Goal: Task Accomplishment & Management: Manage account settings

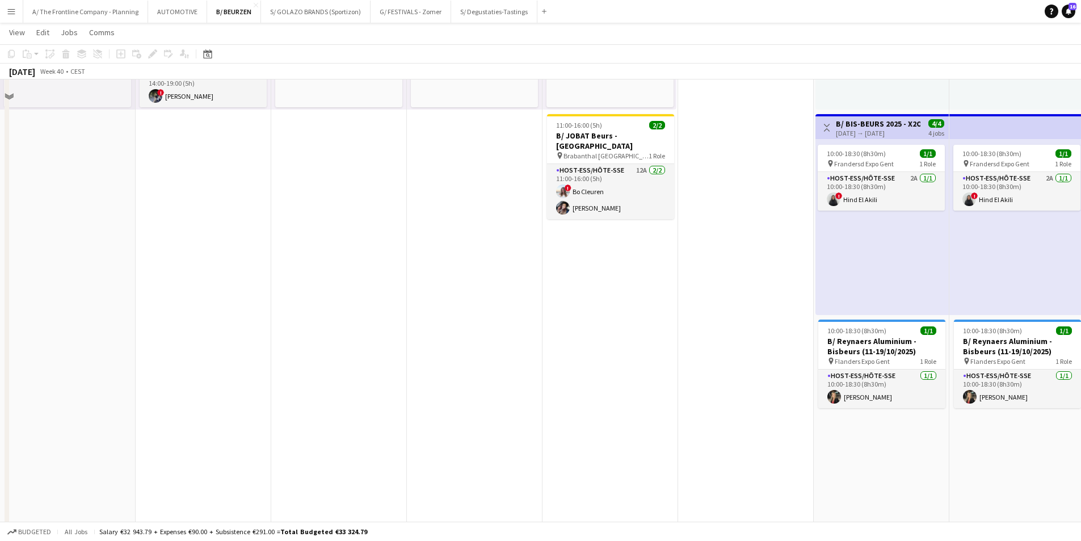
scroll to position [227, 0]
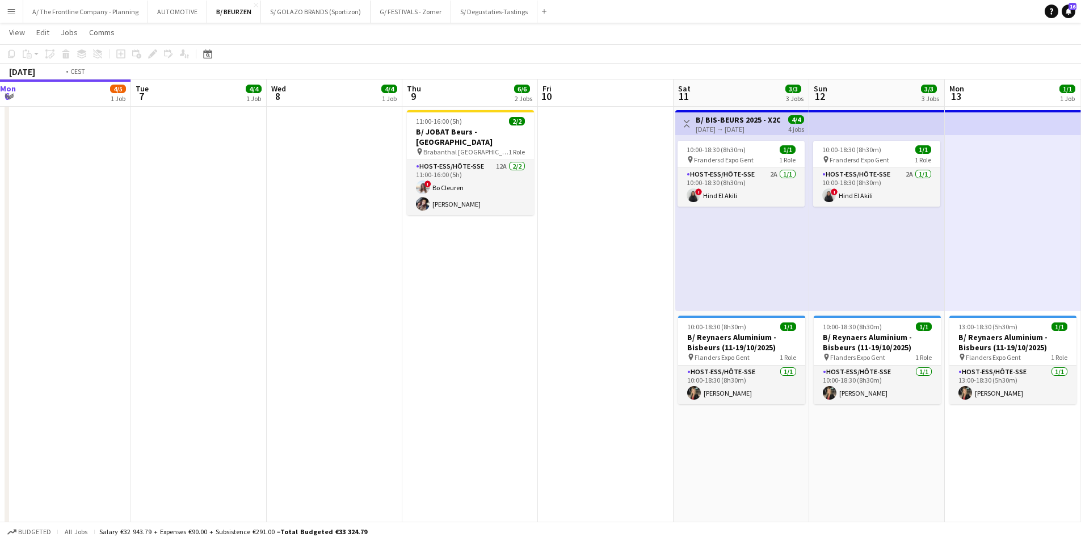
drag, startPoint x: 683, startPoint y: 331, endPoint x: 320, endPoint y: 328, distance: 363.0
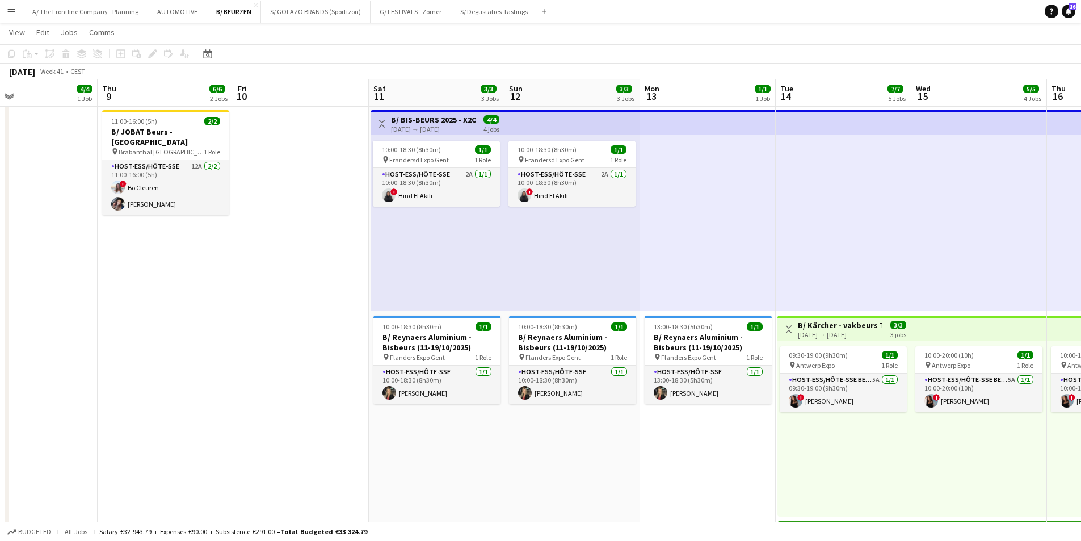
drag, startPoint x: 199, startPoint y: 290, endPoint x: 189, endPoint y: 286, distance: 10.2
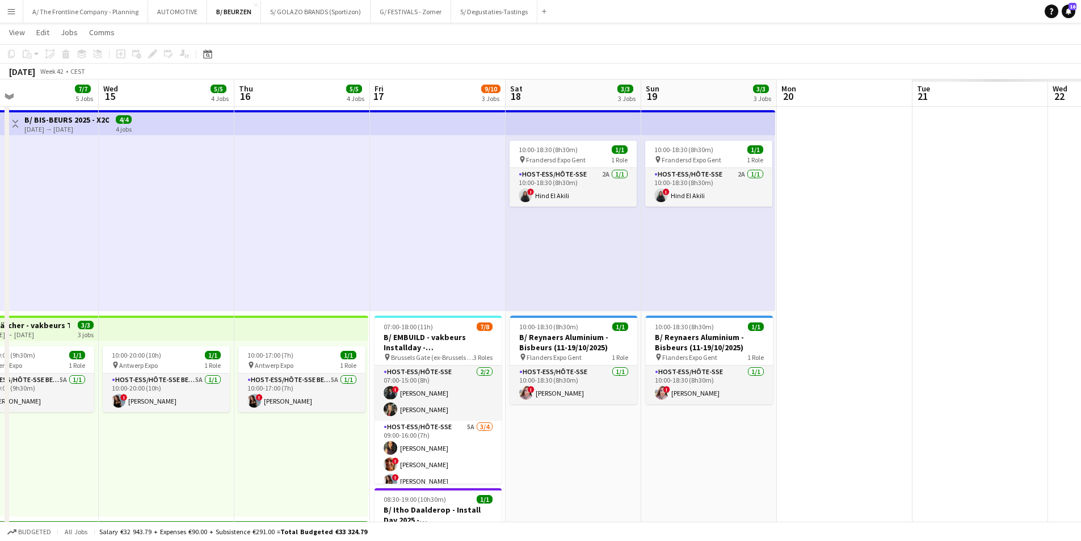
drag, startPoint x: 529, startPoint y: 280, endPoint x: 250, endPoint y: 277, distance: 278.5
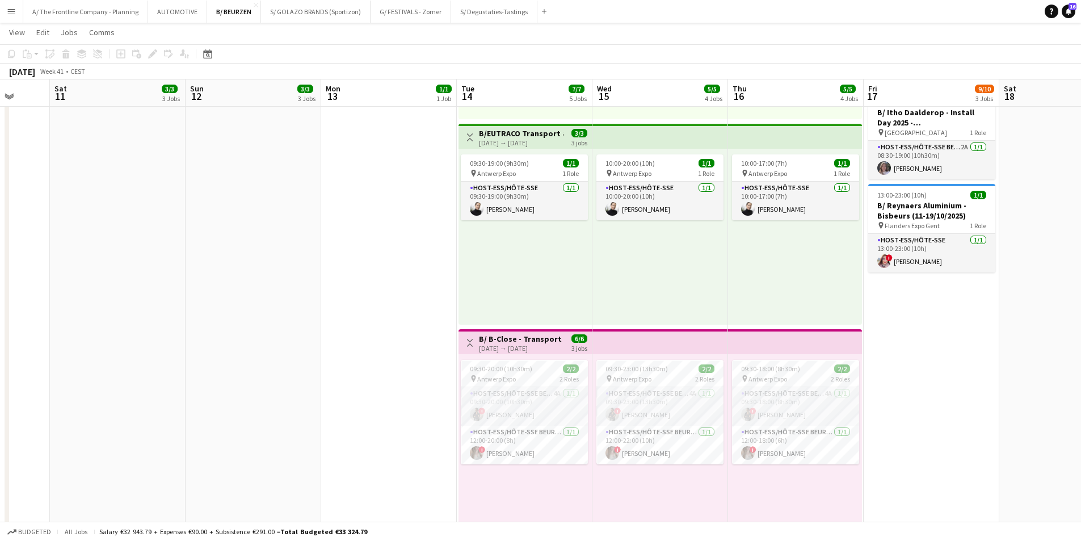
scroll to position [0, 340]
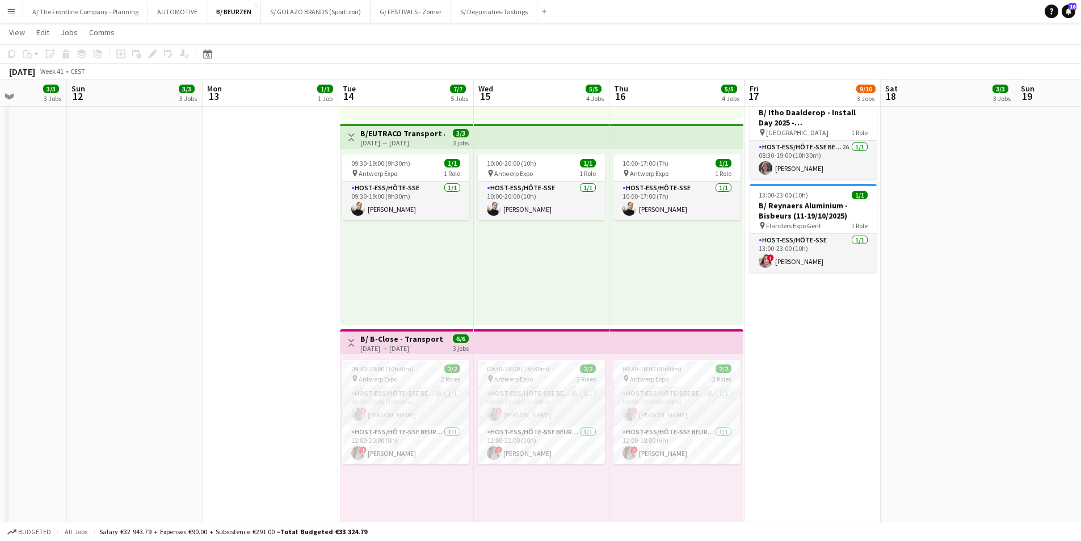
drag, startPoint x: 133, startPoint y: 310, endPoint x: 355, endPoint y: 279, distance: 224.0
click at [355, 279] on app-calendar-viewport "Thu 9 6/6 2 Jobs Fri 10 Sat 11 3/3 3 Jobs Sun 12 3/3 3 Jobs Mon 13 1/1 1 Job Tu…" at bounding box center [540, 166] width 1081 height 1493
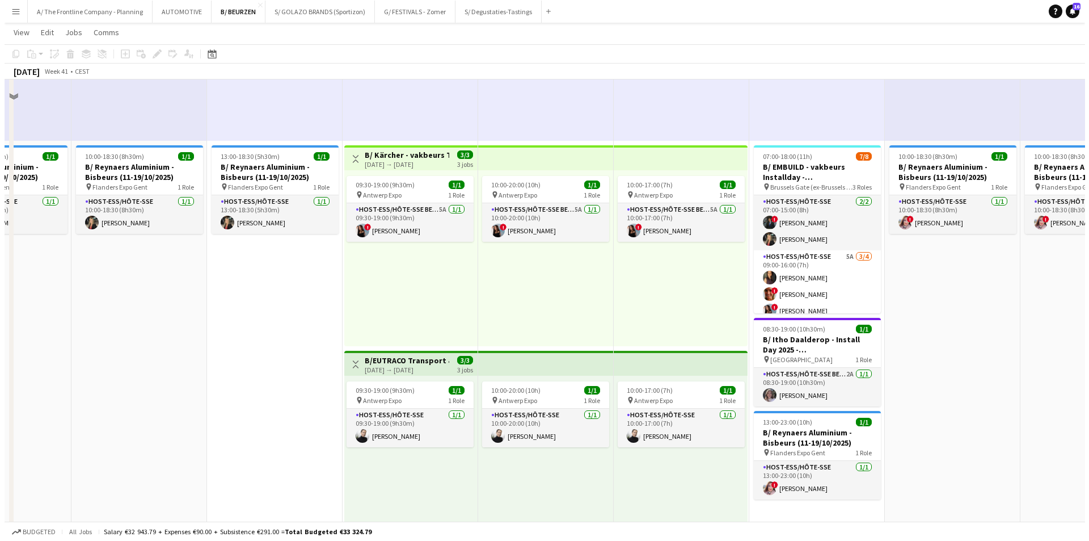
scroll to position [0, 0]
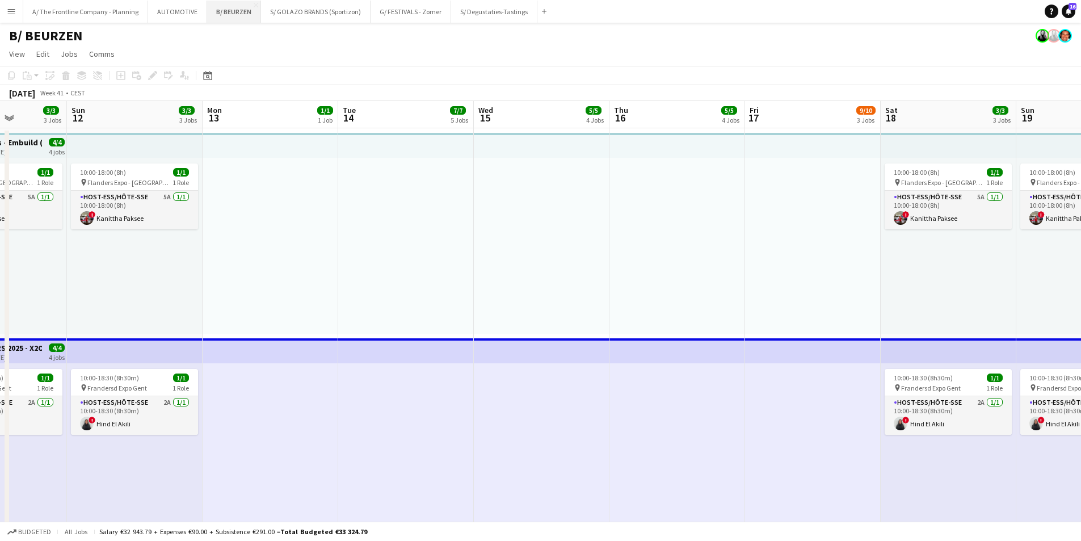
click at [230, 12] on button "B/ BEURZEN Close" at bounding box center [234, 12] width 54 height 22
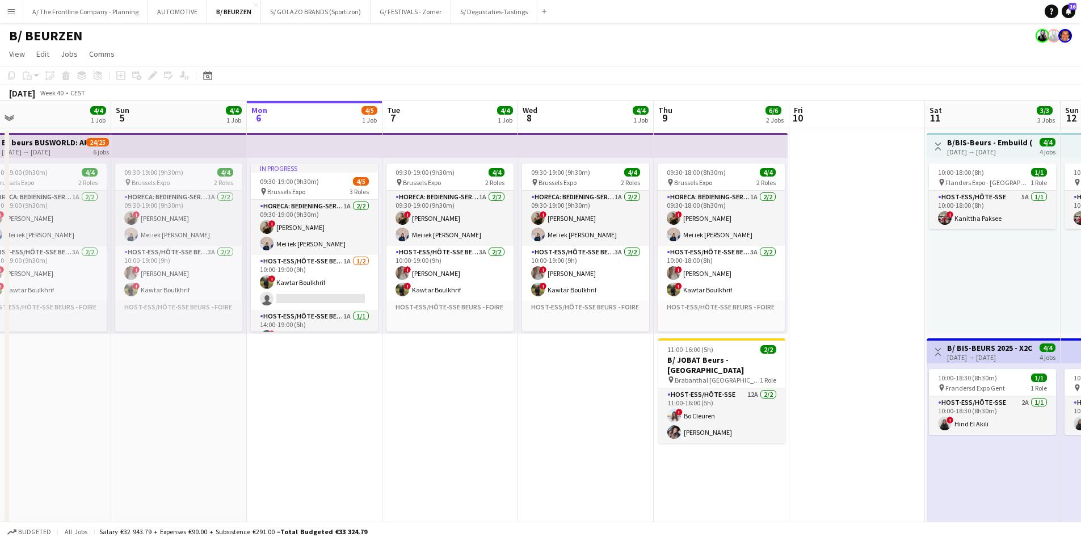
scroll to position [0, 275]
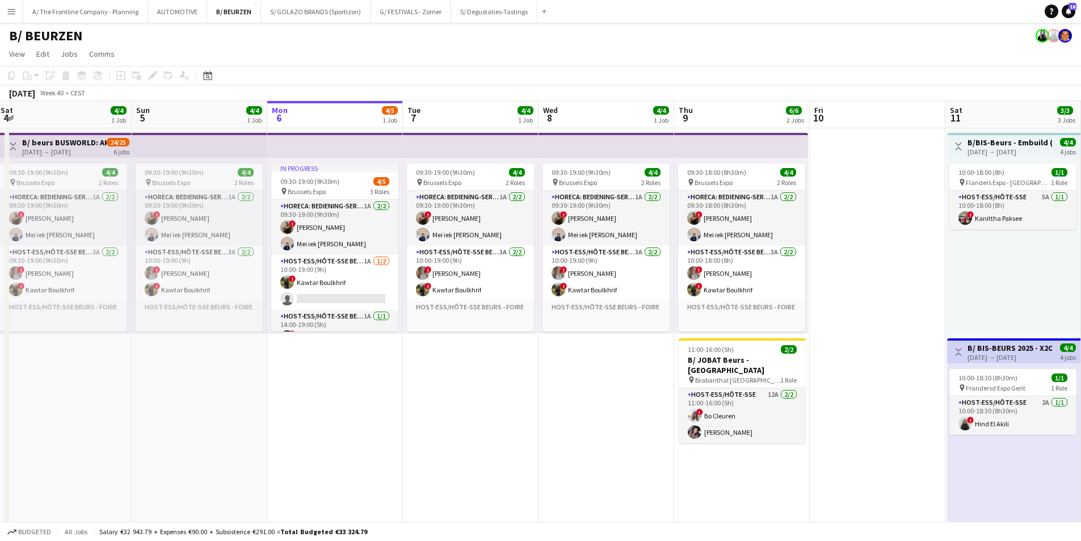
drag, startPoint x: 265, startPoint y: 385, endPoint x: 513, endPoint y: 362, distance: 248.3
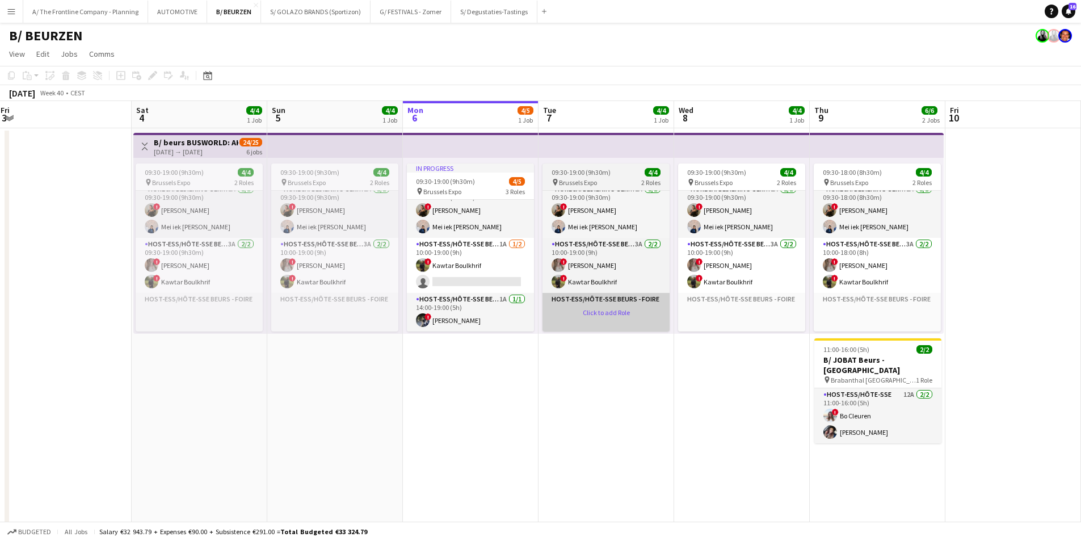
scroll to position [0, 0]
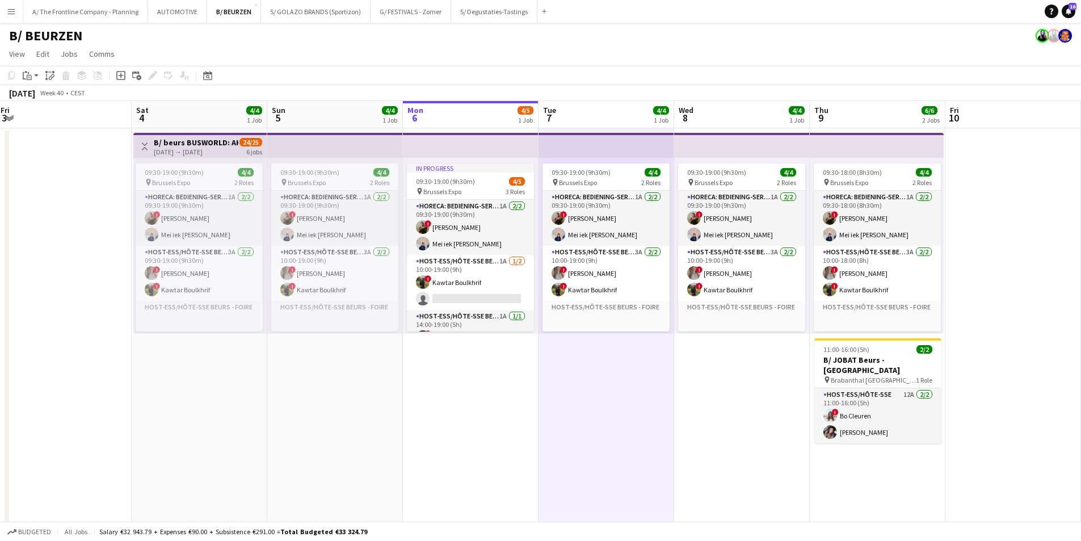
drag, startPoint x: 726, startPoint y: 399, endPoint x: 746, endPoint y: 417, distance: 27.7
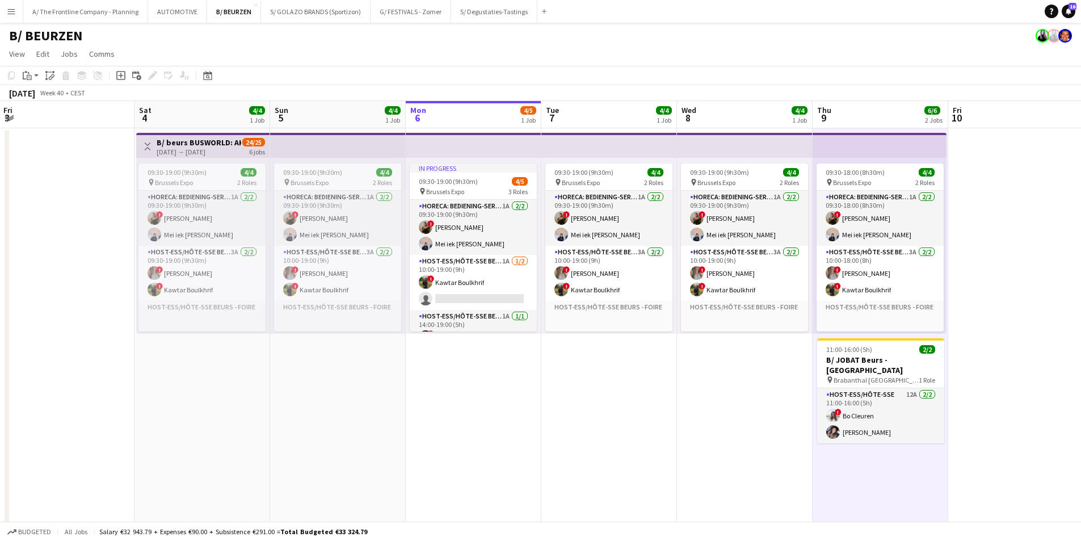
drag, startPoint x: 710, startPoint y: 446, endPoint x: 676, endPoint y: 450, distance: 33.8
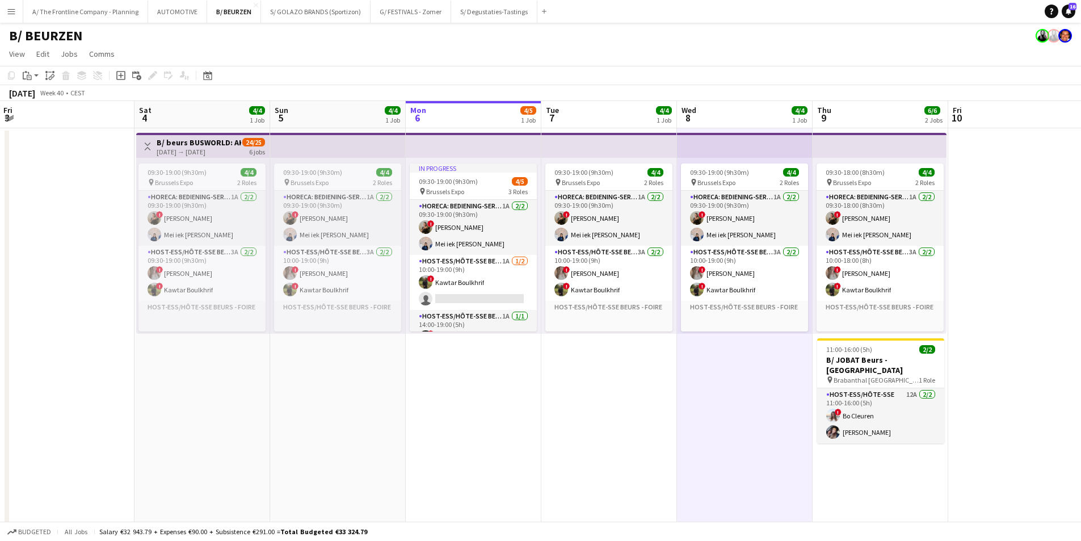
drag, startPoint x: 610, startPoint y: 439, endPoint x: 601, endPoint y: 443, distance: 10.4
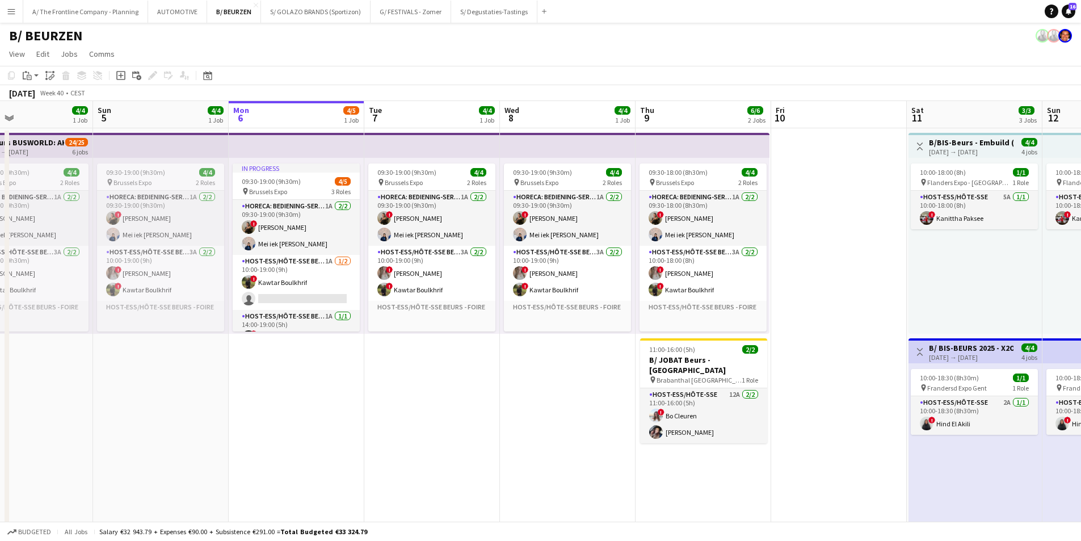
drag, startPoint x: 687, startPoint y: 419, endPoint x: 480, endPoint y: 403, distance: 207.7
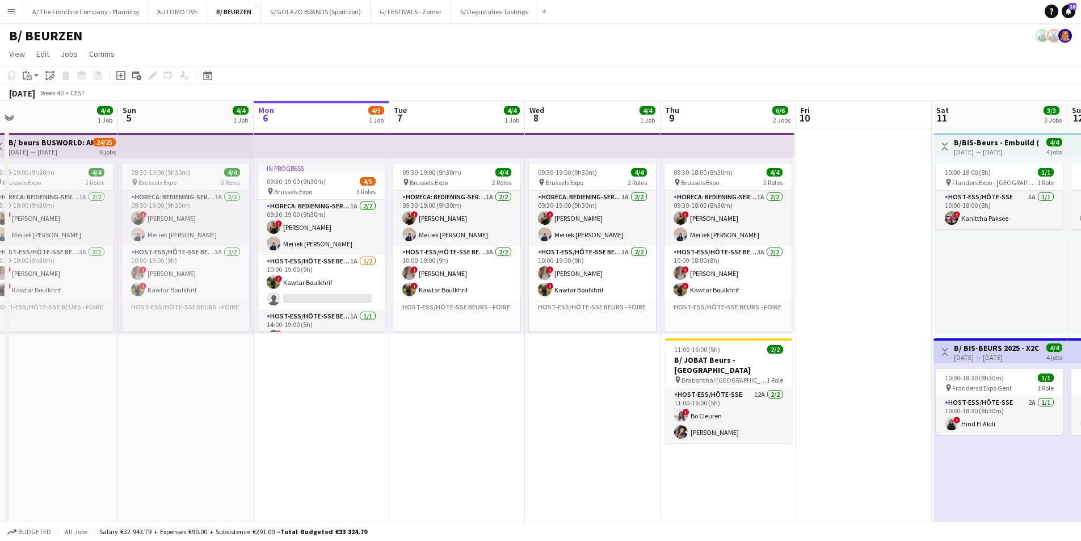
drag, startPoint x: 766, startPoint y: 393, endPoint x: 849, endPoint y: 381, distance: 84.3
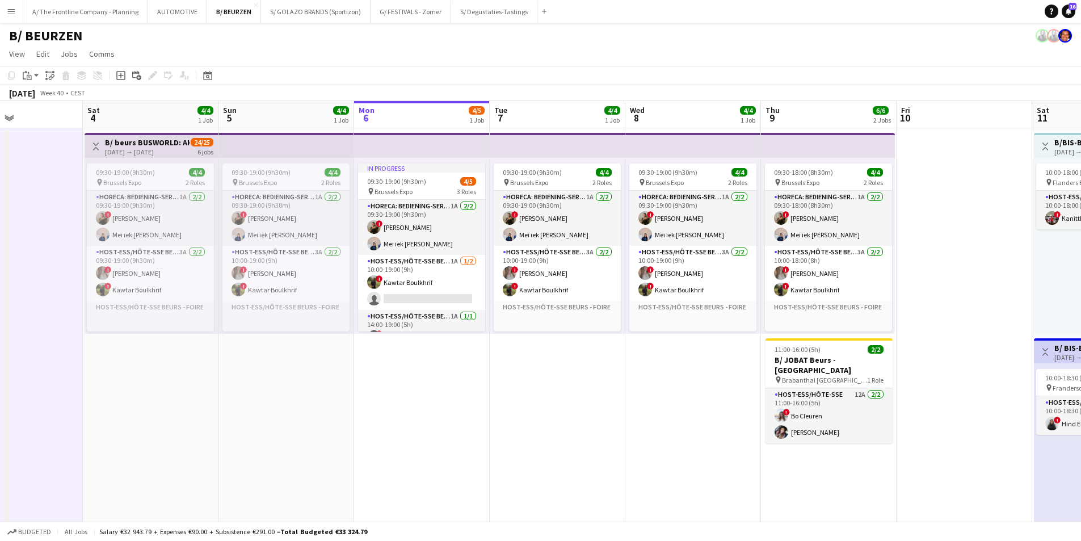
drag, startPoint x: 666, startPoint y: 414, endPoint x: 614, endPoint y: 396, distance: 55.1
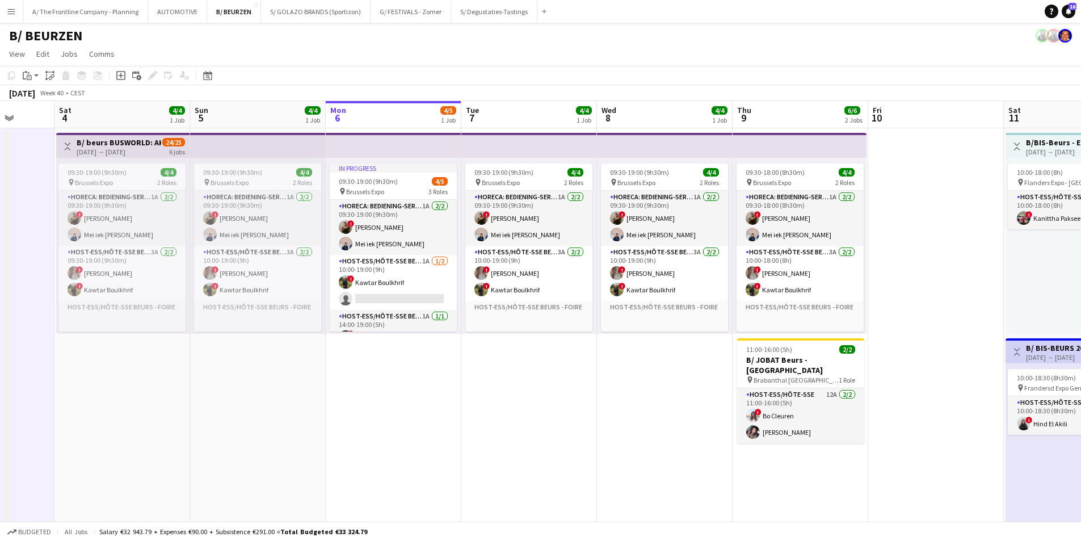
drag, startPoint x: 632, startPoint y: 394, endPoint x: 694, endPoint y: 394, distance: 62.4
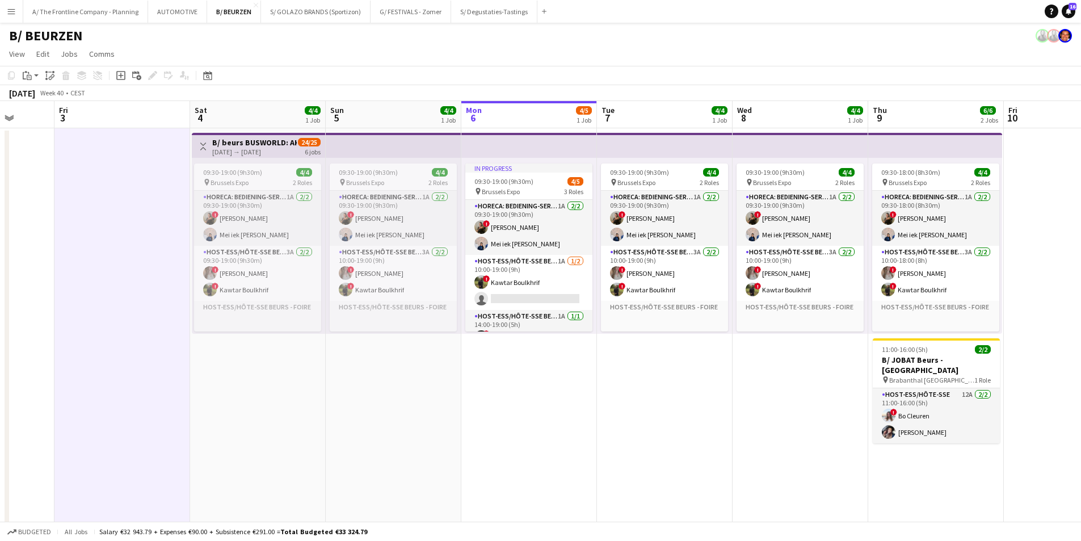
scroll to position [0, 404]
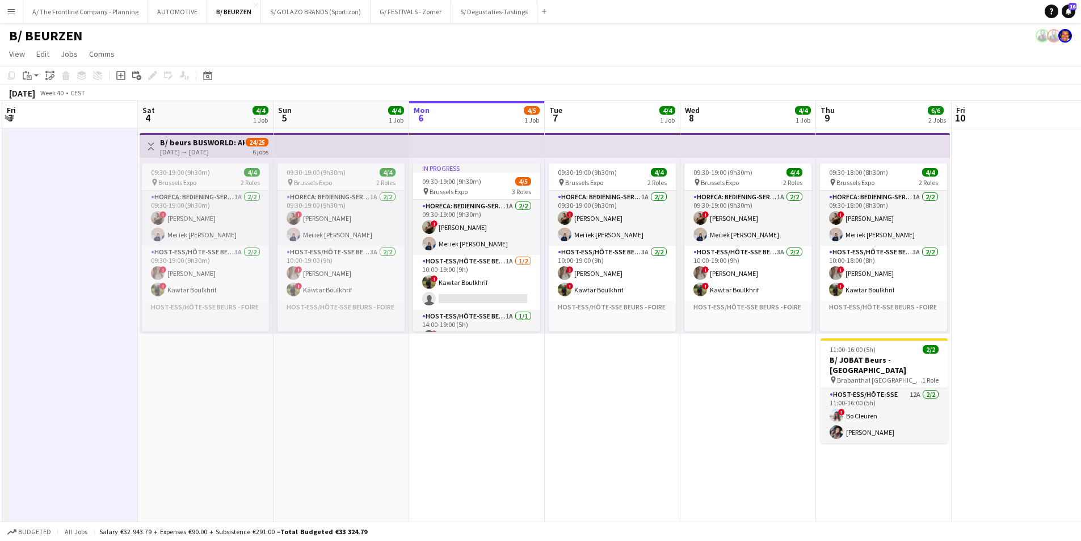
drag, startPoint x: 648, startPoint y: 393, endPoint x: 602, endPoint y: 389, distance: 46.7
drag, startPoint x: 597, startPoint y: 382, endPoint x: 627, endPoint y: 375, distance: 31.0
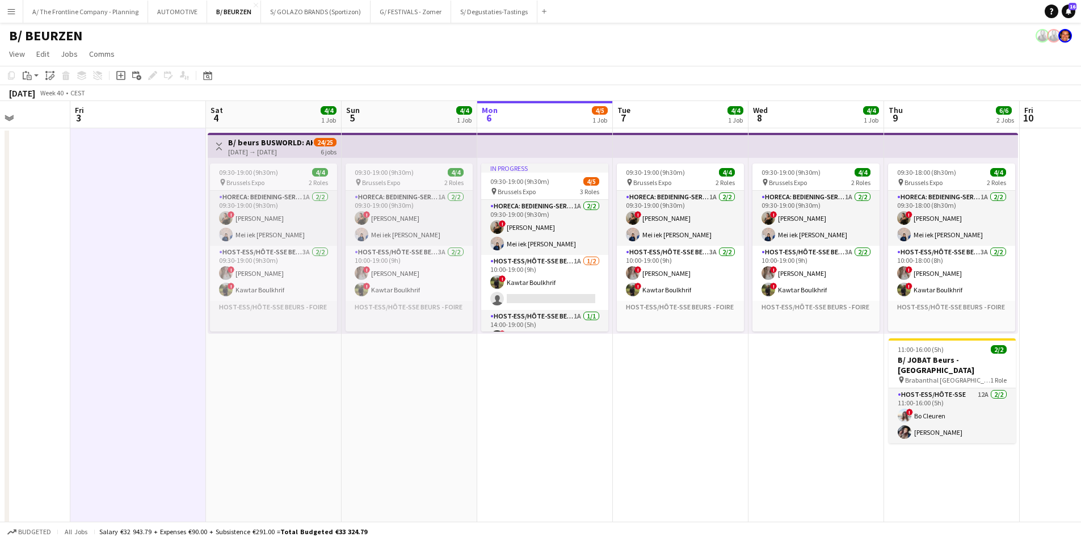
drag, startPoint x: 472, startPoint y: 423, endPoint x: 521, endPoint y: 418, distance: 49.0
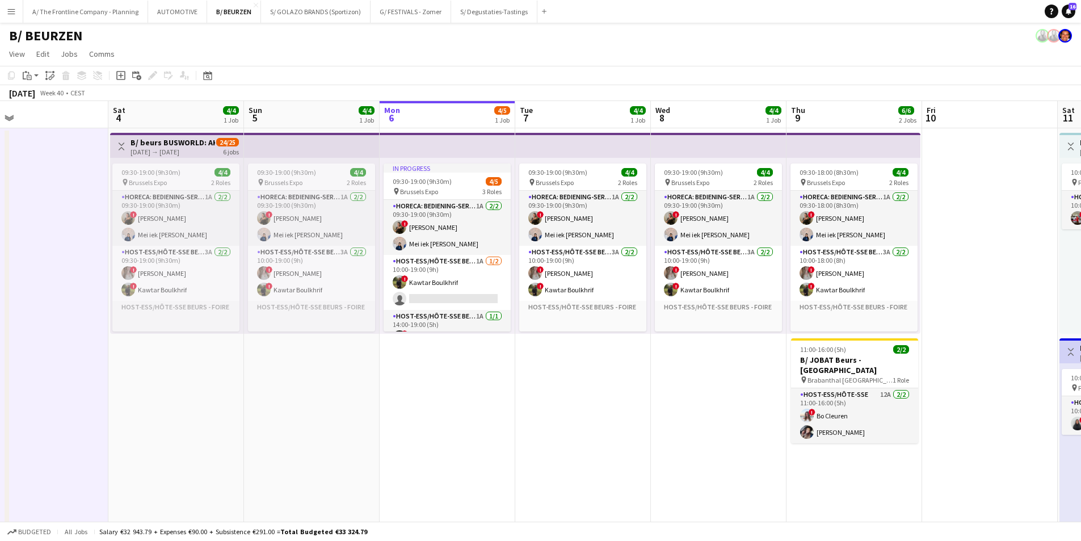
drag, startPoint x: 521, startPoint y: 418, endPoint x: 423, endPoint y: 419, distance: 97.6
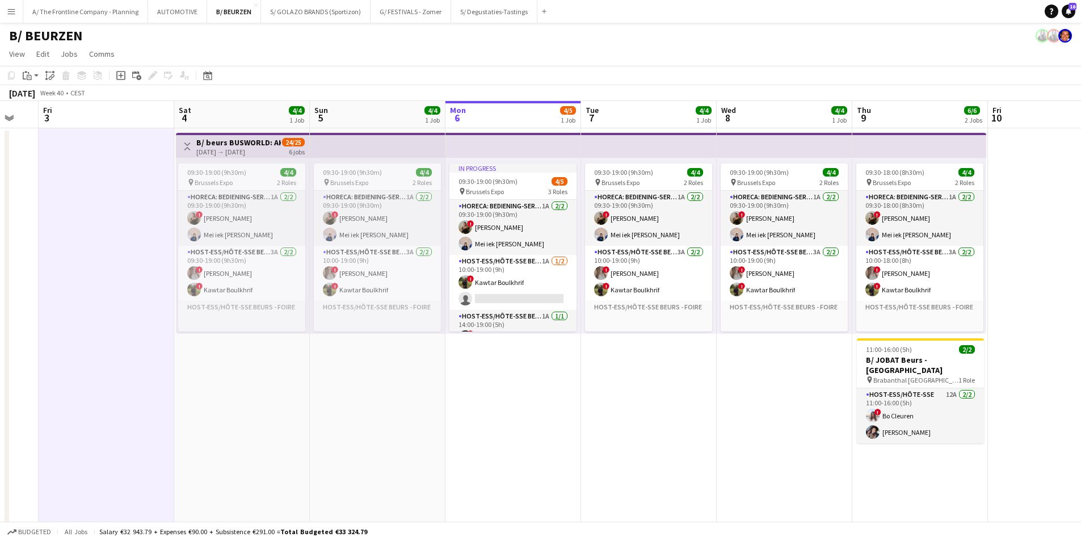
drag, startPoint x: 449, startPoint y: 416, endPoint x: 531, endPoint y: 406, distance: 82.2
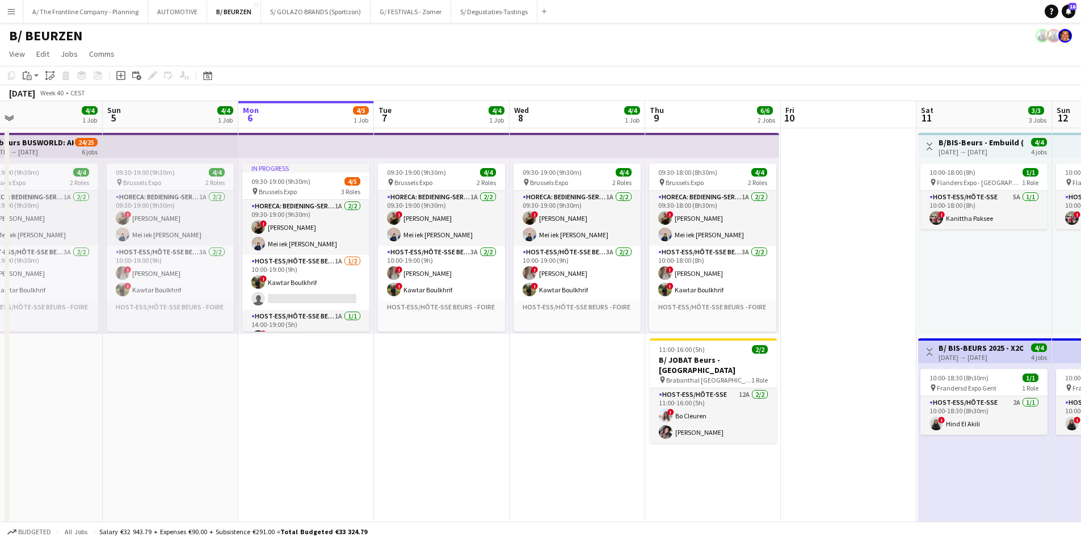
scroll to position [0, 338]
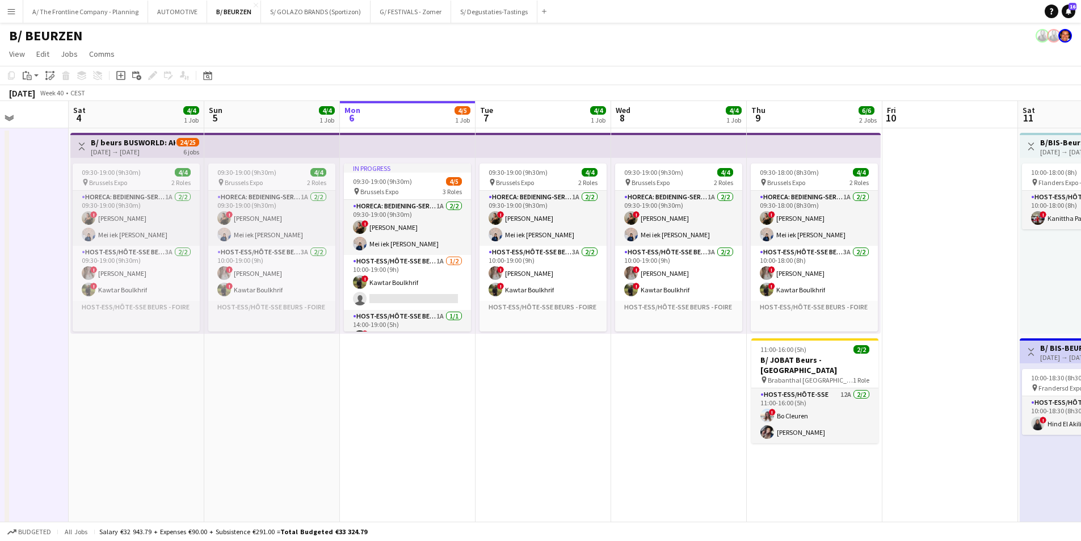
drag, startPoint x: 589, startPoint y: 412, endPoint x: 468, endPoint y: 412, distance: 121.4
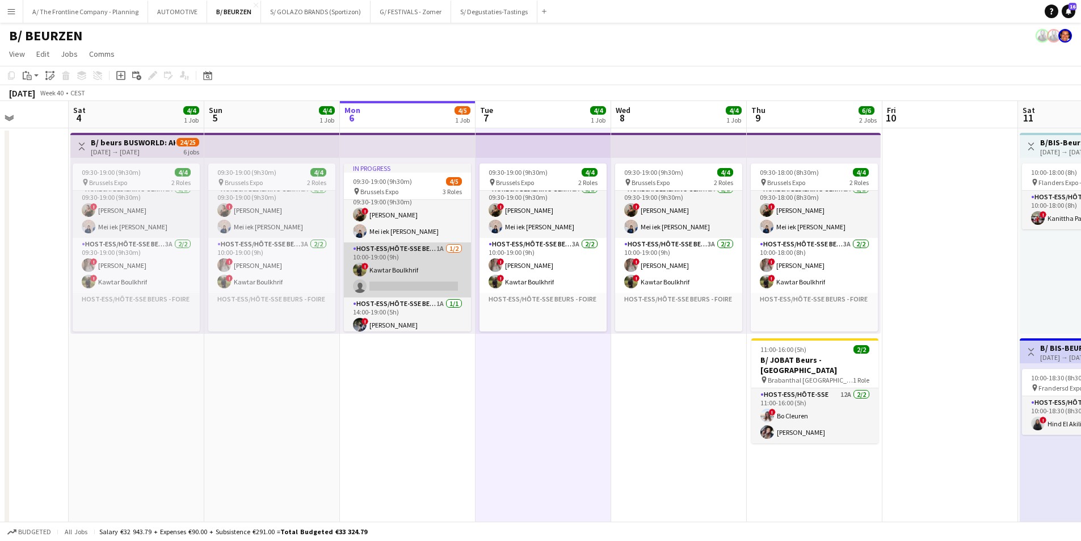
scroll to position [17, 0]
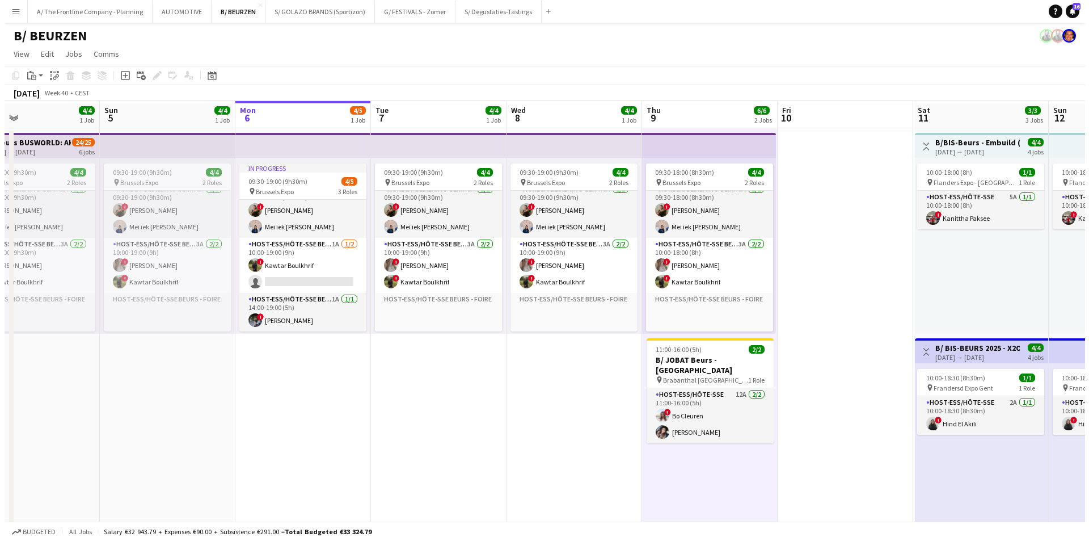
scroll to position [0, 413]
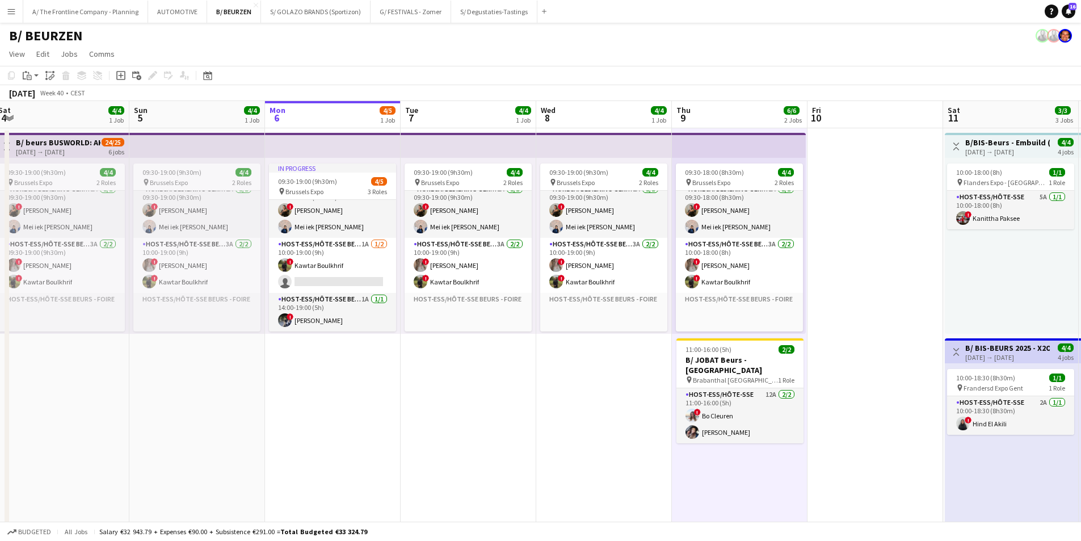
drag, startPoint x: 659, startPoint y: 411, endPoint x: 449, endPoint y: 400, distance: 210.7
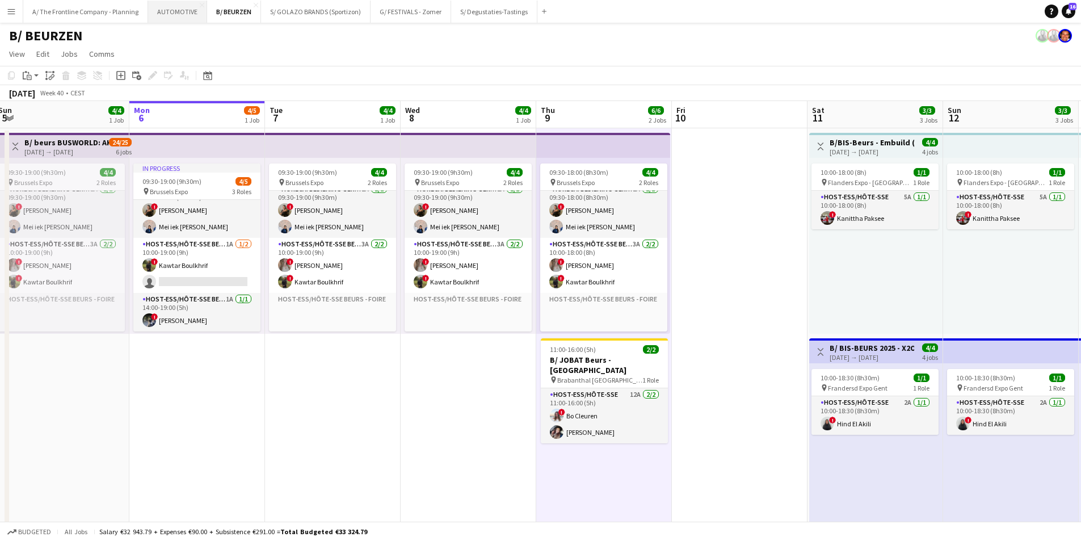
click at [181, 18] on button "AUTOMOTIVE Close" at bounding box center [177, 12] width 59 height 22
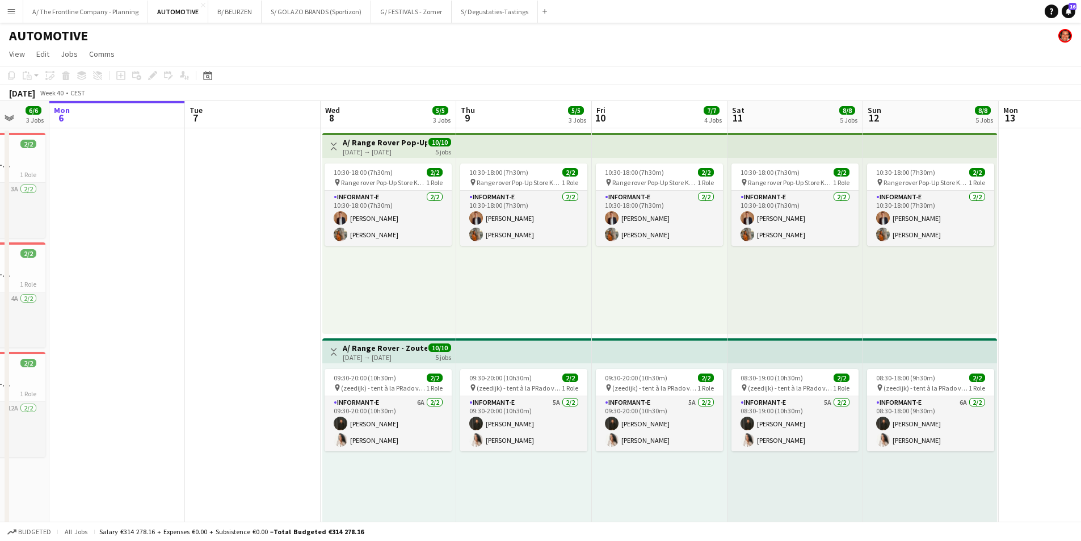
scroll to position [0, 367]
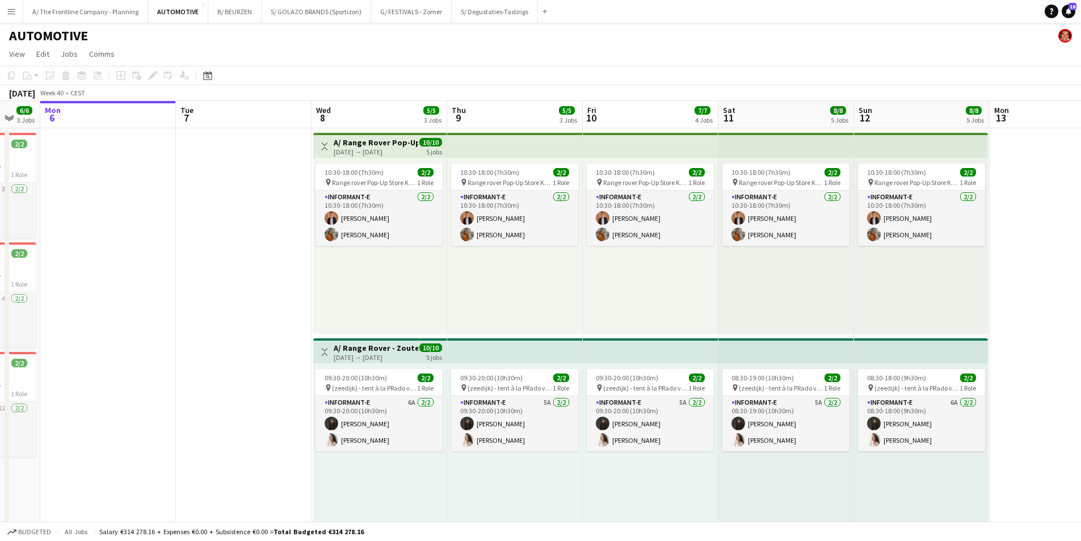
drag, startPoint x: 331, startPoint y: 291, endPoint x: 235, endPoint y: 276, distance: 97.0
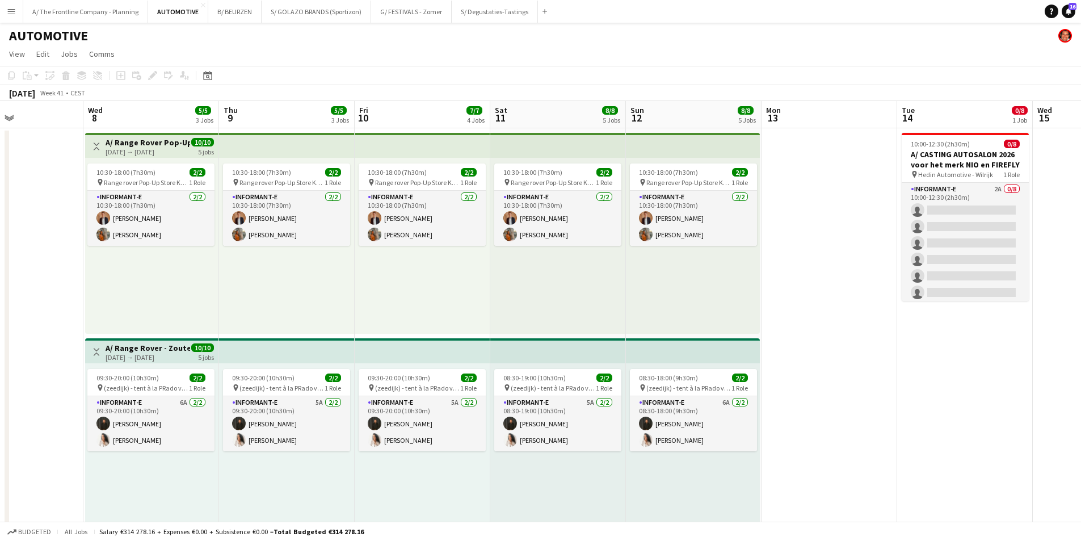
scroll to position [0, 331]
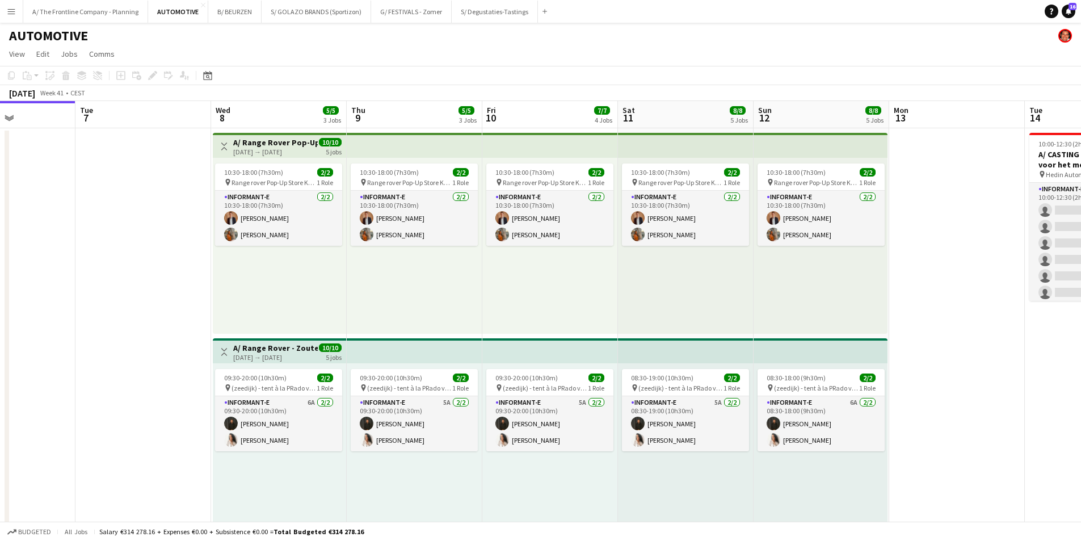
drag, startPoint x: 263, startPoint y: 264, endPoint x: 163, endPoint y: 259, distance: 100.0
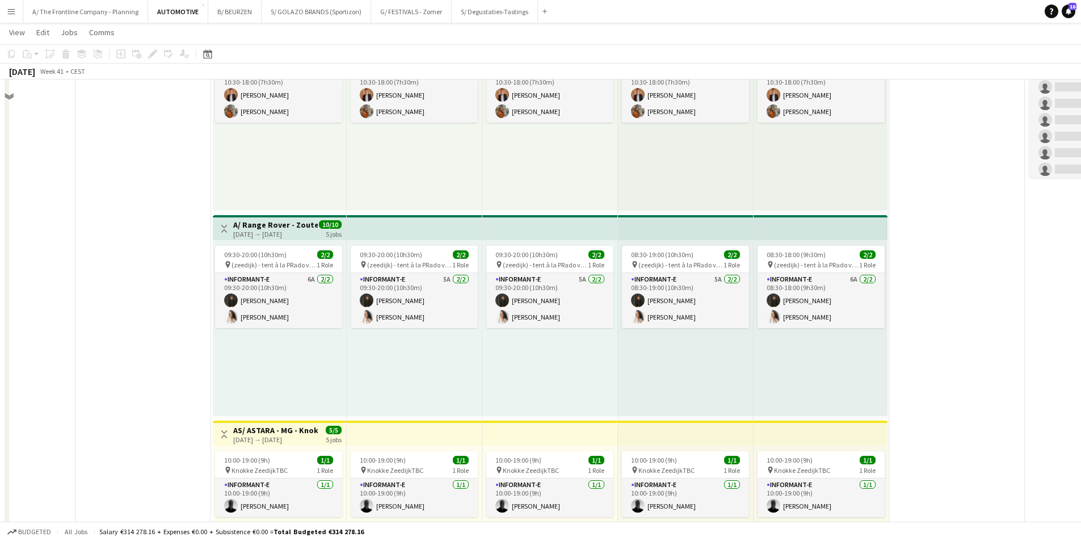
scroll to position [0, 0]
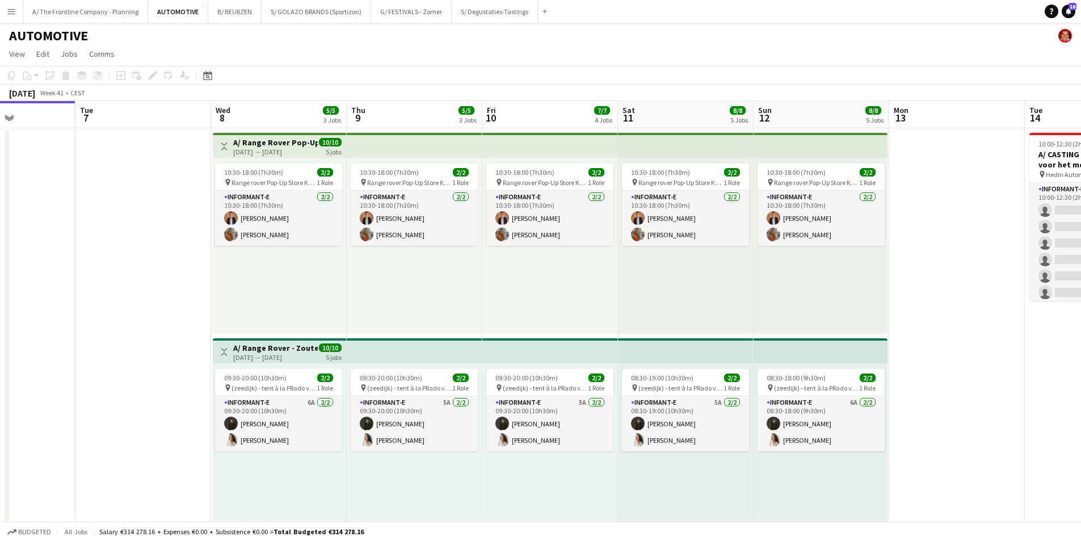
click at [282, 279] on div "10:30-18:00 (7h30m) 2/2 pin Range rover Pop-Up Store Knokke in Kunstgalerij [PE…" at bounding box center [279, 246] width 133 height 176
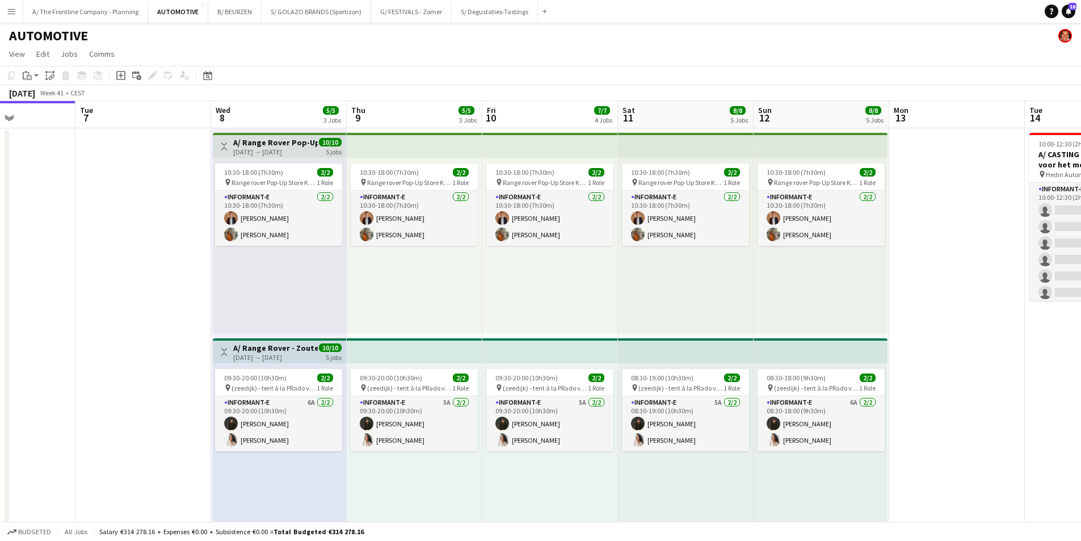
click at [382, 277] on div "10:30-18:00 (7h30m) 2/2 pin Range rover Pop-Up Store Knokke in Kunstgalerij [PE…" at bounding box center [415, 246] width 136 height 176
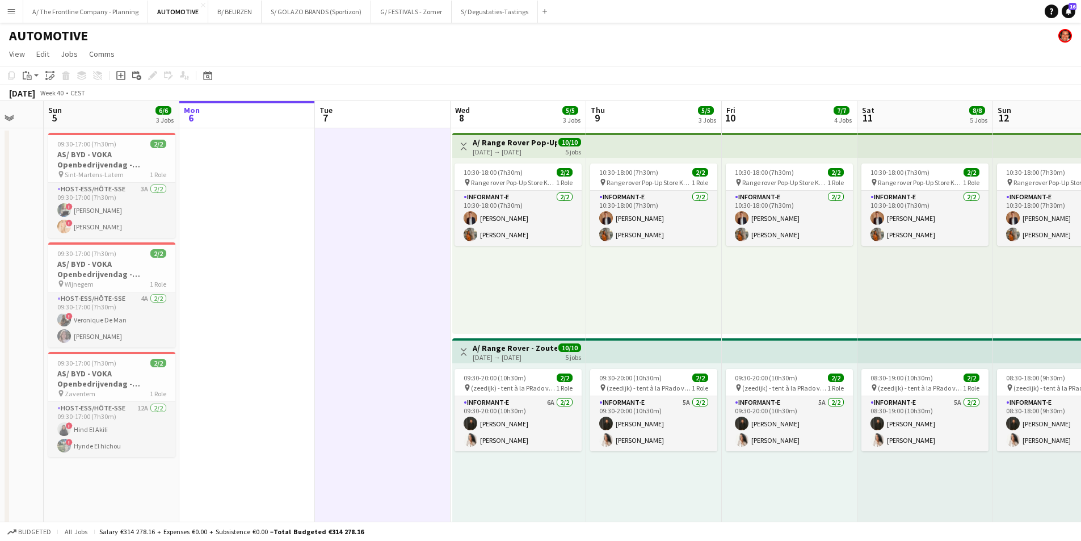
scroll to position [0, 240]
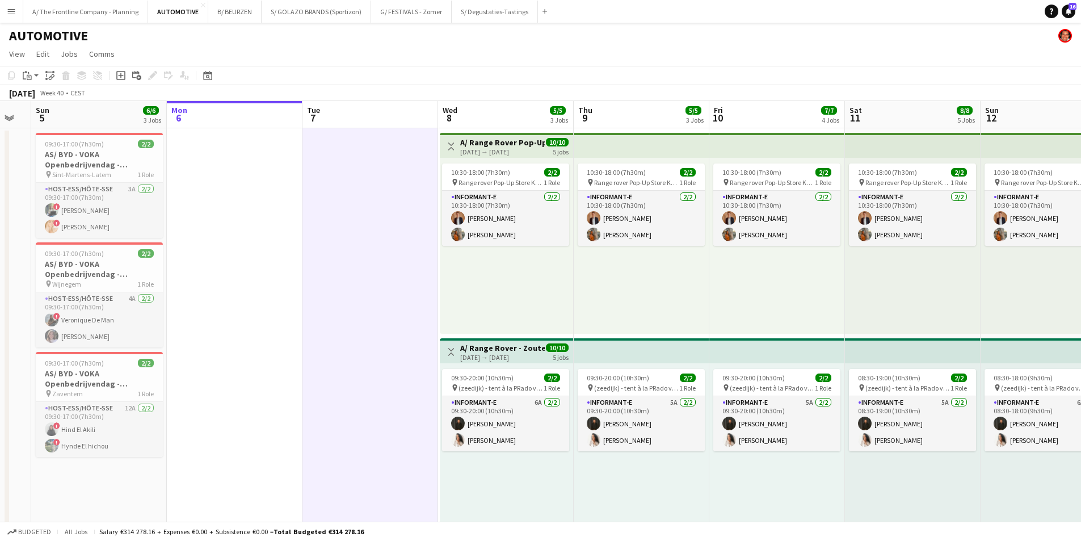
drag, startPoint x: 120, startPoint y: 193, endPoint x: 347, endPoint y: 193, distance: 226.9
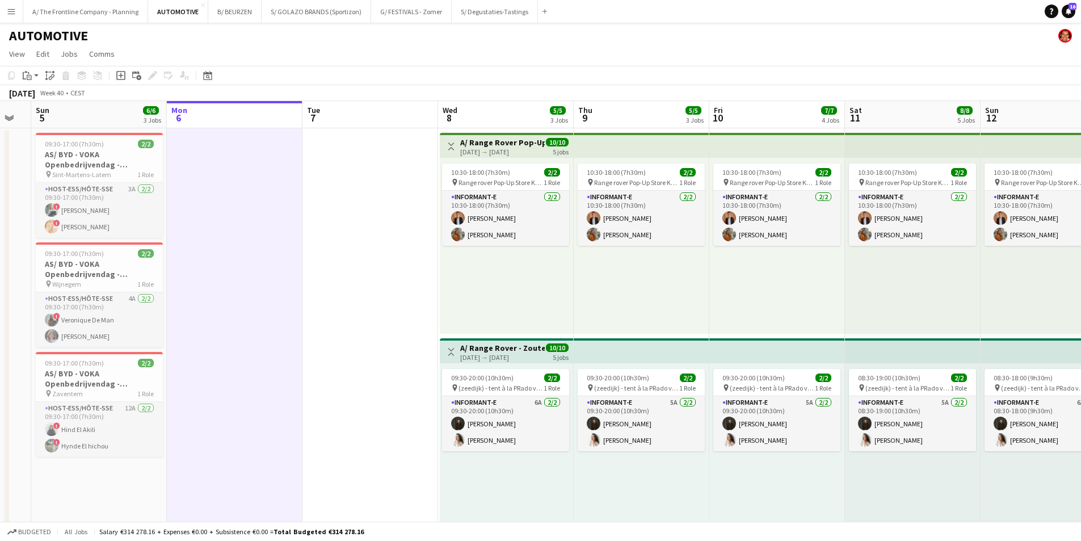
scroll to position [0, 238]
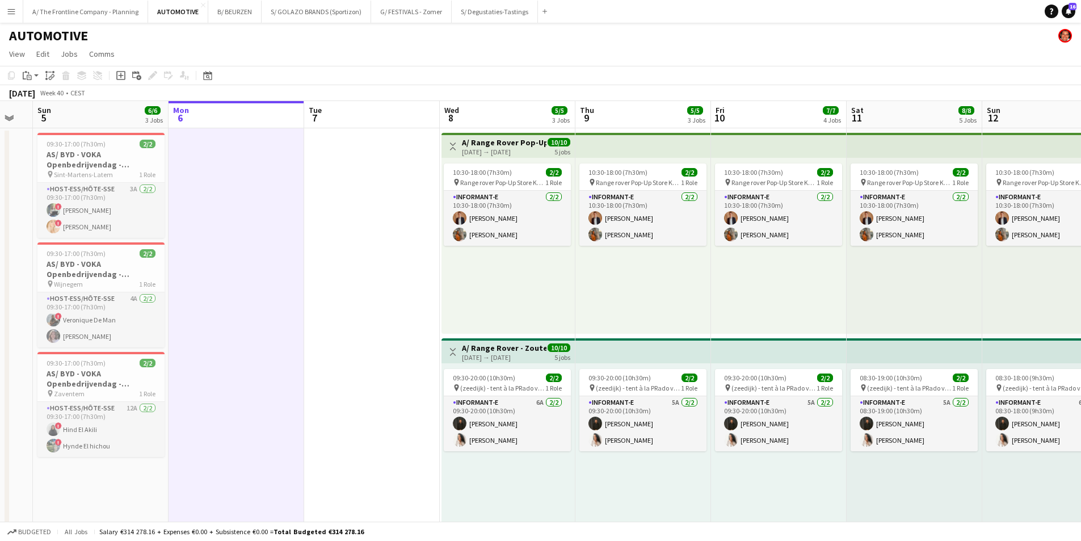
scroll to position [0, 235]
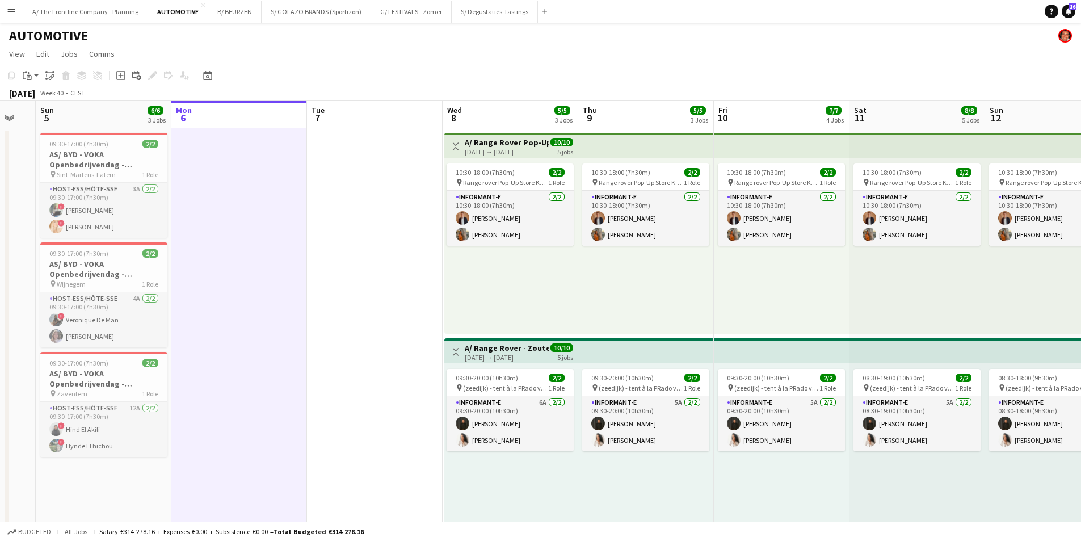
click at [446, 162] on div "10:30-18:00 (7h30m) 2/2 pin Range rover Pop-Up Store Knokke in Kunstgalerij [PE…" at bounding box center [510, 246] width 133 height 176
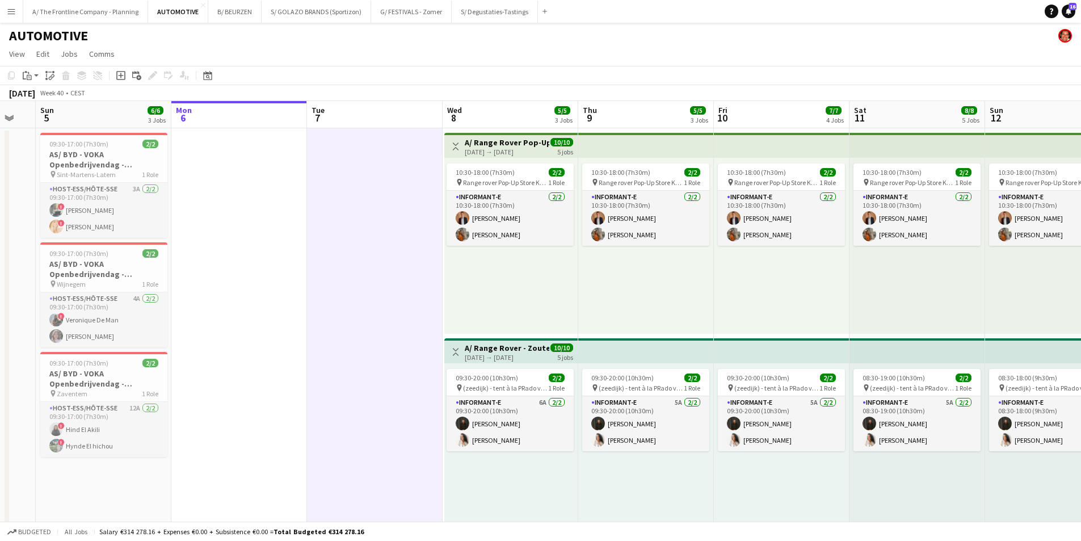
drag, startPoint x: 208, startPoint y: 167, endPoint x: 221, endPoint y: 167, distance: 13.1
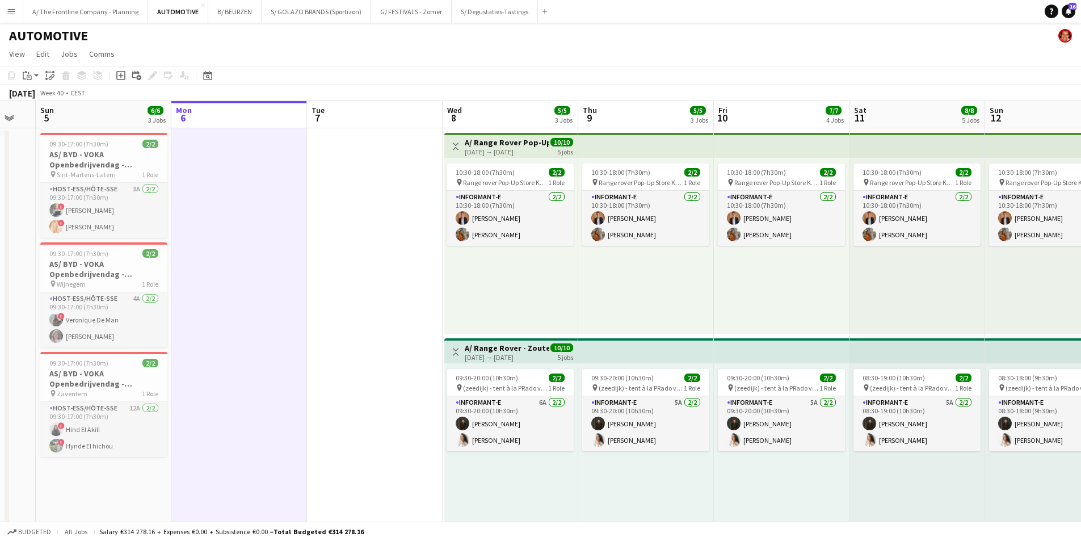
scroll to position [0, 235]
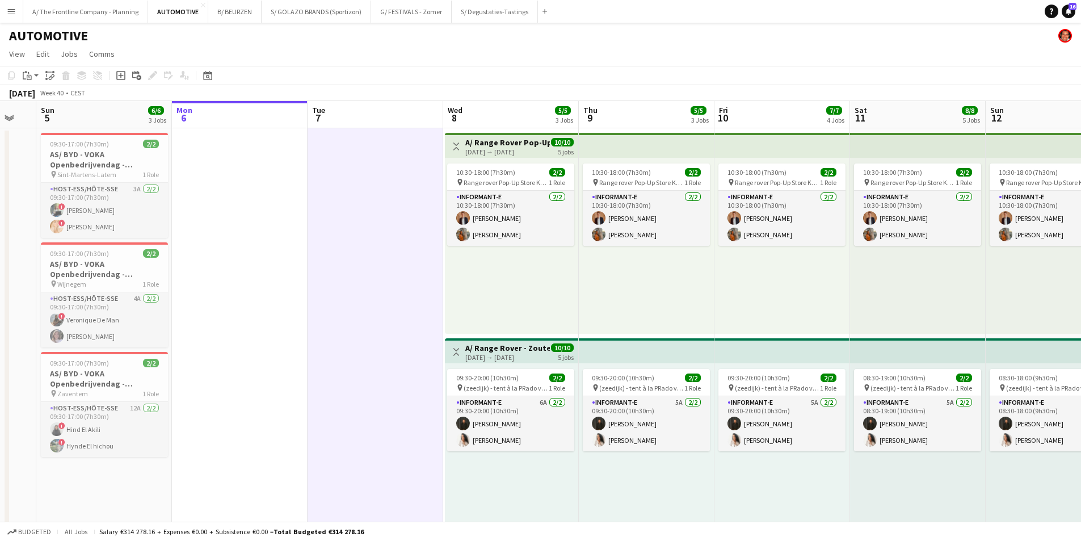
click at [254, 121] on app-board-header-date "Mon 6" at bounding box center [240, 114] width 136 height 27
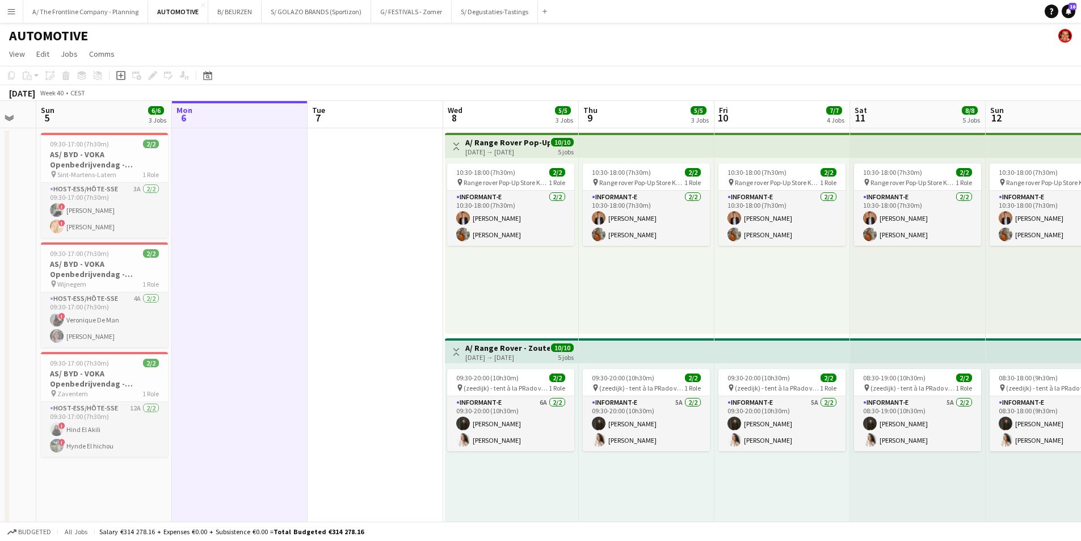
click at [359, 126] on app-board-header-date "Tue 7" at bounding box center [375, 114] width 136 height 27
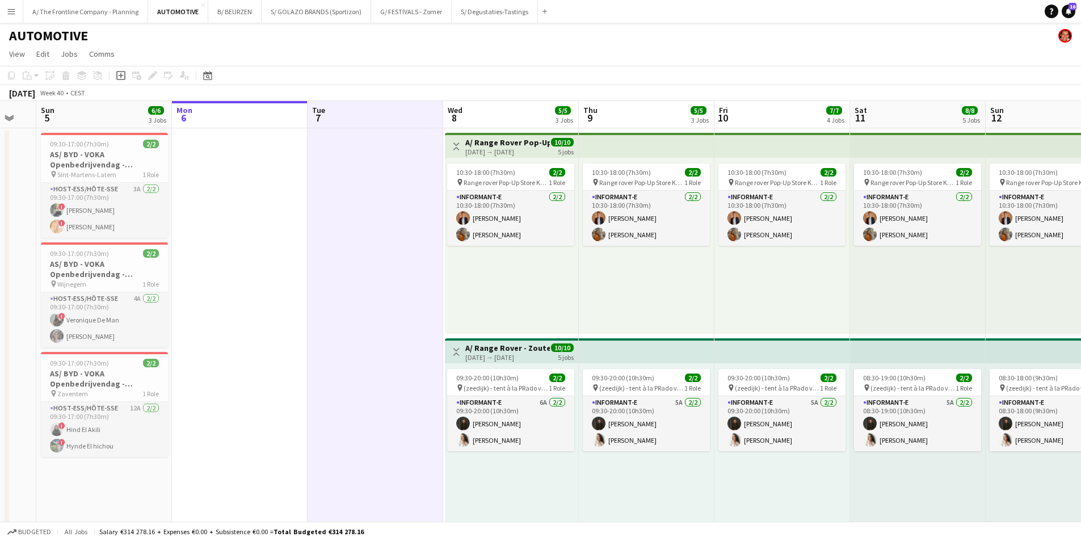
click at [271, 125] on app-board-header-date "Mon 6" at bounding box center [240, 114] width 136 height 27
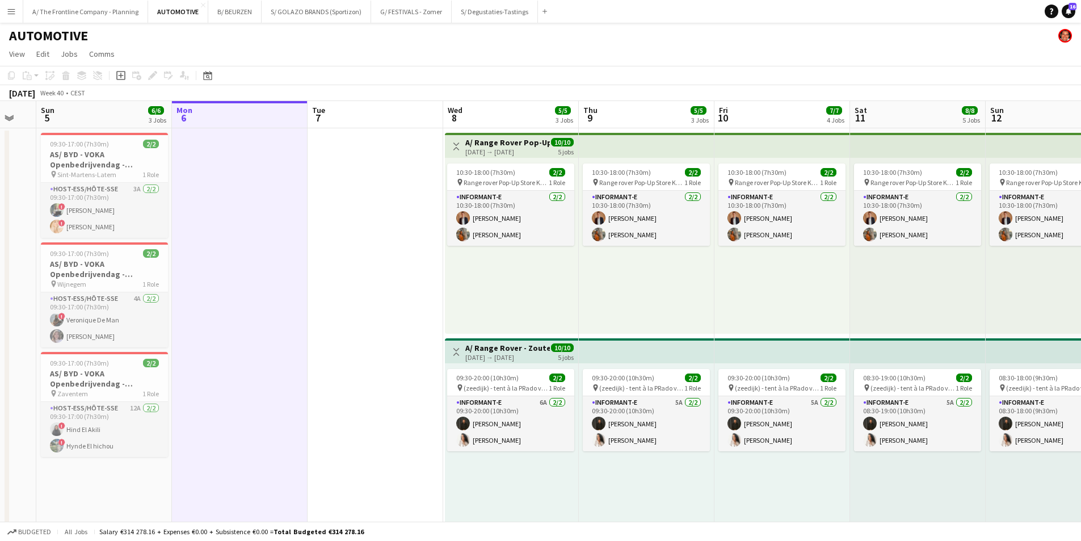
click at [379, 116] on app-board-header-date "Tue 7" at bounding box center [375, 114] width 136 height 27
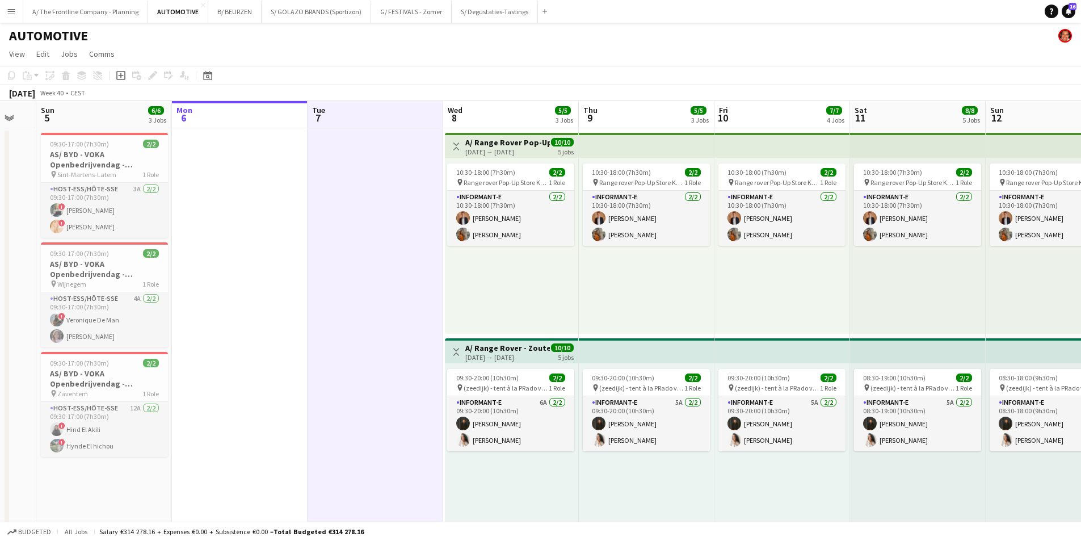
click at [235, 107] on app-board-header-date "Mon 6" at bounding box center [240, 114] width 136 height 27
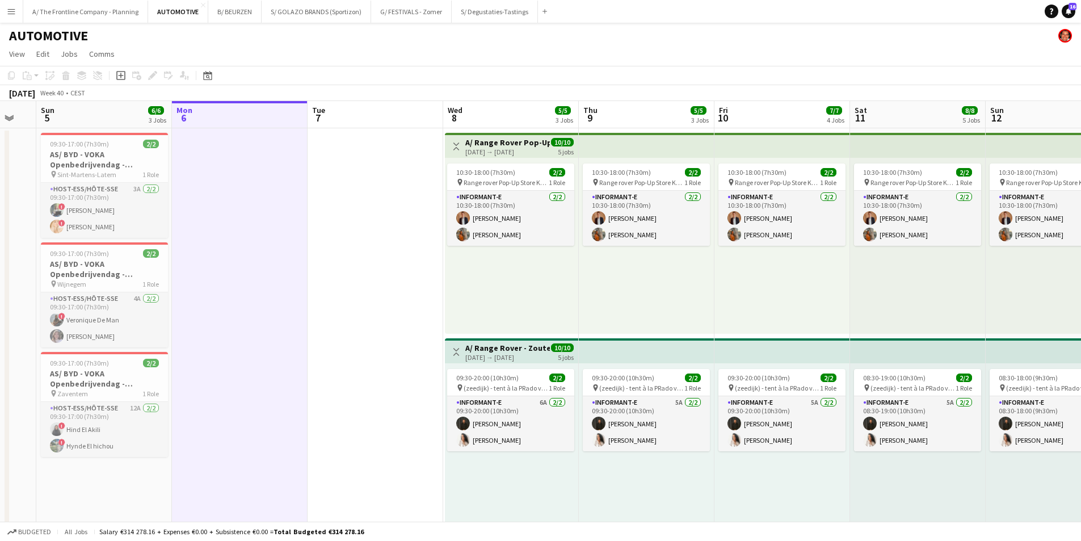
click at [365, 120] on app-board-header-date "Tue 7" at bounding box center [375, 114] width 136 height 27
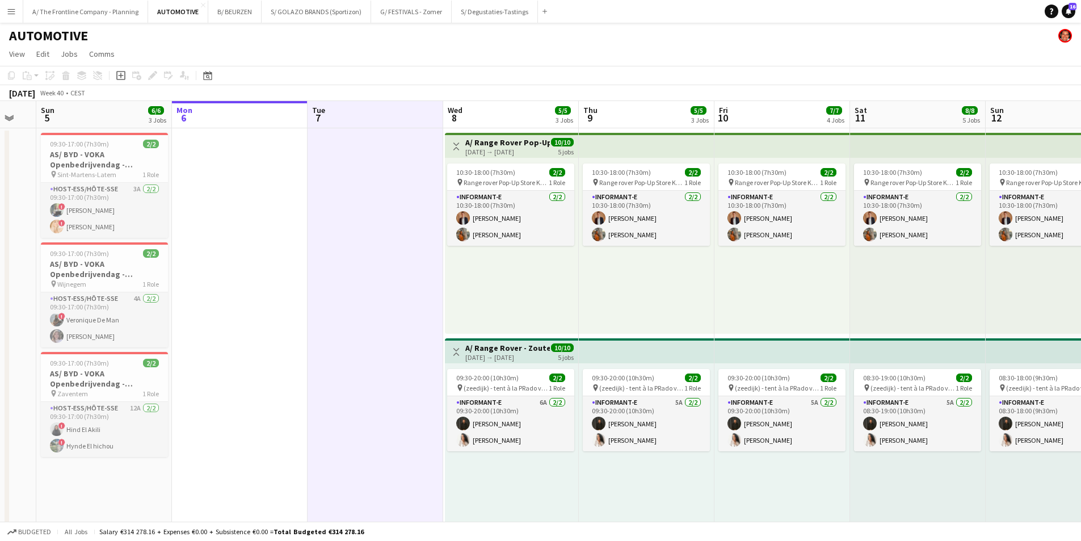
click at [236, 117] on app-board-header-date "Mon 6" at bounding box center [240, 114] width 136 height 27
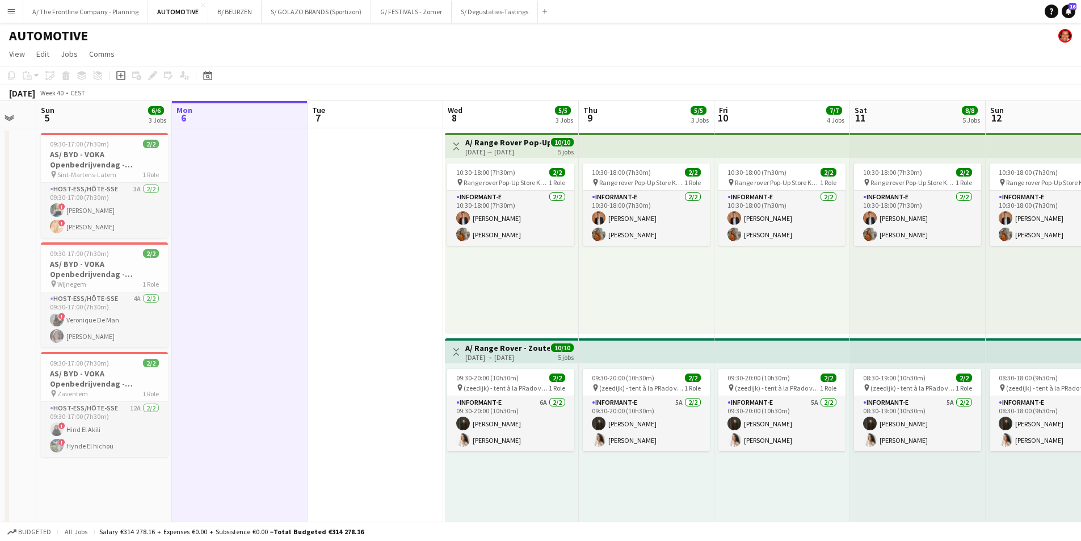
click at [379, 117] on app-board-header-date "Tue 7" at bounding box center [375, 114] width 136 height 27
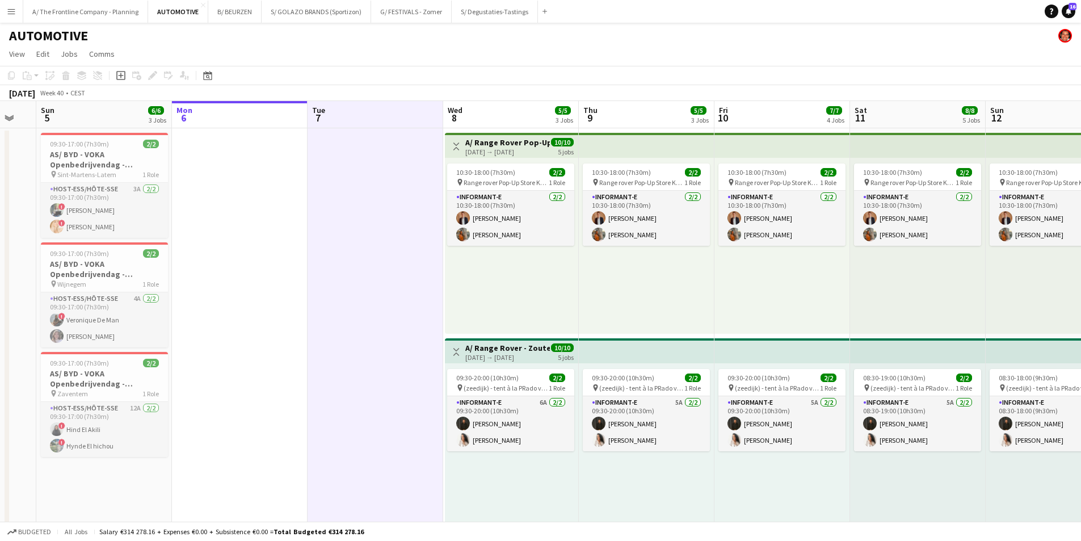
click at [256, 117] on app-board-header-date "Mon 6" at bounding box center [240, 114] width 136 height 27
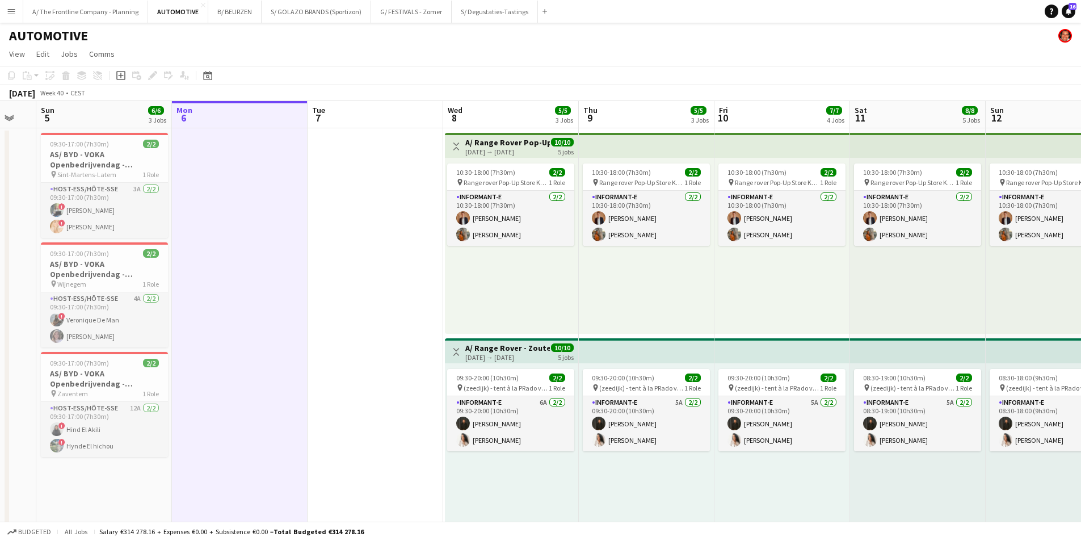
click at [382, 122] on app-board-header-date "Tue 7" at bounding box center [375, 114] width 136 height 27
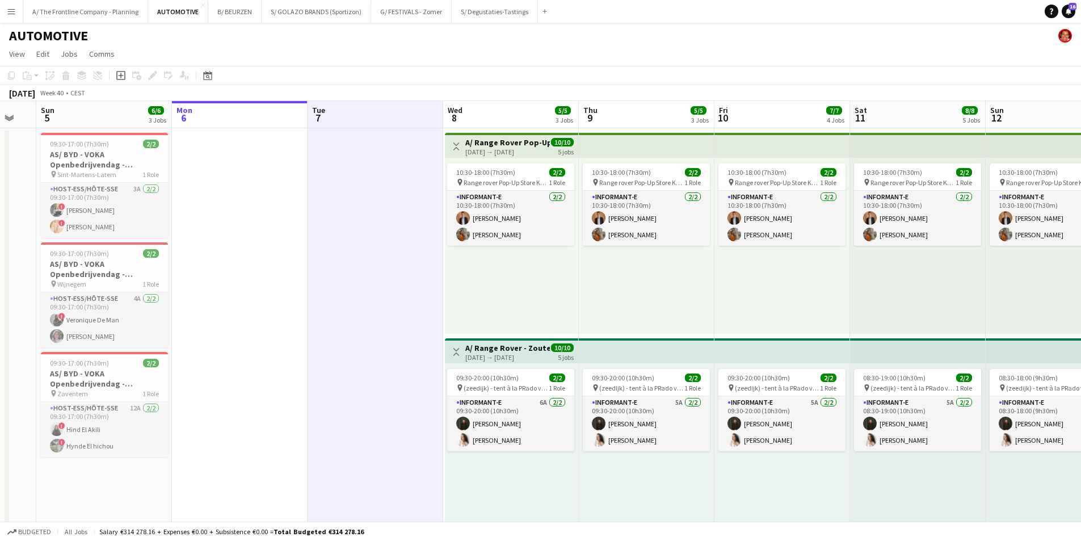
click at [277, 117] on app-board-header-date "Mon 6" at bounding box center [240, 114] width 136 height 27
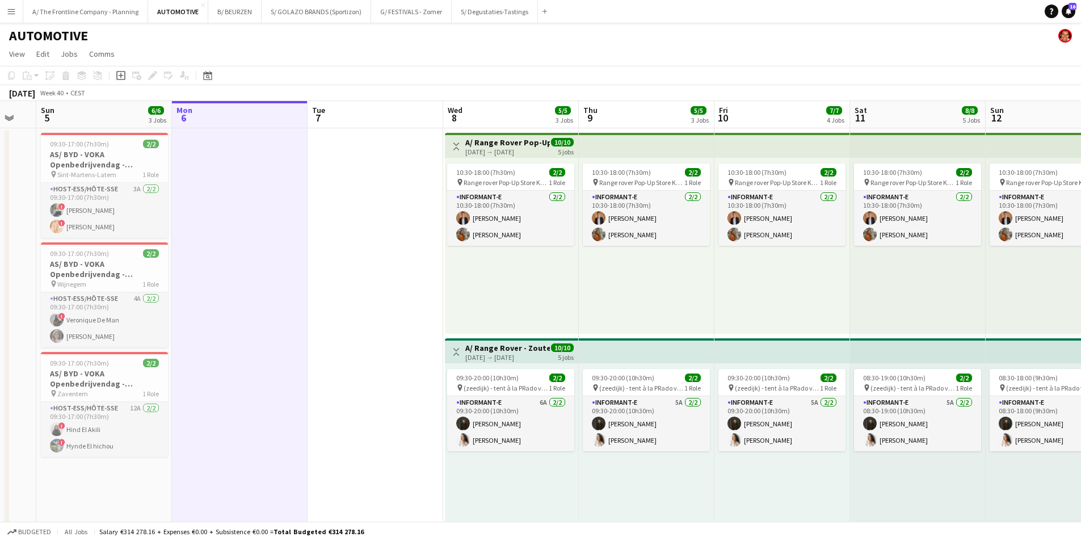
click at [358, 119] on app-board-header-date "Tue 7" at bounding box center [375, 114] width 136 height 27
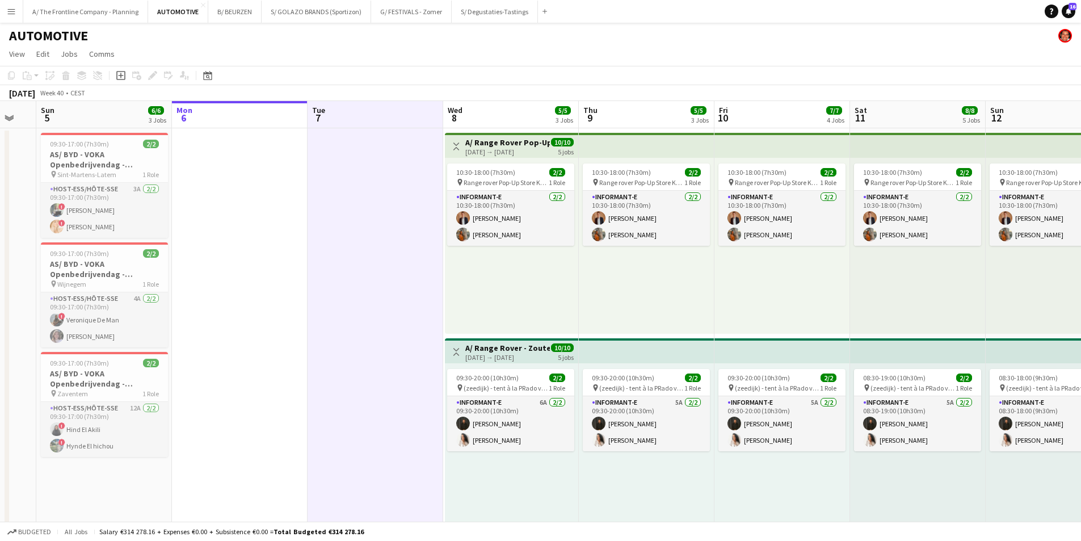
click at [229, 122] on app-board-header-date "Mon 6" at bounding box center [240, 114] width 136 height 27
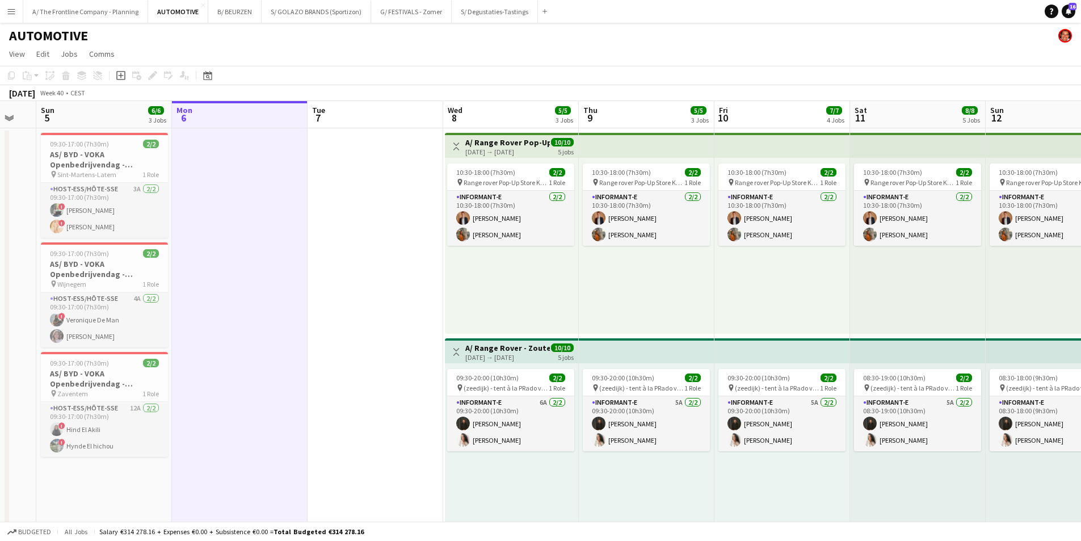
click at [377, 118] on app-board-header-date "Tue 7" at bounding box center [375, 114] width 136 height 27
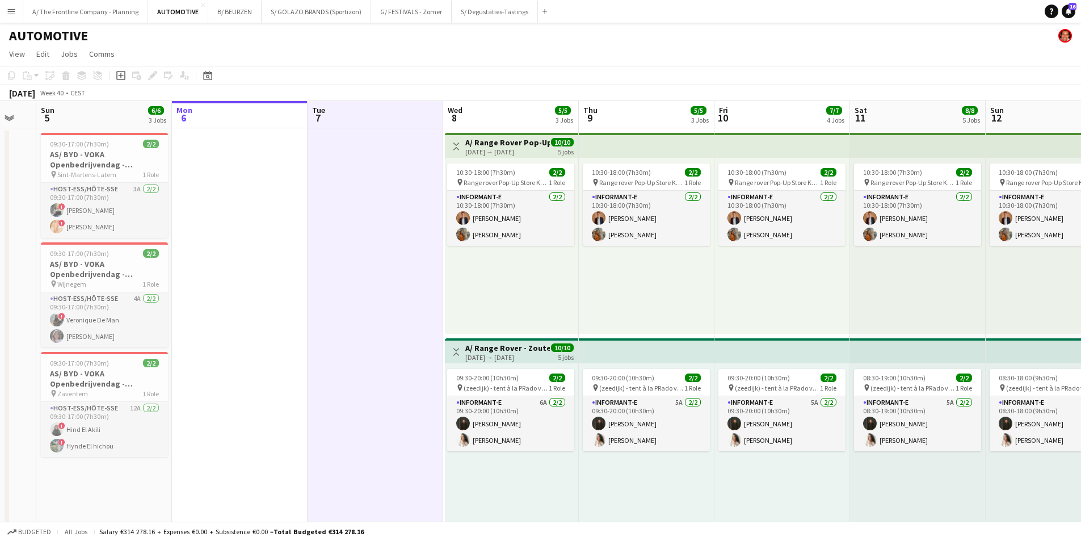
click at [233, 124] on app-board-header-date "Mon 6" at bounding box center [240, 114] width 136 height 27
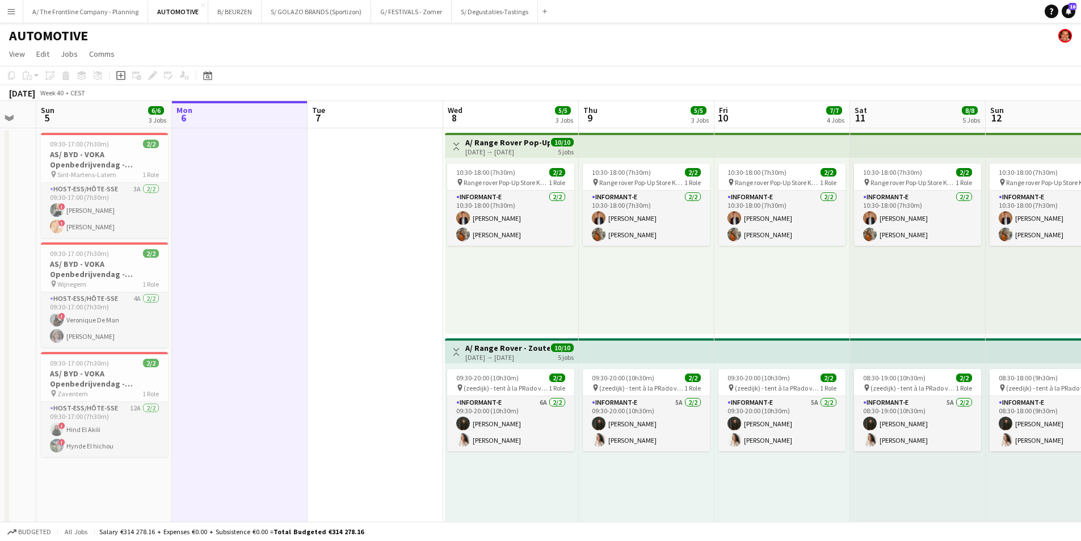
click at [370, 121] on app-board-header-date "Tue 7" at bounding box center [375, 114] width 136 height 27
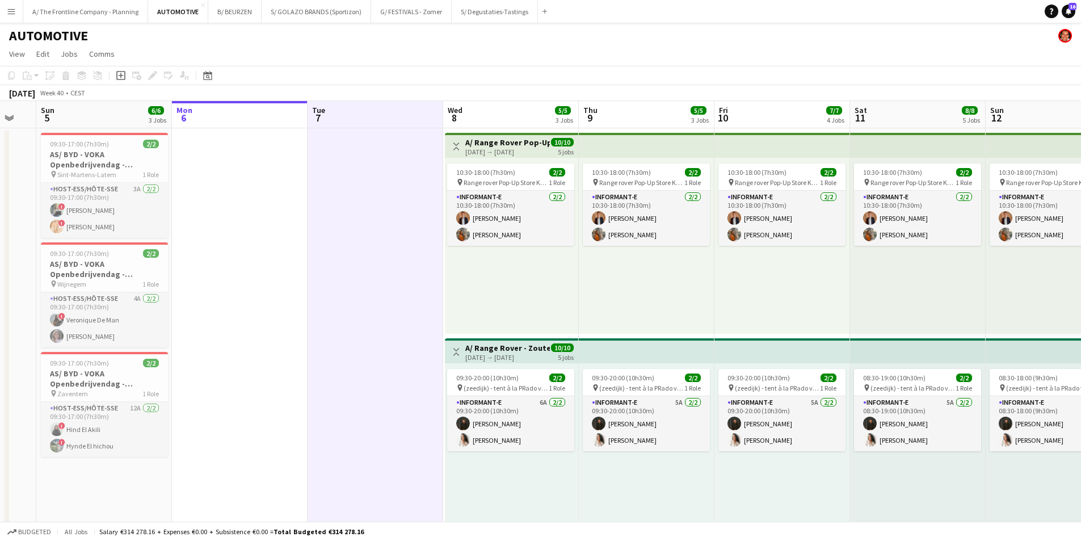
click at [235, 125] on app-board-header-date "Mon 6" at bounding box center [240, 114] width 136 height 27
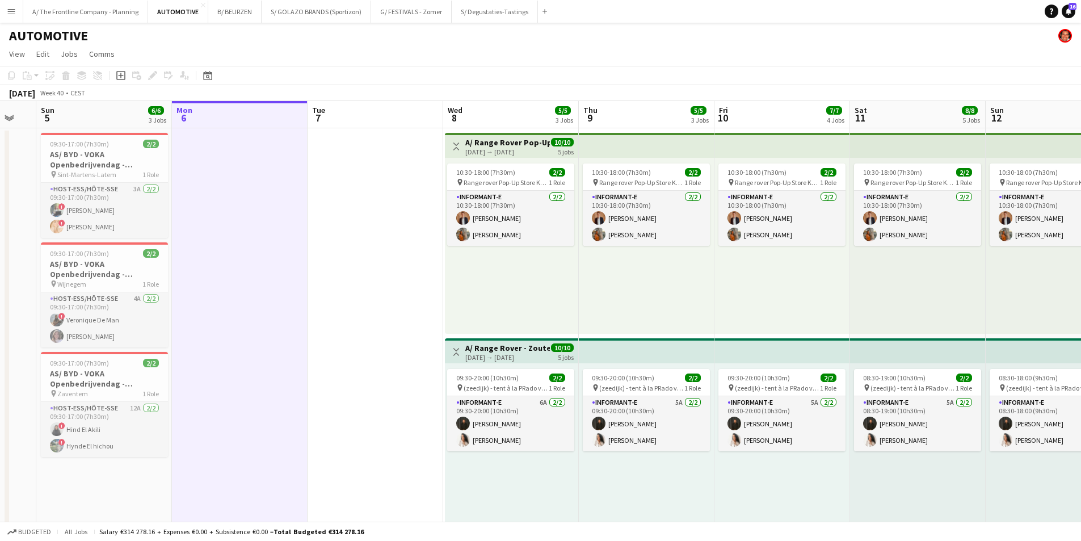
click at [373, 117] on app-board-header-date "Tue 7" at bounding box center [375, 114] width 136 height 27
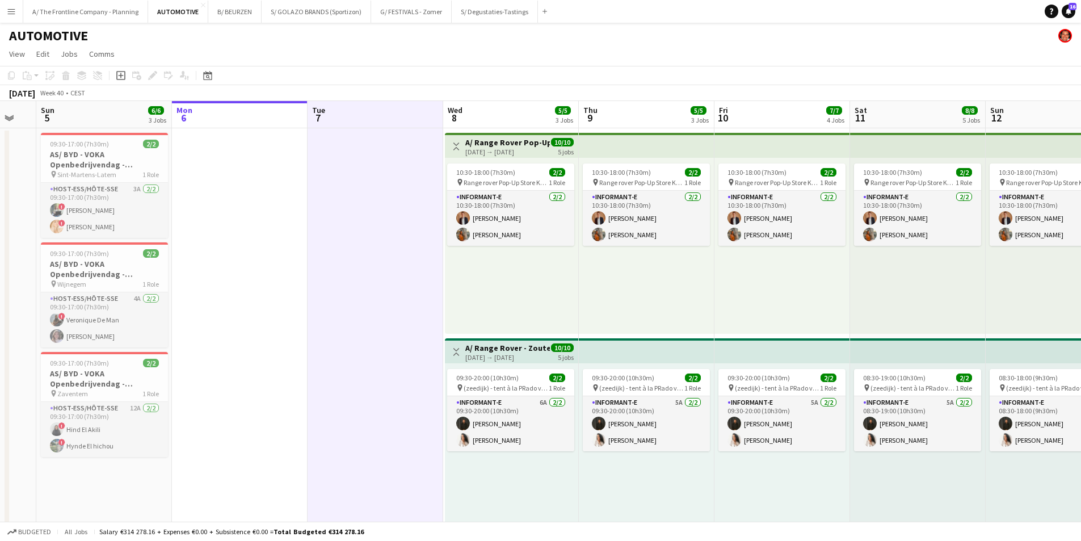
click at [250, 120] on app-board-header-date "Mon 6" at bounding box center [240, 114] width 136 height 27
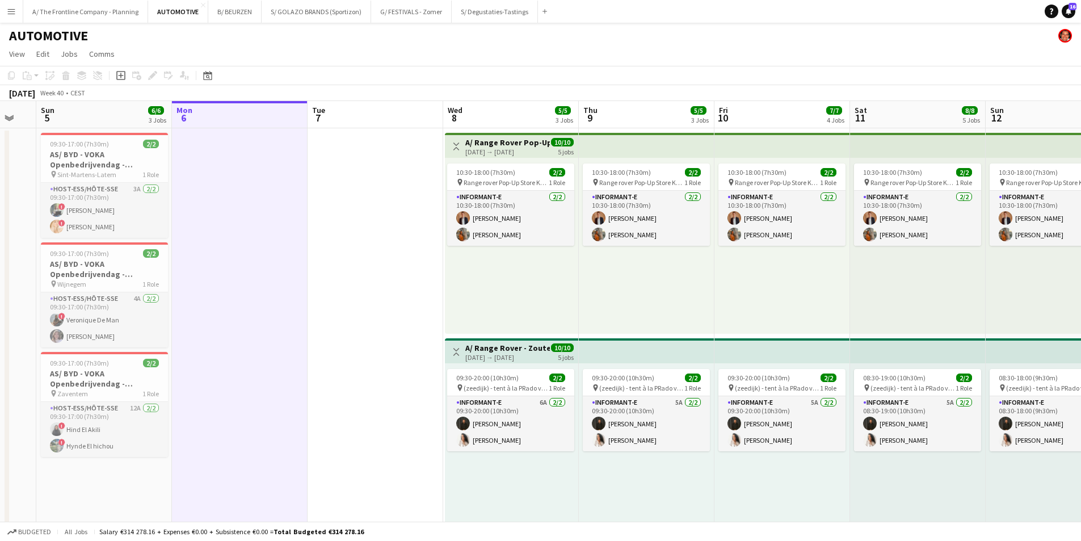
click at [381, 117] on app-board-header-date "Tue 7" at bounding box center [375, 114] width 136 height 27
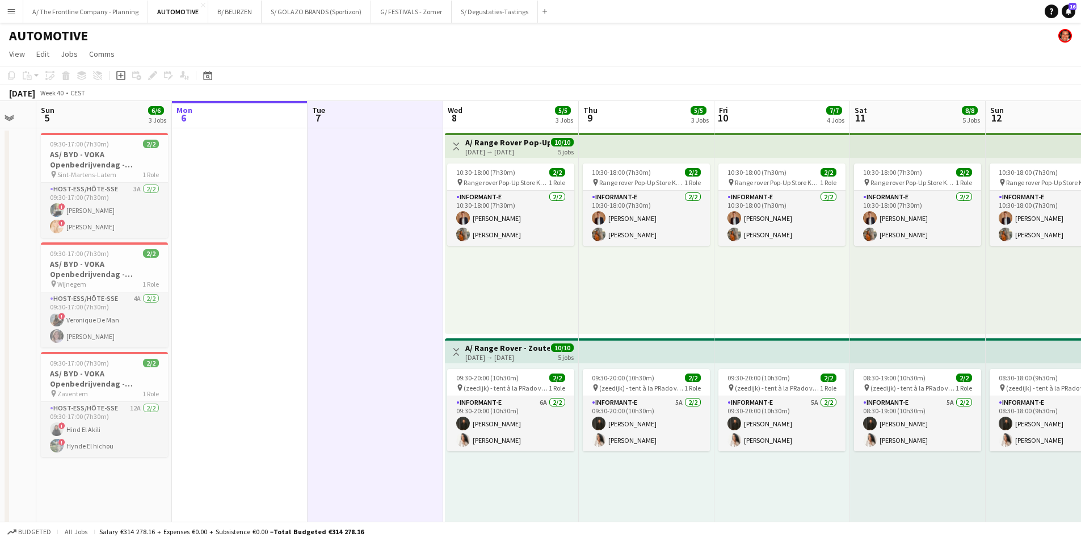
click at [239, 122] on app-board-header-date "Mon 6" at bounding box center [240, 114] width 136 height 27
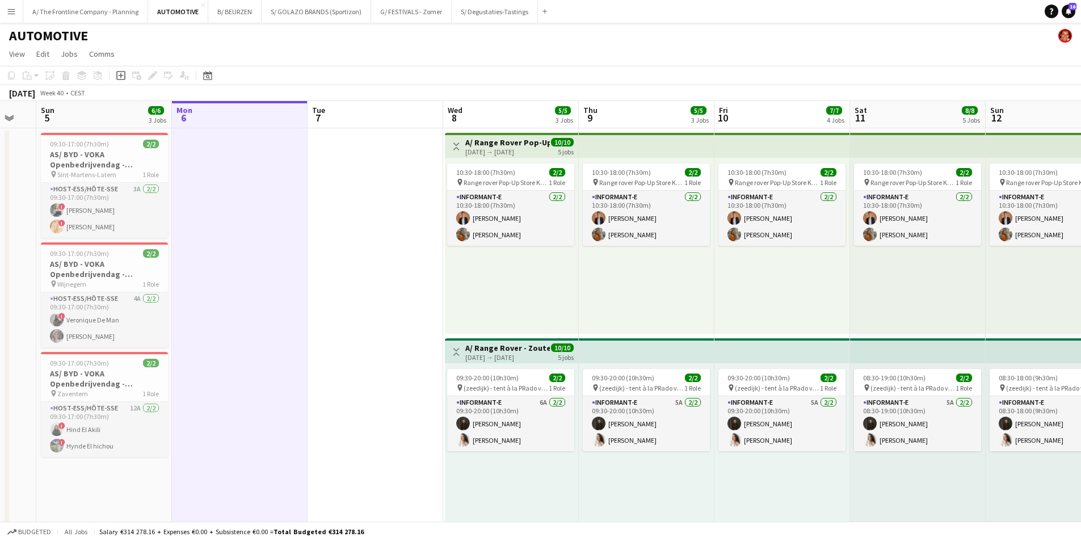
click at [371, 116] on app-board-header-date "Tue 7" at bounding box center [375, 114] width 136 height 27
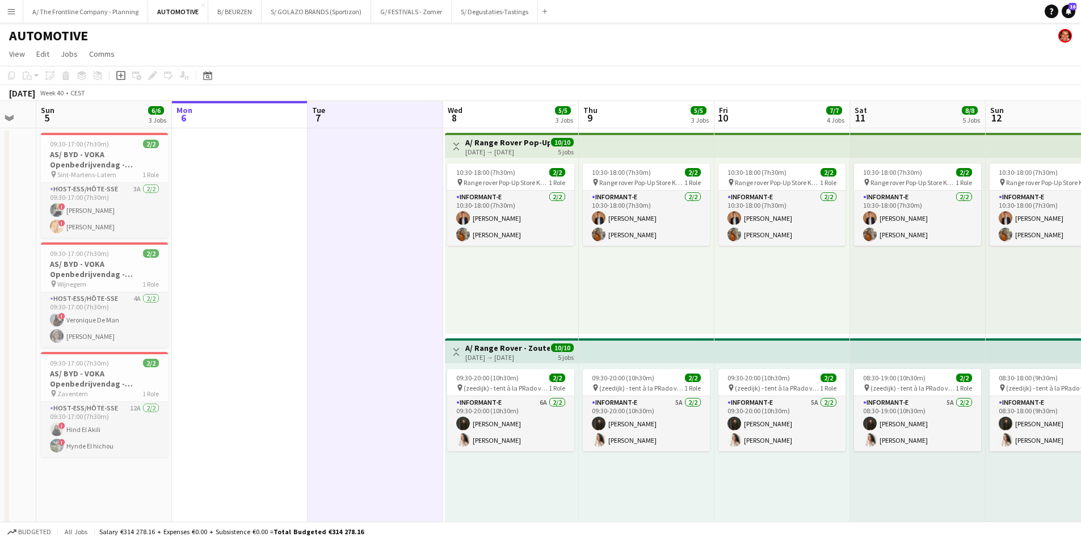
click at [237, 122] on app-board-header-date "Mon 6" at bounding box center [240, 114] width 136 height 27
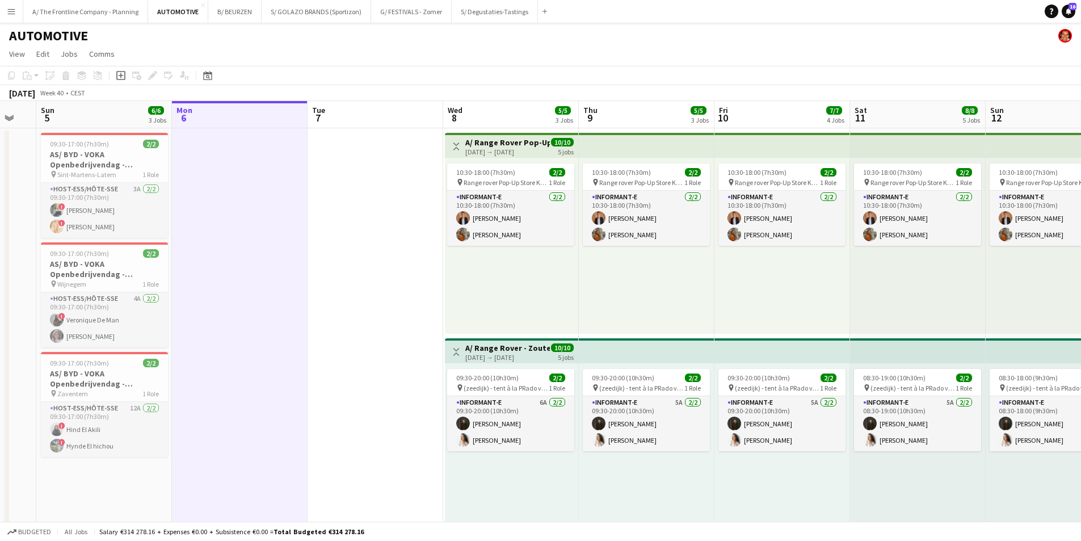
click at [378, 115] on app-board-header-date "Tue 7" at bounding box center [375, 114] width 136 height 27
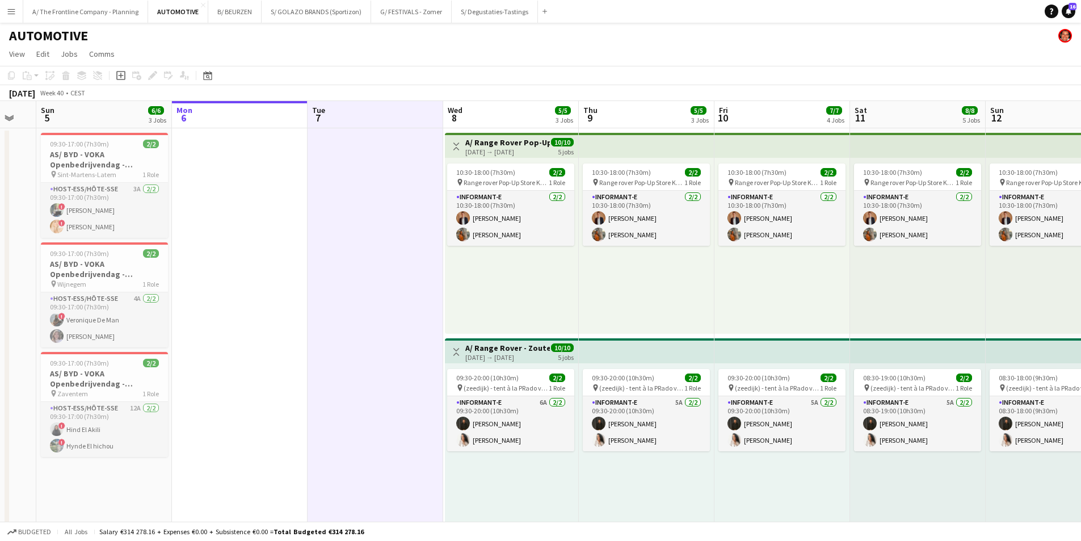
click at [235, 121] on app-board-header-date "Mon 6" at bounding box center [240, 114] width 136 height 27
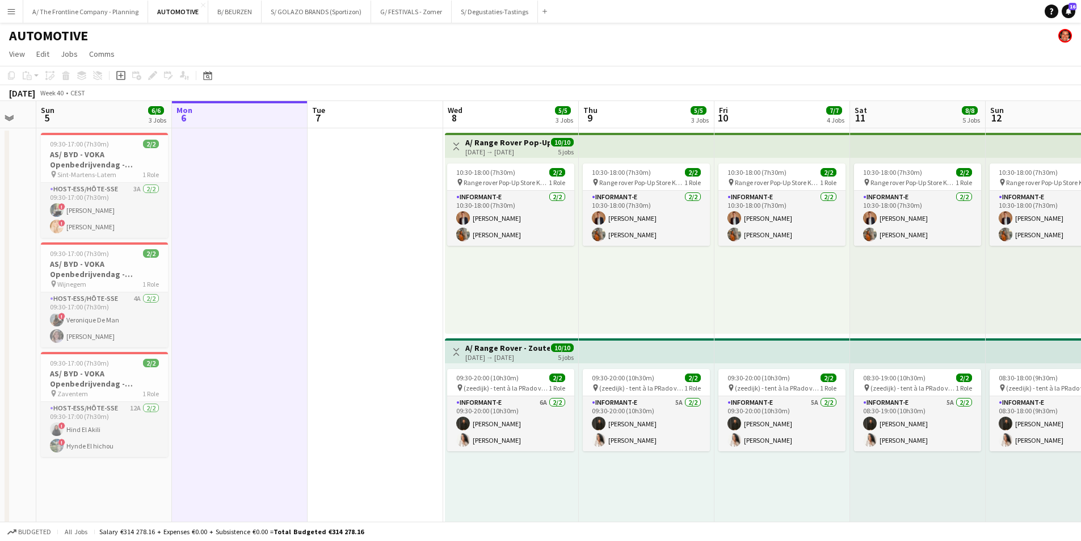
click at [370, 120] on app-board-header-date "Tue 7" at bounding box center [375, 114] width 136 height 27
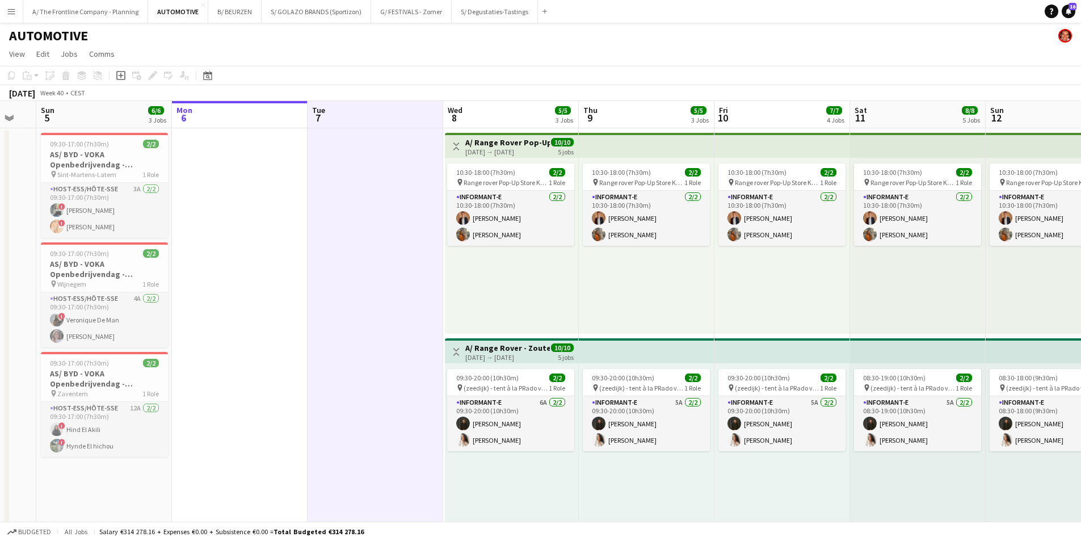
click at [229, 121] on app-board-header-date "Mon 6" at bounding box center [240, 114] width 136 height 27
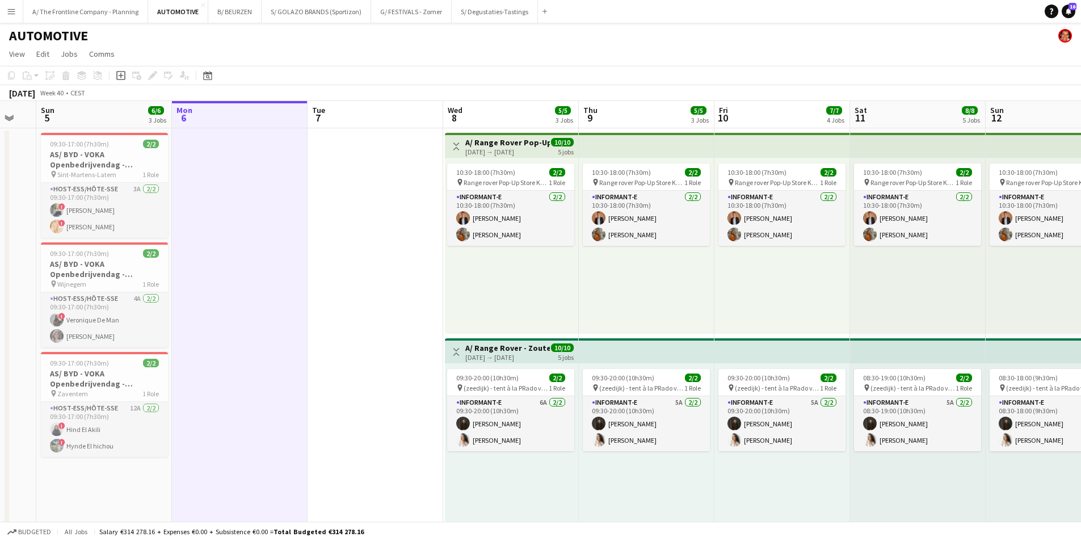
click at [364, 120] on app-board-header-date "Tue 7" at bounding box center [375, 114] width 136 height 27
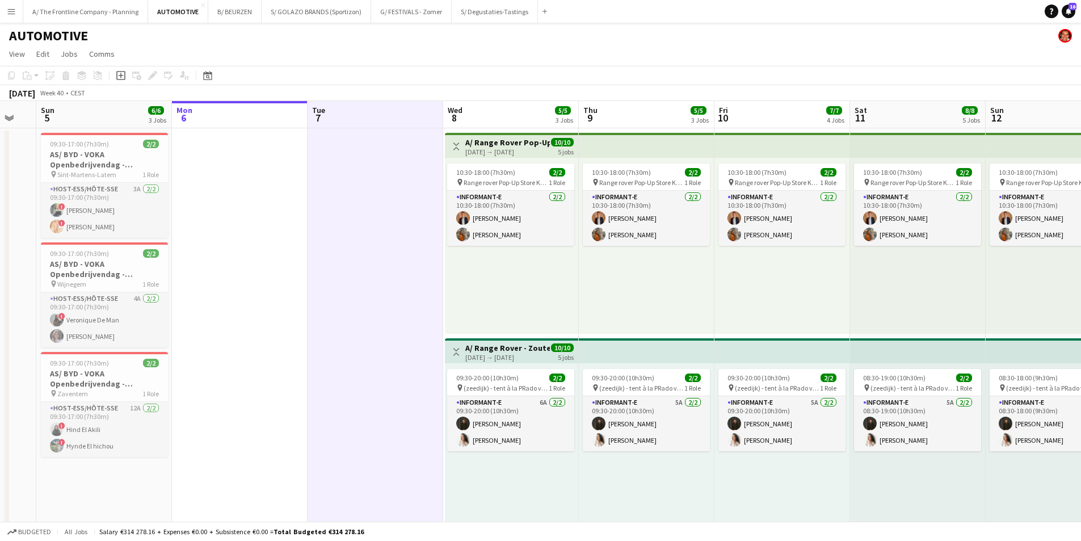
click at [259, 123] on app-board-header-date "Mon 6" at bounding box center [240, 114] width 136 height 27
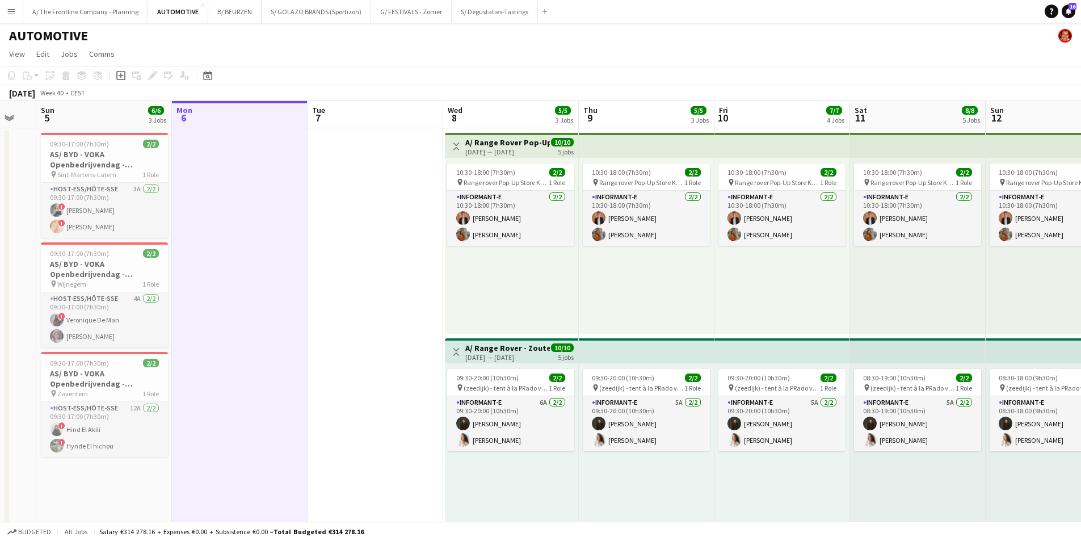
click at [395, 112] on app-board-header-date "Tue 7" at bounding box center [375, 114] width 136 height 27
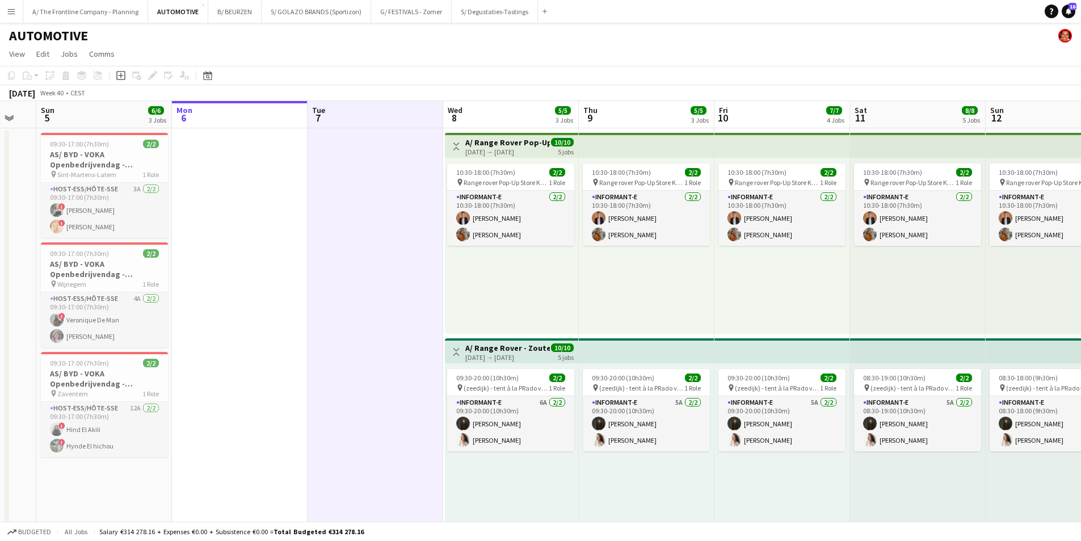
click at [230, 127] on app-board-header-date "Mon 6" at bounding box center [240, 114] width 136 height 27
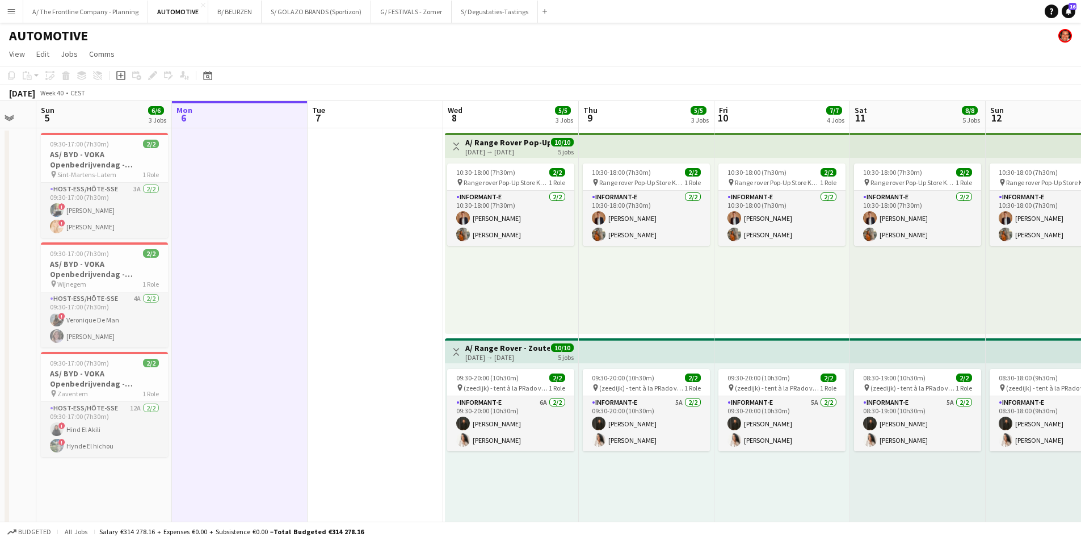
click at [360, 119] on app-board-header-date "Tue 7" at bounding box center [375, 114] width 136 height 27
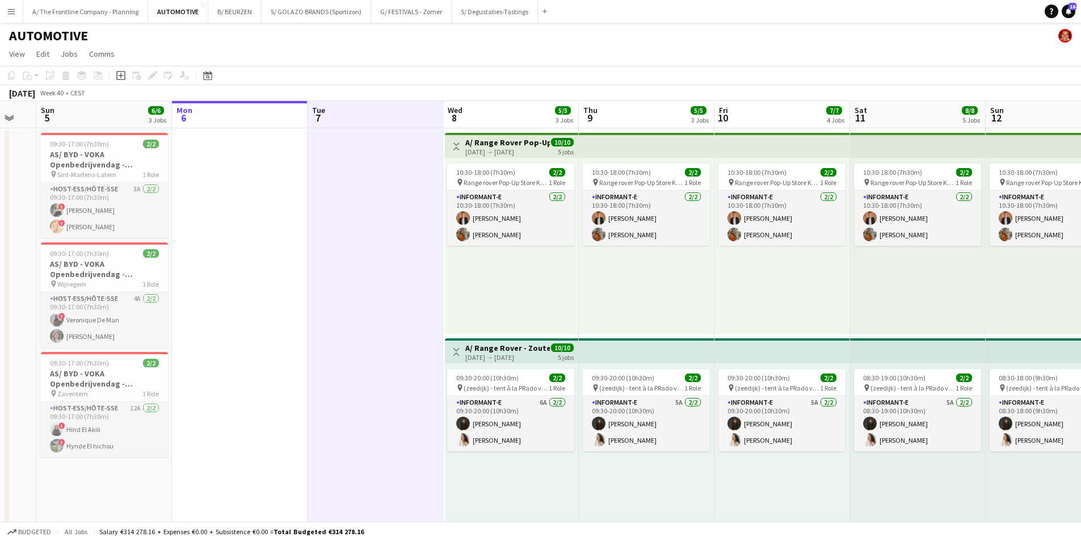
click at [258, 119] on app-board-header-date "Mon 6" at bounding box center [240, 114] width 136 height 27
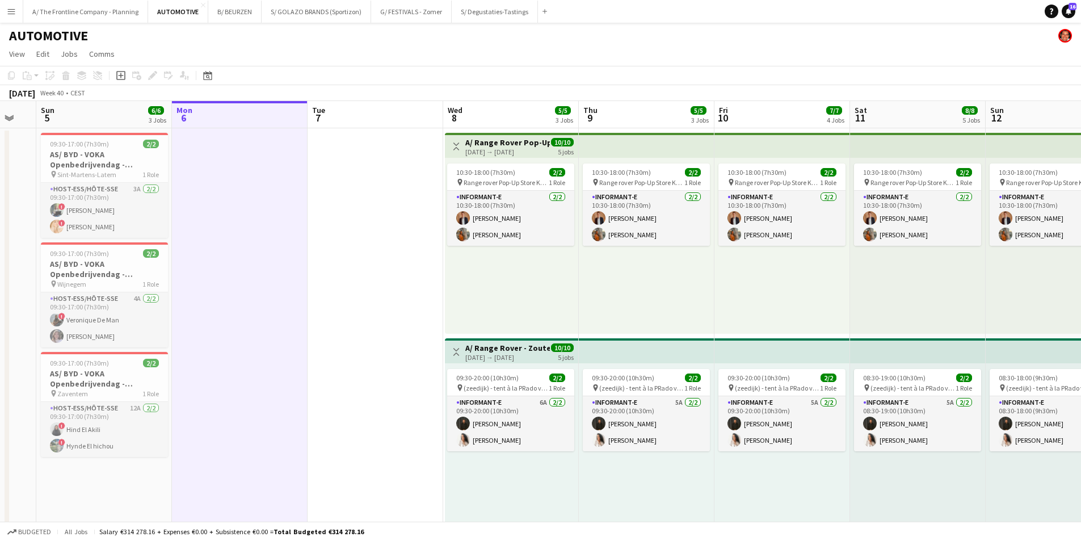
click at [390, 118] on app-board-header-date "Tue 7" at bounding box center [375, 114] width 136 height 27
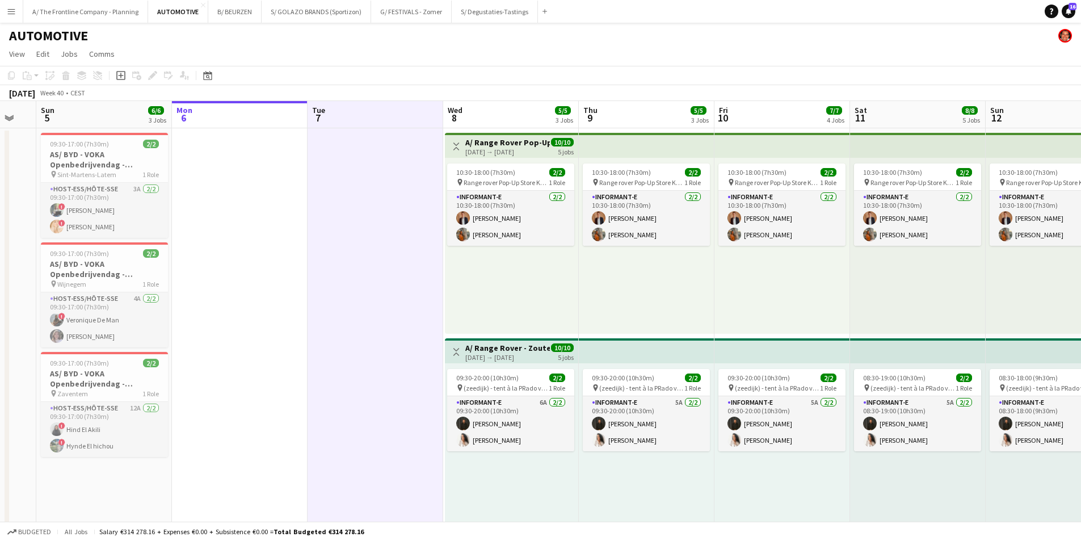
click at [225, 121] on app-board-header-date "Mon 6" at bounding box center [240, 114] width 136 height 27
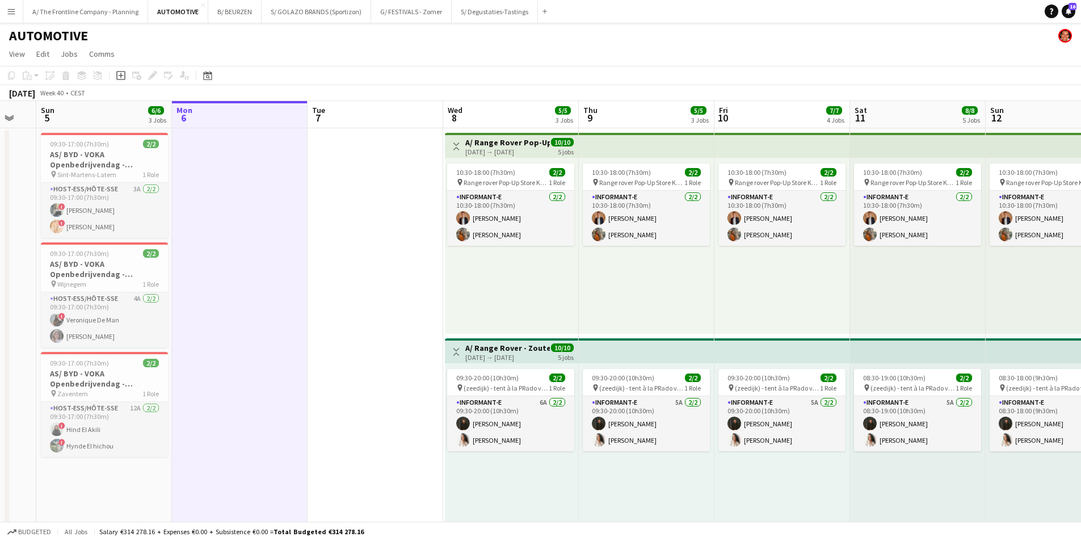
scroll to position [0, 234]
click at [390, 119] on app-board-header-date "Tue 7" at bounding box center [377, 114] width 136 height 27
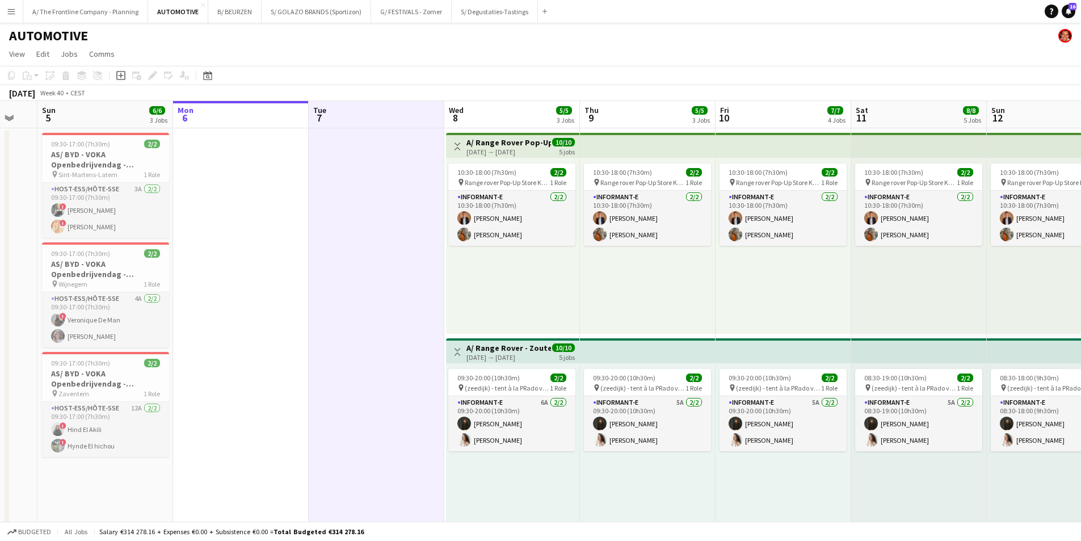
click at [235, 117] on app-board-header-date "Mon 6" at bounding box center [241, 114] width 136 height 27
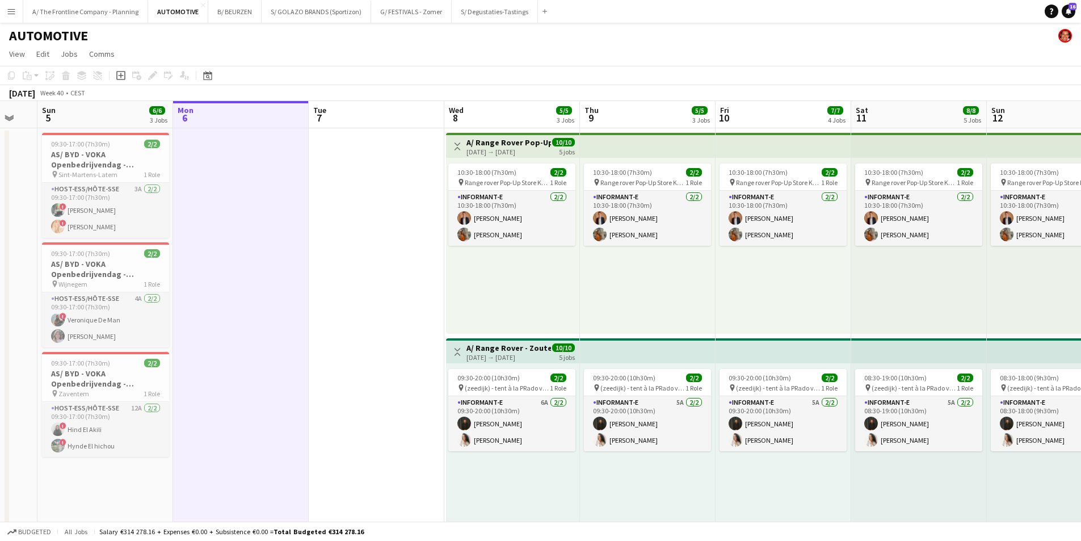
click at [365, 119] on app-board-header-date "Tue 7" at bounding box center [377, 114] width 136 height 27
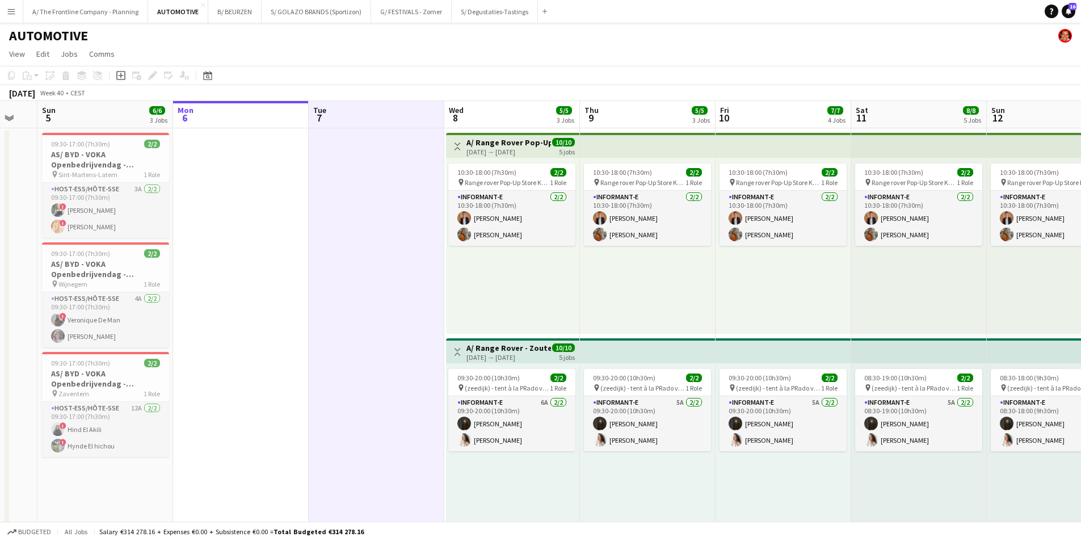
click at [233, 121] on app-board-header-date "Mon 6" at bounding box center [241, 114] width 136 height 27
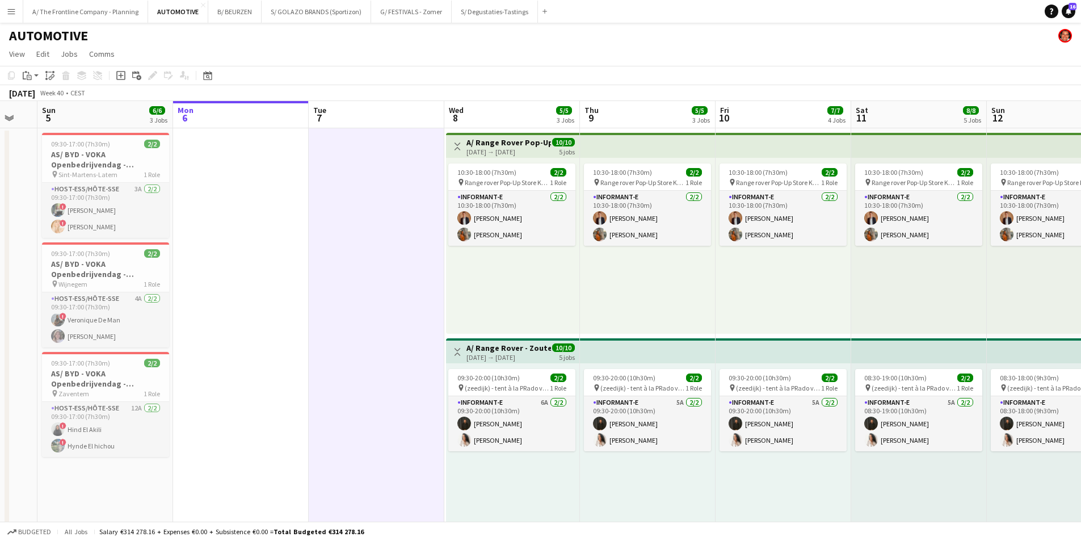
drag, startPoint x: 361, startPoint y: 112, endPoint x: 330, endPoint y: 118, distance: 32.4
click at [361, 113] on app-board-header-date "Tue 7" at bounding box center [377, 114] width 136 height 27
click at [262, 122] on app-board-header-date "Mon 6" at bounding box center [241, 114] width 136 height 27
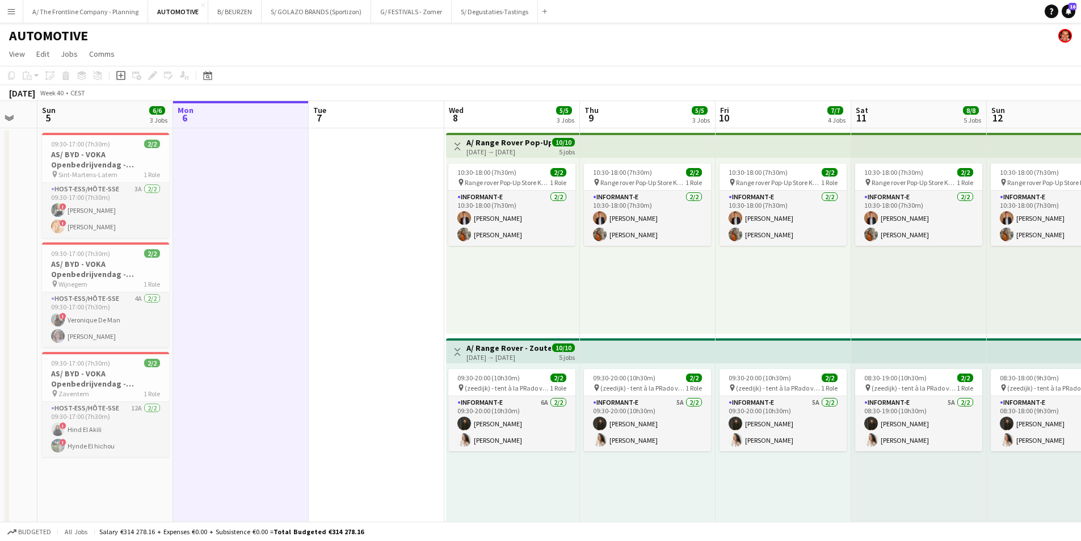
click at [365, 116] on app-board-header-date "Tue 7" at bounding box center [377, 114] width 136 height 27
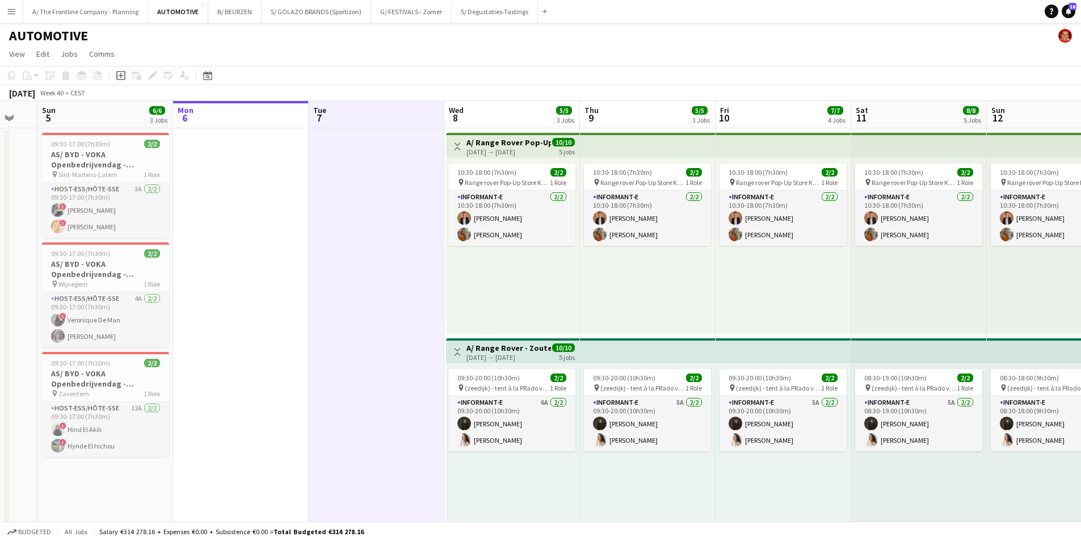
click at [242, 116] on app-board-header-date "Mon 6" at bounding box center [241, 114] width 136 height 27
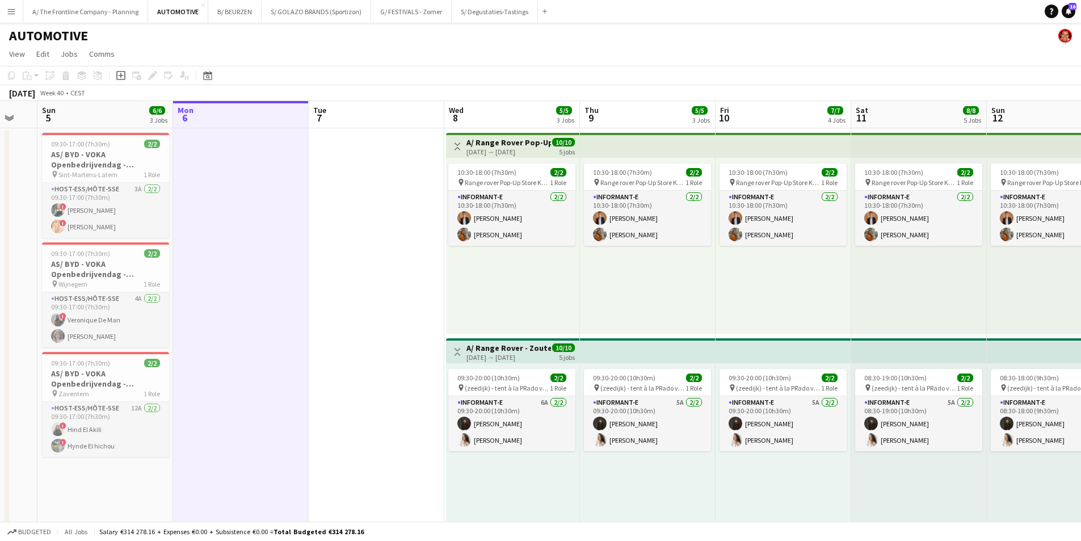
click at [373, 115] on app-board-header-date "Tue 7" at bounding box center [377, 114] width 136 height 27
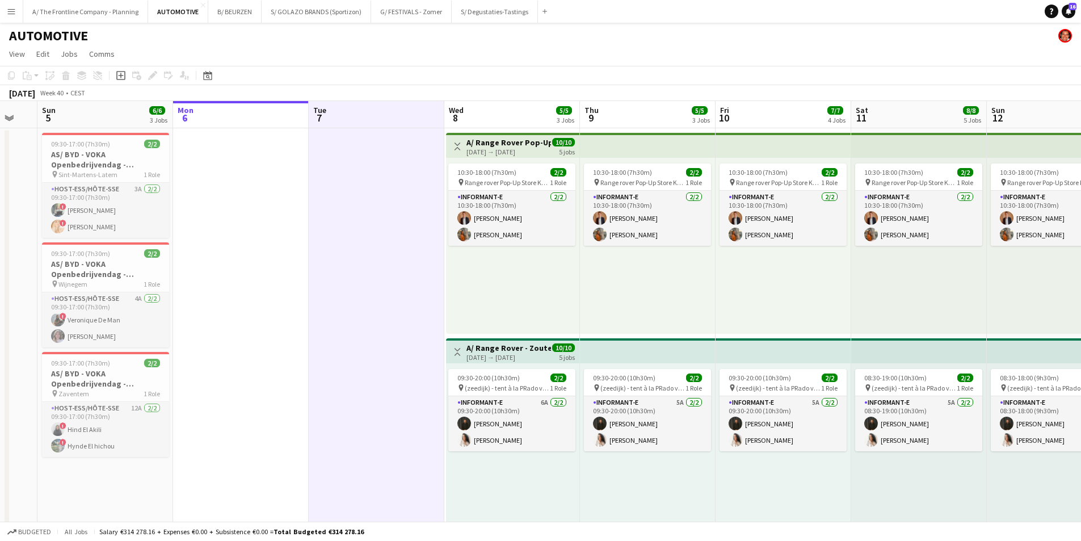
click at [241, 117] on app-board-header-date "Mon 6" at bounding box center [241, 114] width 136 height 27
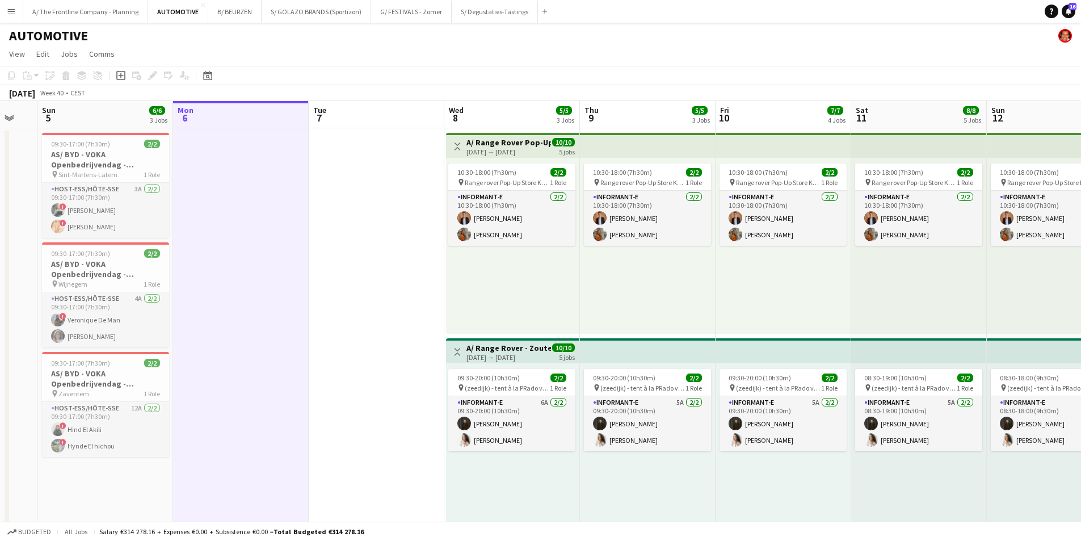
click at [363, 119] on app-board-header-date "Tue 7" at bounding box center [377, 114] width 136 height 27
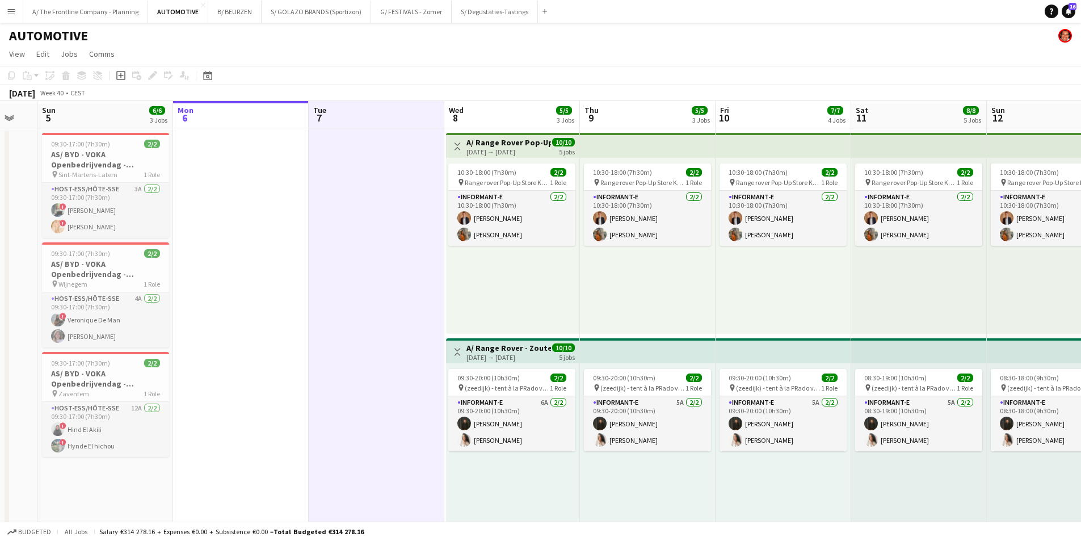
click at [250, 121] on app-board-header-date "Mon 6" at bounding box center [241, 114] width 136 height 27
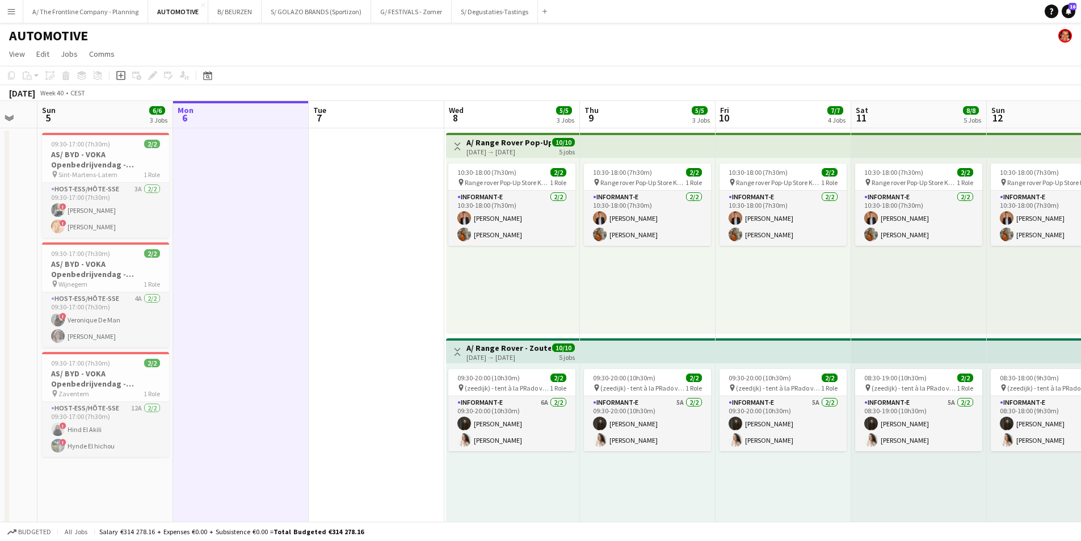
click at [385, 120] on app-board-header-date "Tue 7" at bounding box center [377, 114] width 136 height 27
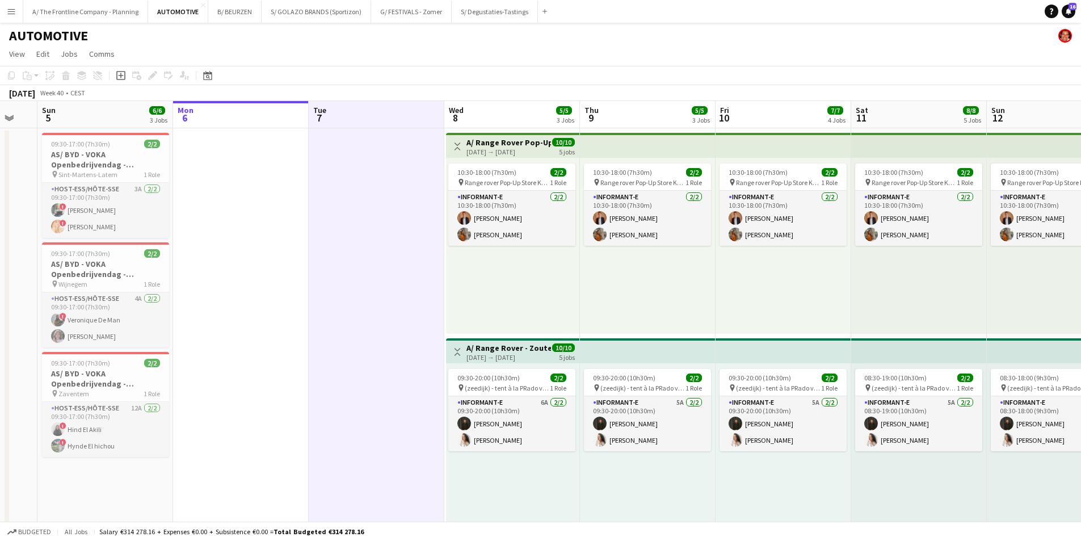
click at [268, 121] on app-board-header-date "Mon 6" at bounding box center [241, 114] width 136 height 27
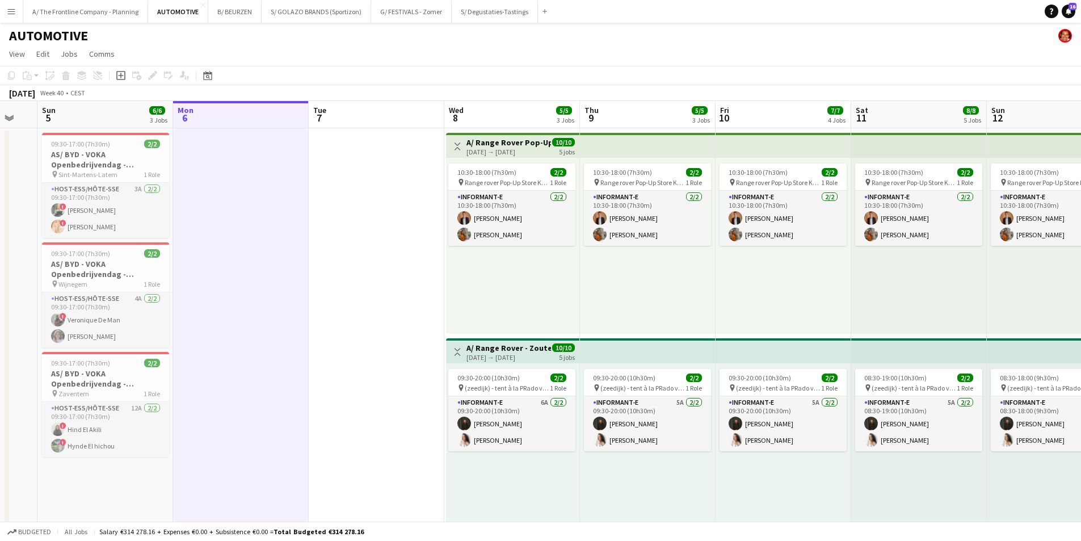
click at [376, 121] on app-board-header-date "Tue 7" at bounding box center [377, 114] width 136 height 27
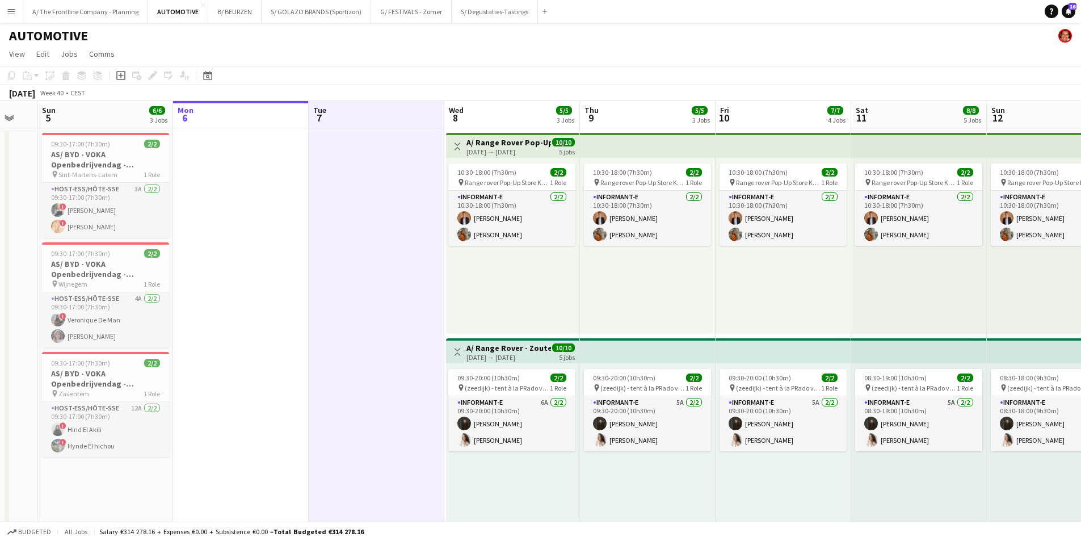
click at [263, 119] on app-board-header-date "Mon 6" at bounding box center [241, 114] width 136 height 27
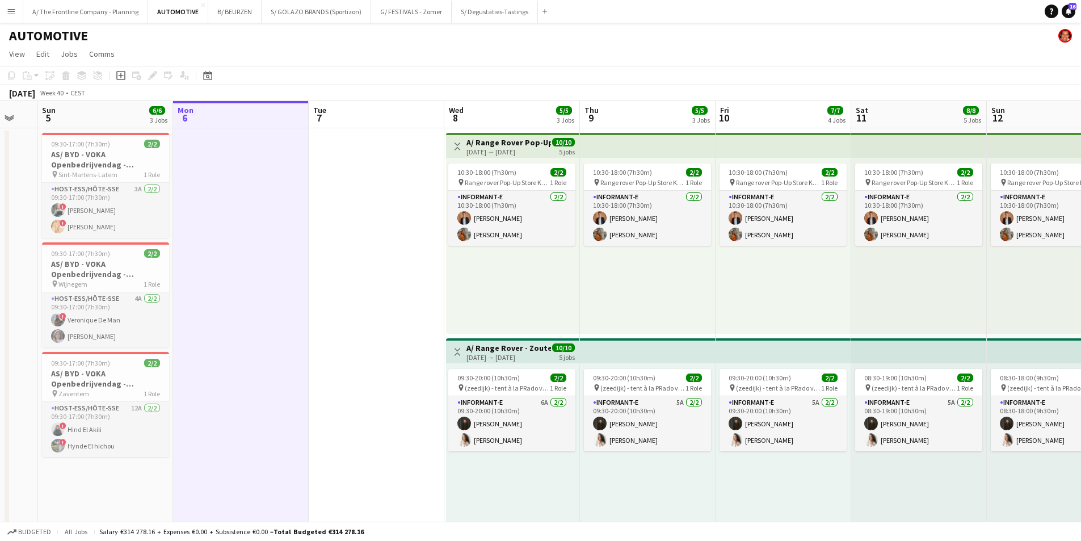
click at [364, 121] on app-board-header-date "Tue 7" at bounding box center [377, 114] width 136 height 27
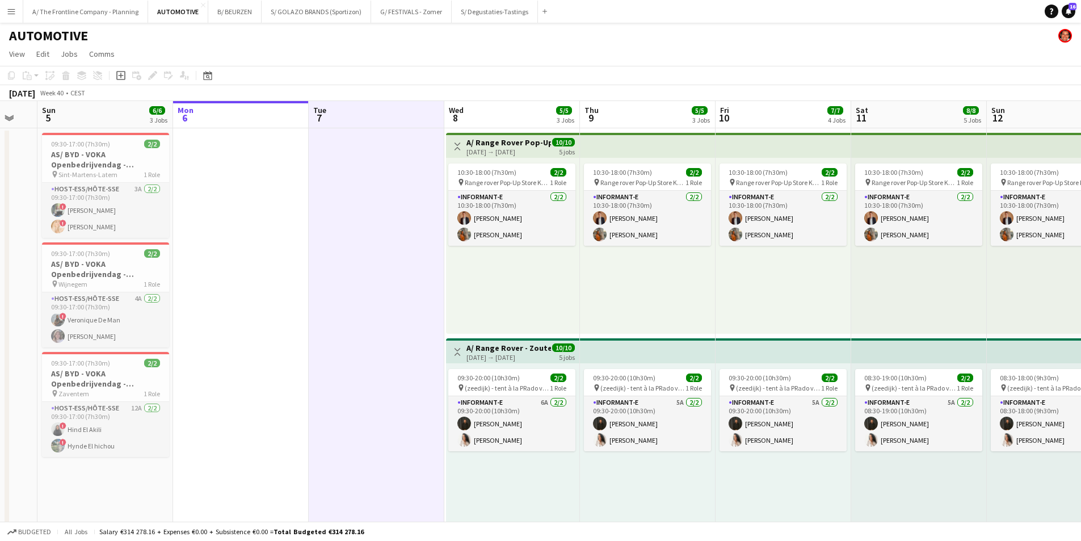
click at [227, 118] on app-board-header-date "Mon 6" at bounding box center [241, 114] width 136 height 27
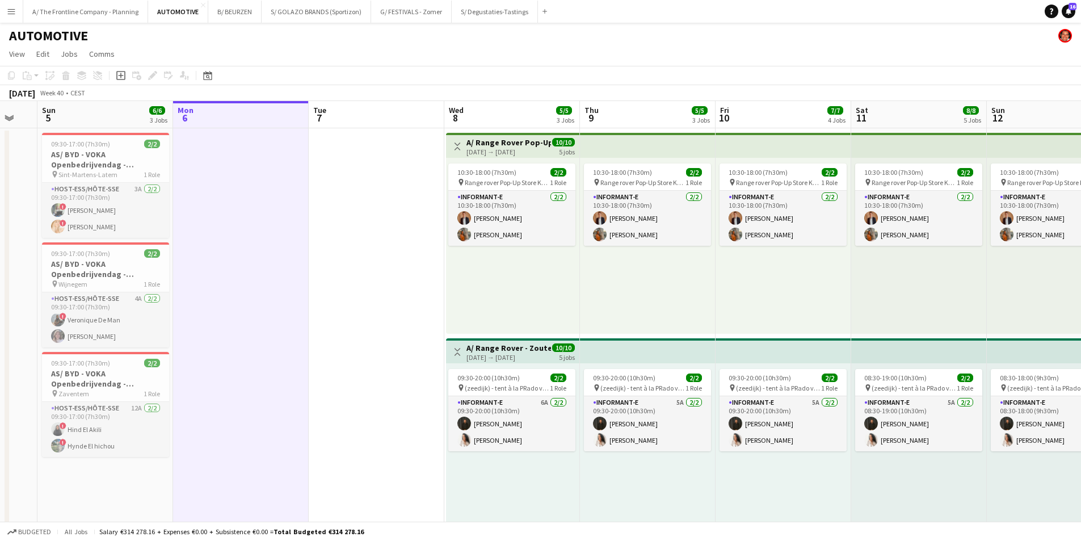
click at [376, 120] on app-board-header-date "Tue 7" at bounding box center [377, 114] width 136 height 27
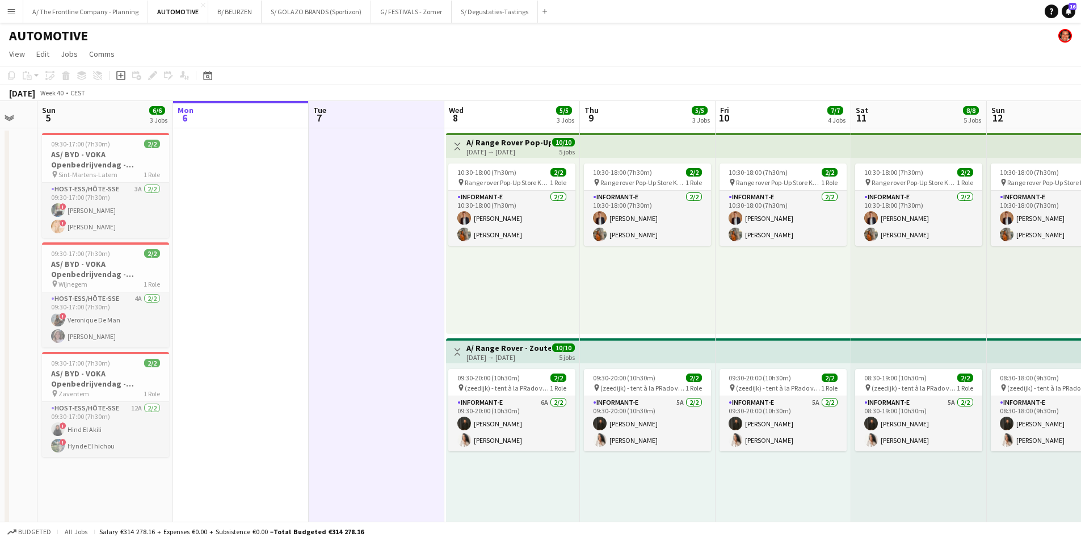
click at [243, 118] on app-board-header-date "Mon 6" at bounding box center [241, 114] width 136 height 27
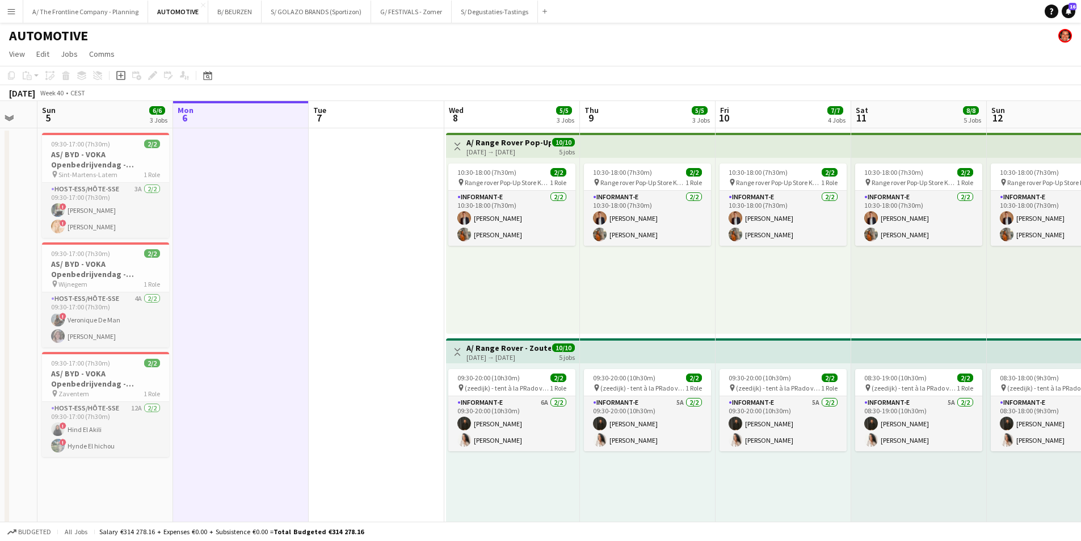
click at [371, 122] on app-board-header-date "Tue 7" at bounding box center [377, 114] width 136 height 27
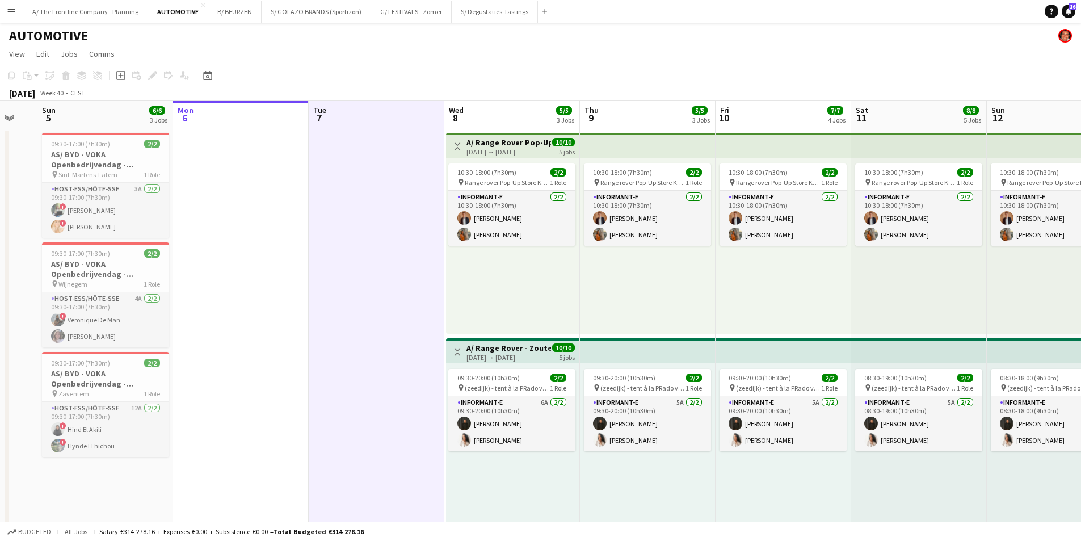
click at [227, 121] on app-board-header-date "Mon 6" at bounding box center [241, 114] width 136 height 27
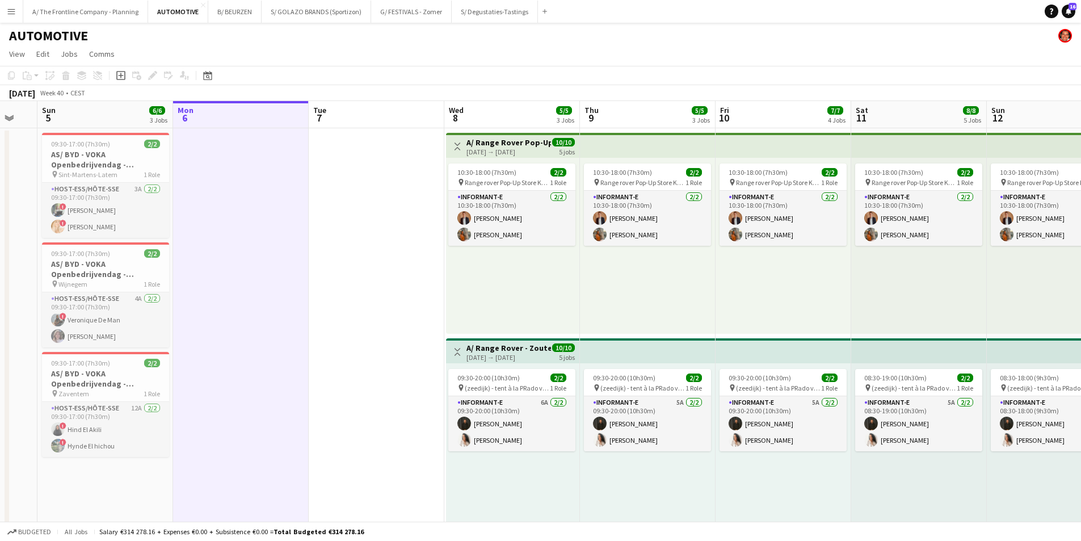
click at [346, 117] on app-board-header-date "Tue 7" at bounding box center [377, 114] width 136 height 27
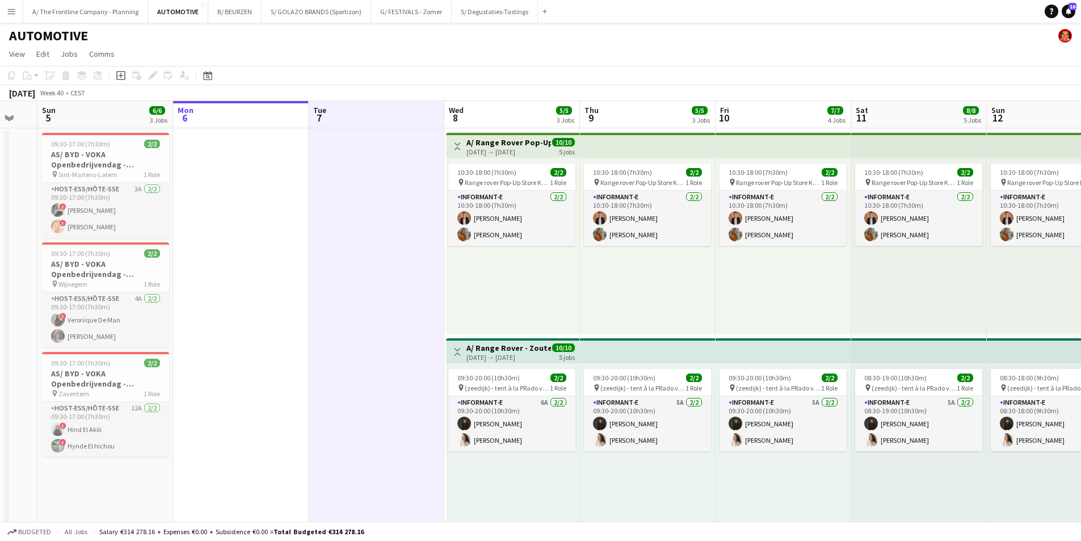
click at [244, 123] on app-board-header-date "Mon 6" at bounding box center [241, 114] width 136 height 27
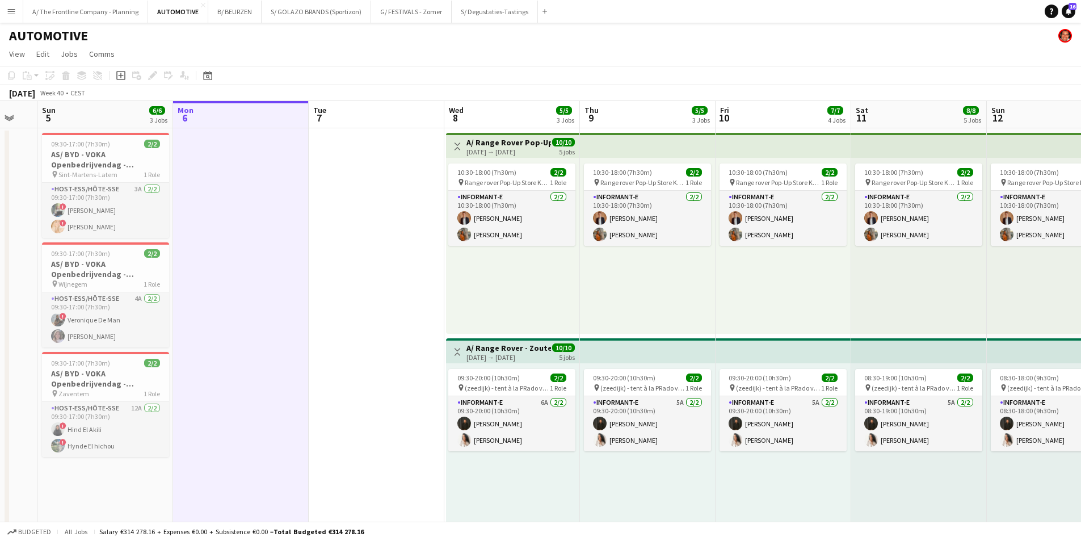
click at [364, 118] on app-board-header-date "Tue 7" at bounding box center [377, 114] width 136 height 27
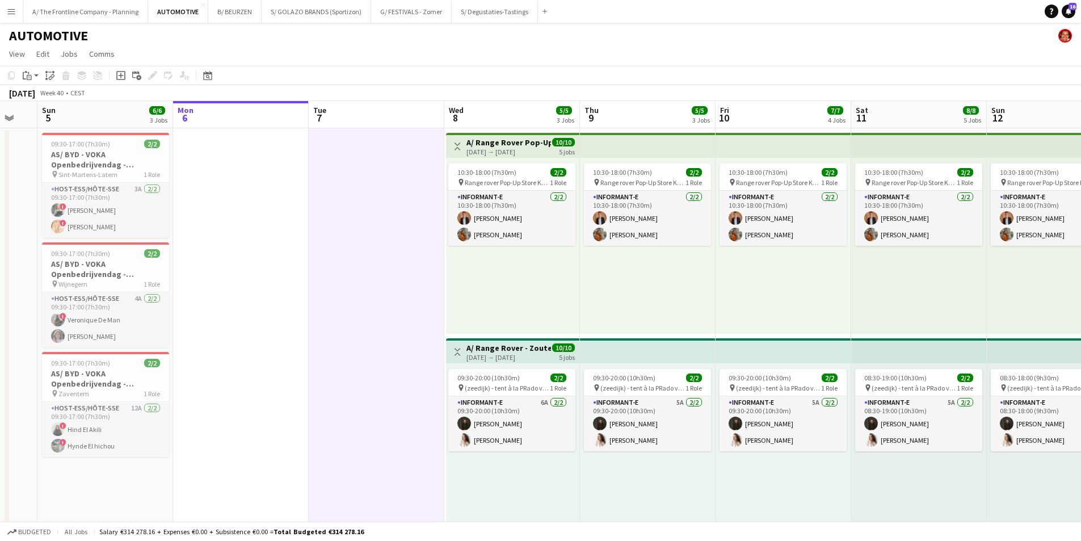
click at [378, 116] on app-board-header-date "Tue 7" at bounding box center [377, 114] width 136 height 27
click at [250, 126] on app-board-header-date "Mon 6" at bounding box center [241, 114] width 136 height 27
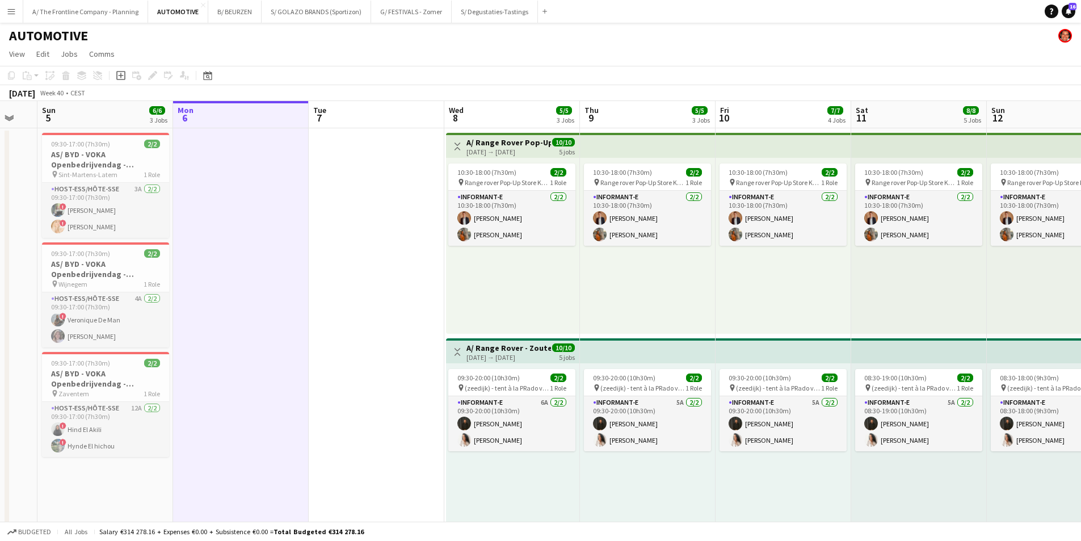
click at [375, 115] on app-board-header-date "Tue 7" at bounding box center [377, 114] width 136 height 27
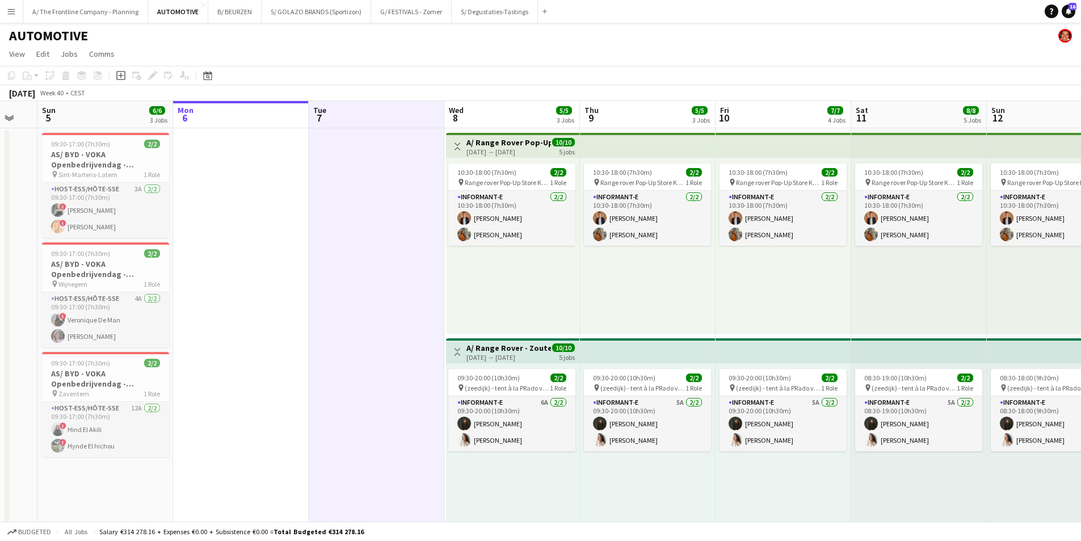
click at [239, 117] on app-board-header-date "Mon 6" at bounding box center [241, 114] width 136 height 27
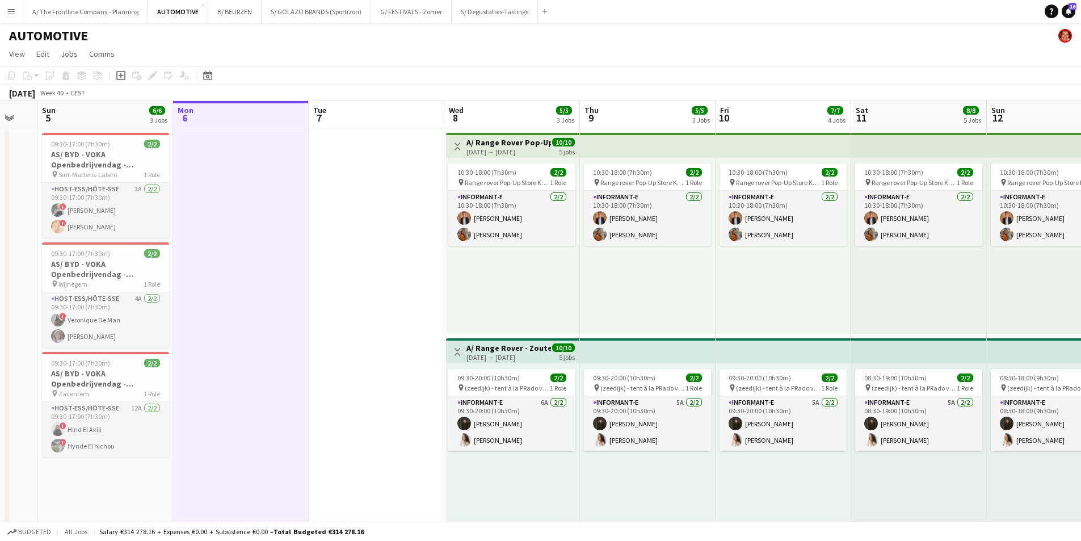
click at [376, 117] on app-board-header-date "Tue 7" at bounding box center [377, 114] width 136 height 27
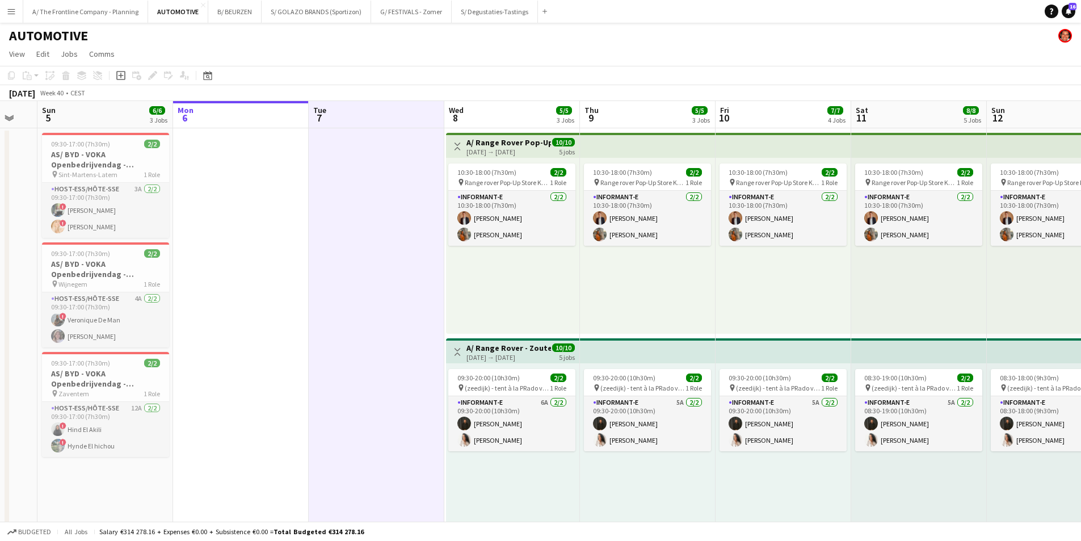
click at [240, 115] on app-board-header-date "Mon 6" at bounding box center [241, 114] width 136 height 27
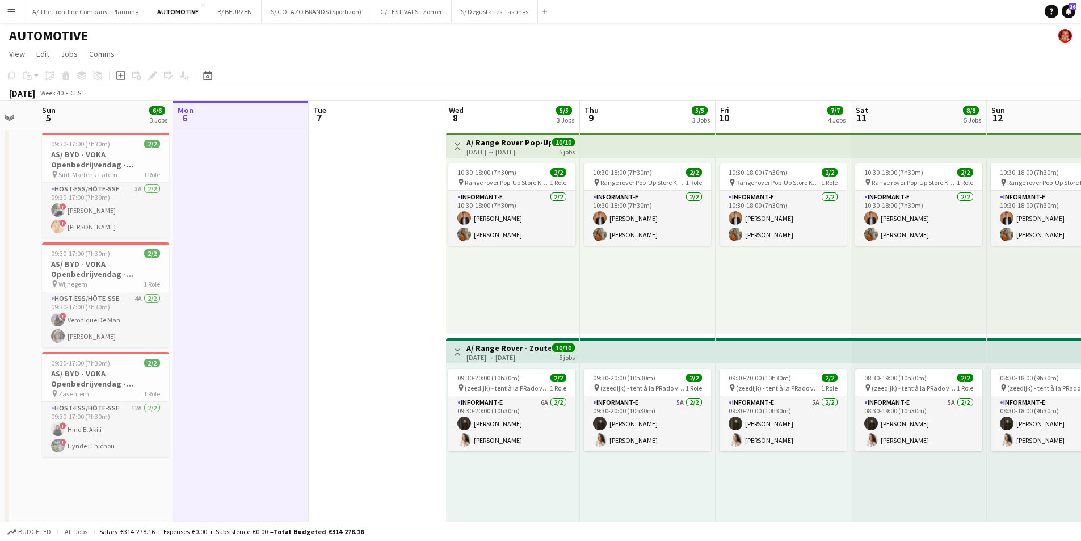
click at [382, 123] on app-board-header-date "Tue 7" at bounding box center [377, 114] width 136 height 27
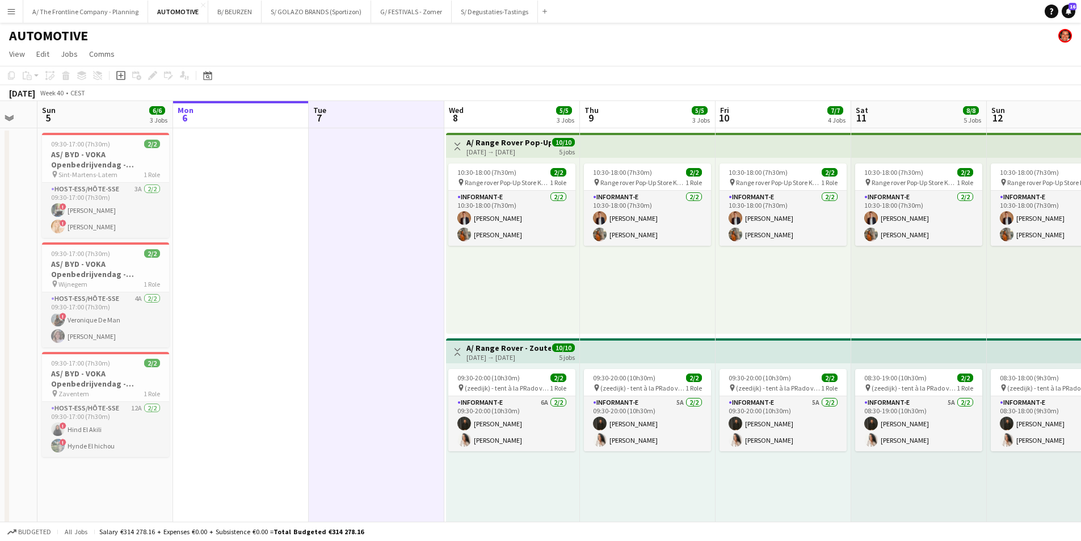
click at [258, 122] on app-board-header-date "Mon 6" at bounding box center [241, 114] width 136 height 27
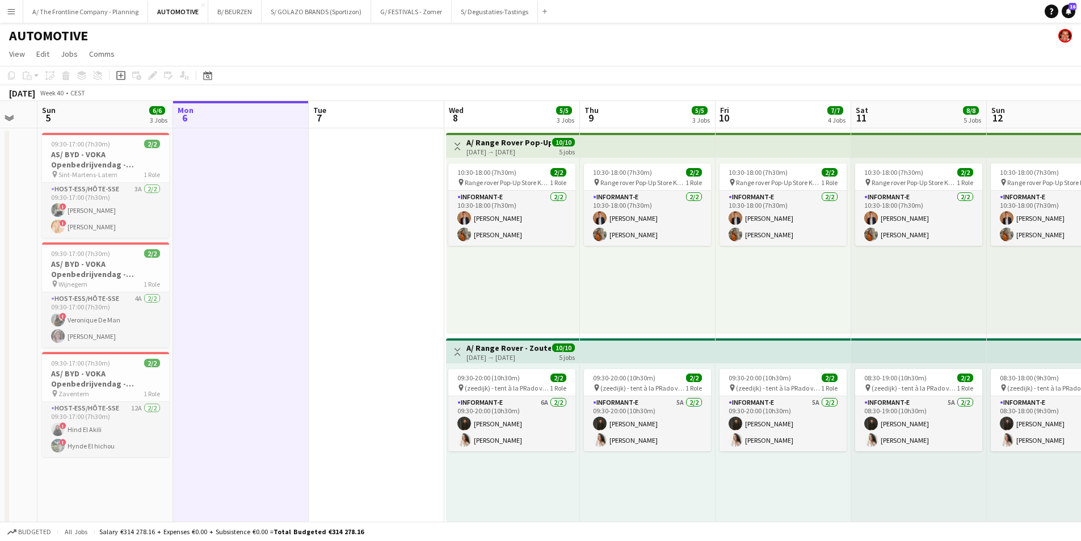
click at [373, 120] on app-board-header-date "Tue 7" at bounding box center [377, 114] width 136 height 27
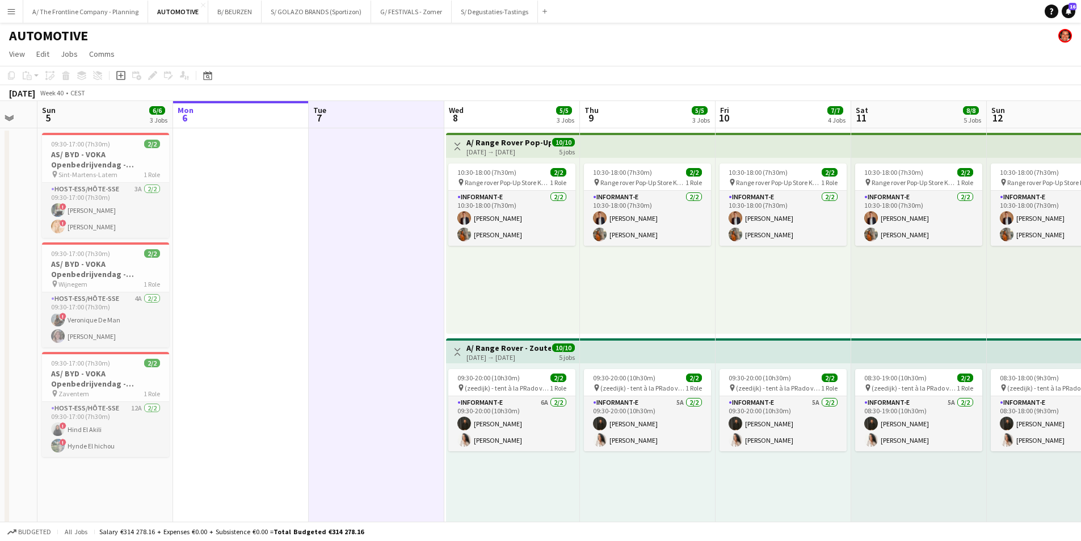
click at [260, 119] on app-board-header-date "Mon 6" at bounding box center [241, 114] width 136 height 27
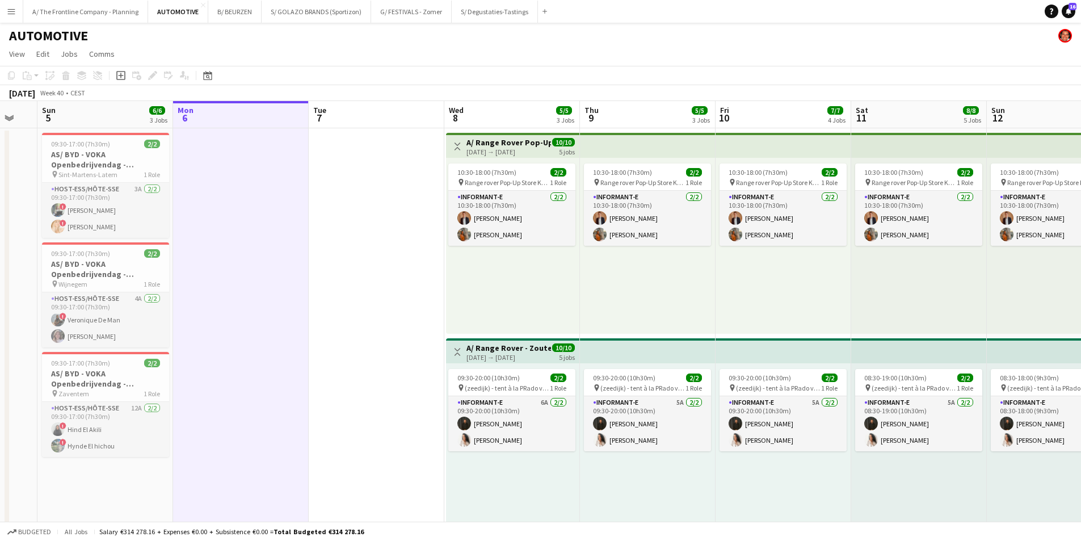
click at [368, 117] on app-board-header-date "Tue 7" at bounding box center [377, 114] width 136 height 27
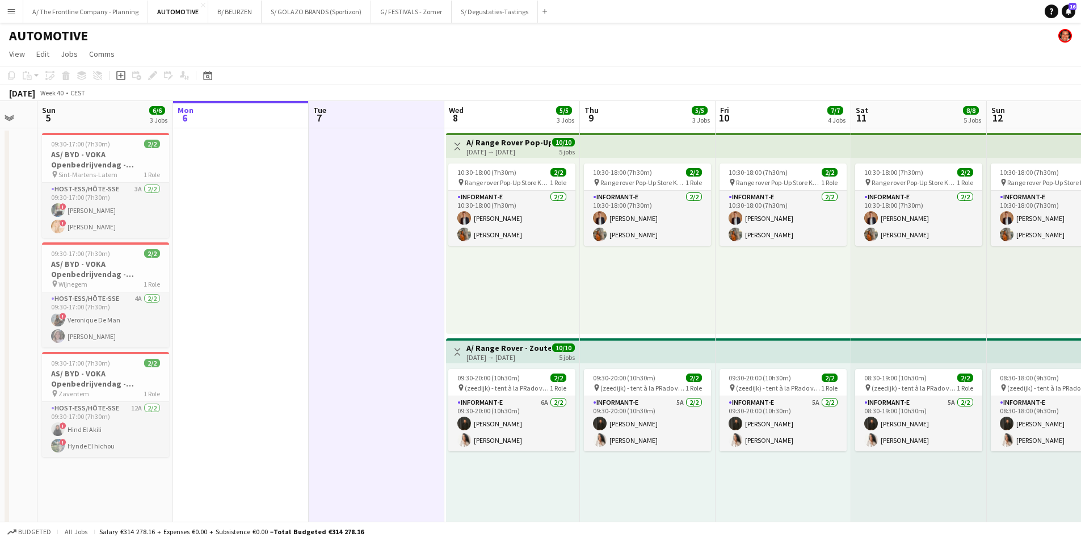
click at [238, 117] on app-board-header-date "Mon 6" at bounding box center [241, 114] width 136 height 27
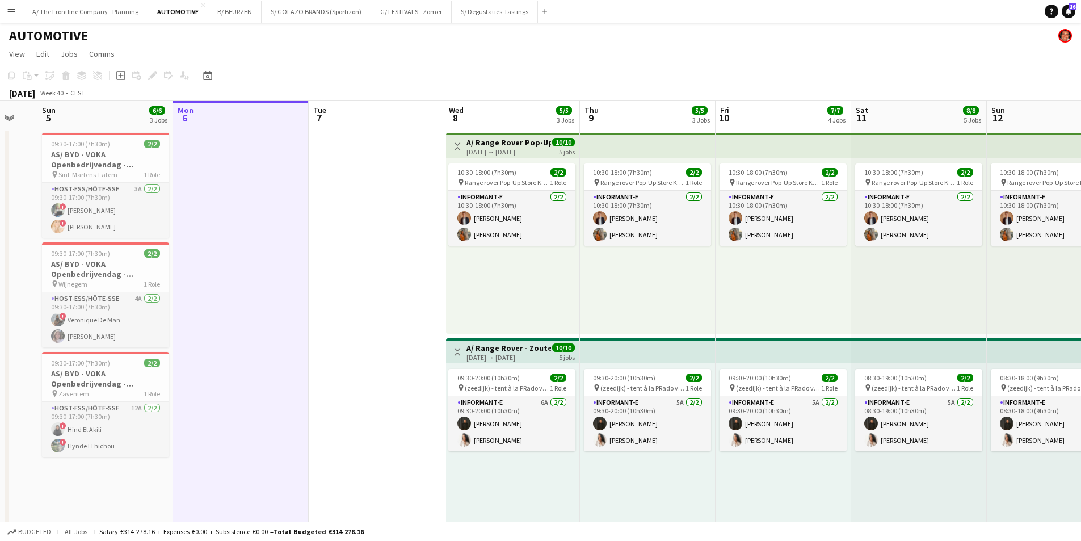
click at [375, 112] on app-board-header-date "Tue 7" at bounding box center [377, 114] width 136 height 27
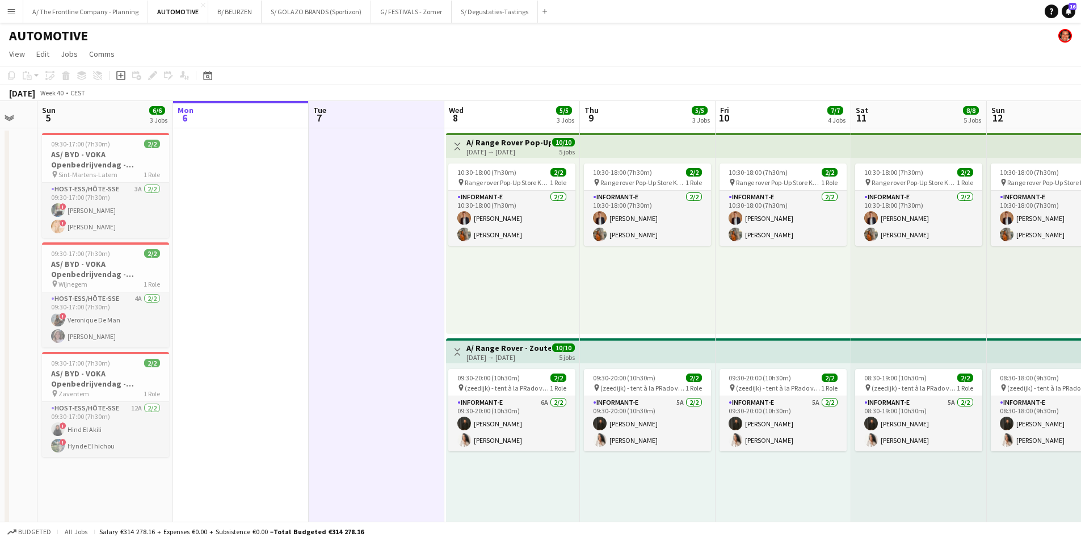
click at [260, 116] on app-board-header-date "Mon 6" at bounding box center [241, 114] width 136 height 27
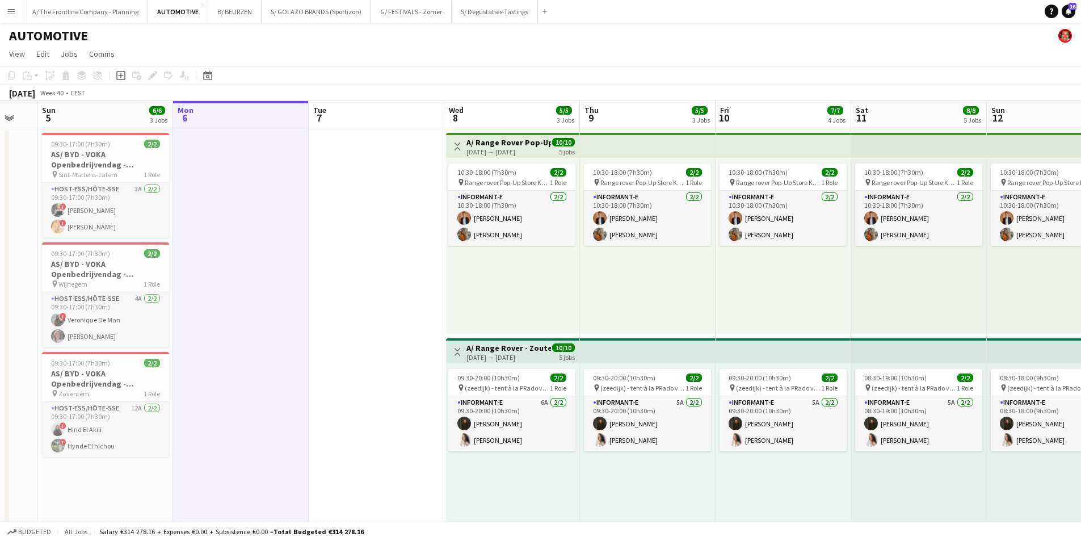
click at [372, 119] on app-board-header-date "Tue 7" at bounding box center [377, 114] width 136 height 27
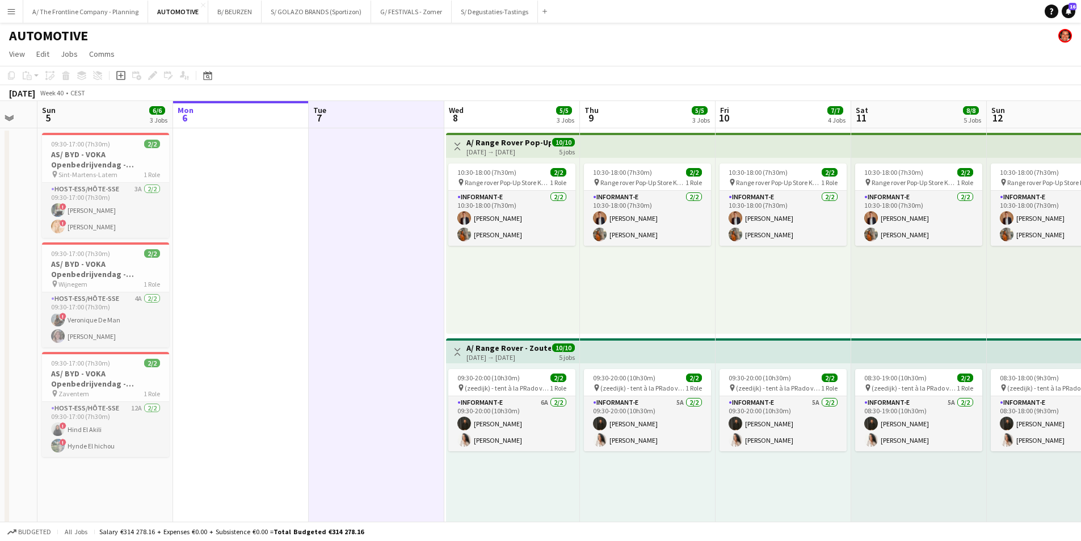
click at [241, 117] on app-board-header-date "Mon 6" at bounding box center [241, 114] width 136 height 27
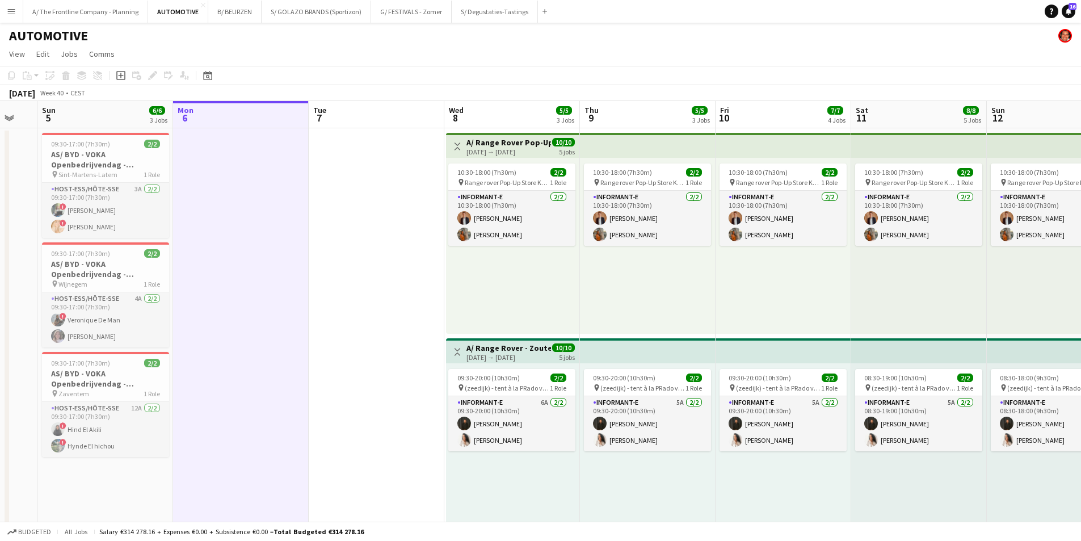
click at [396, 122] on app-board-header-date "Tue 7" at bounding box center [377, 114] width 136 height 27
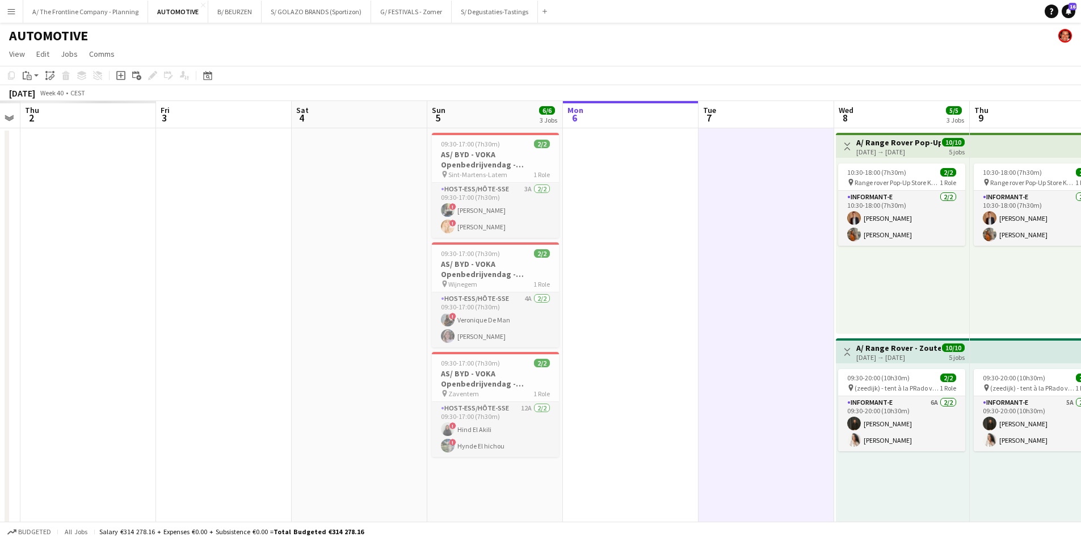
drag, startPoint x: 226, startPoint y: 256, endPoint x: 615, endPoint y: 225, distance: 391.0
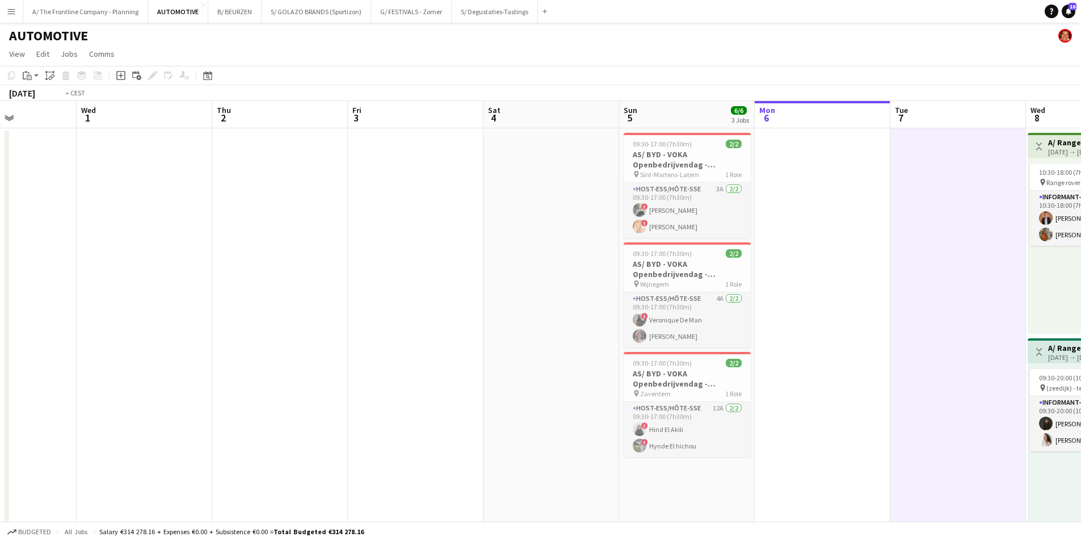
drag, startPoint x: 185, startPoint y: 264, endPoint x: 754, endPoint y: 168, distance: 577.5
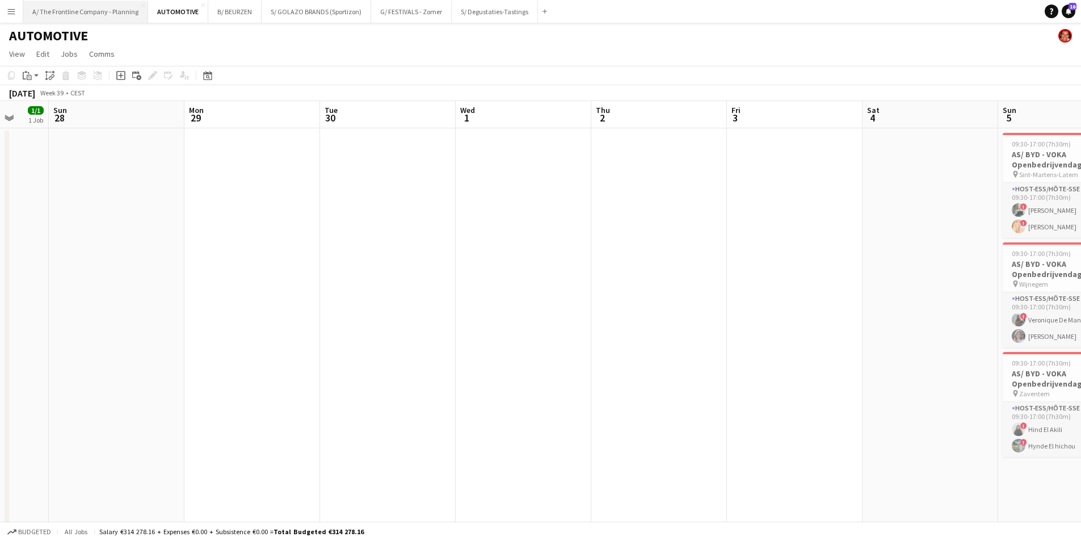
click at [69, 11] on button "A/ The Frontline Company - Planning Close" at bounding box center [85, 12] width 125 height 22
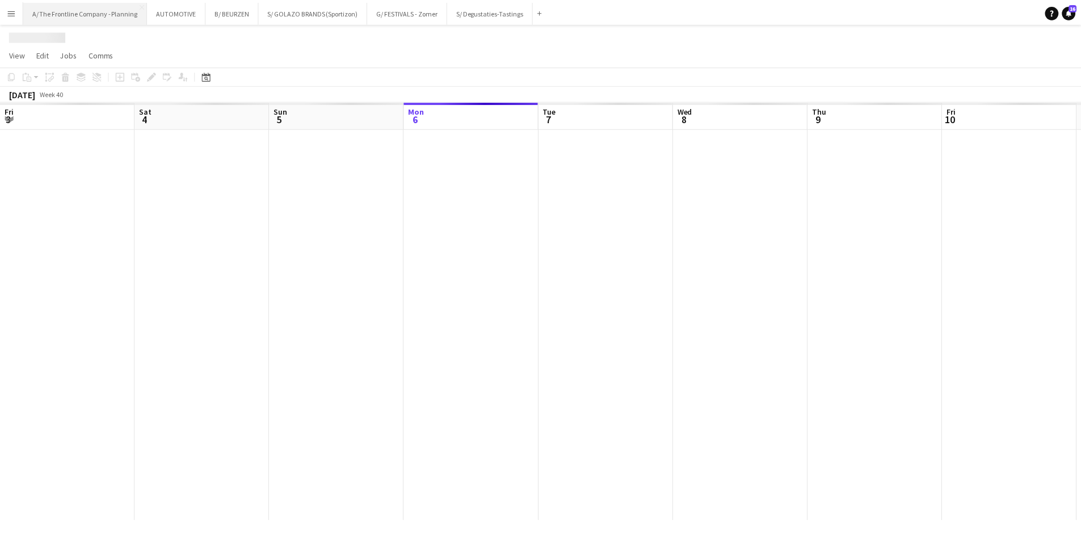
scroll to position [0, 271]
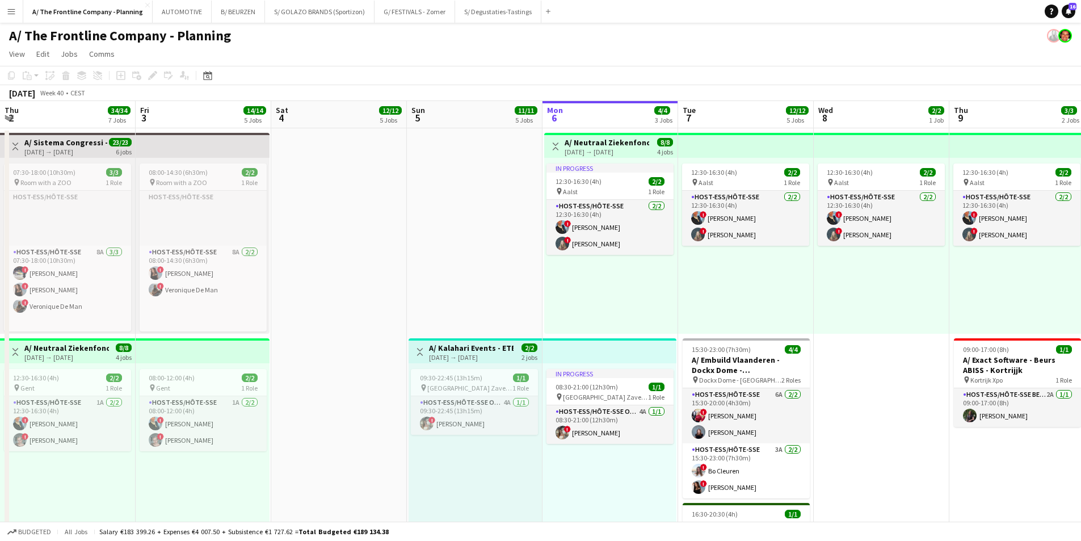
drag, startPoint x: 143, startPoint y: 305, endPoint x: 625, endPoint y: 264, distance: 483.3
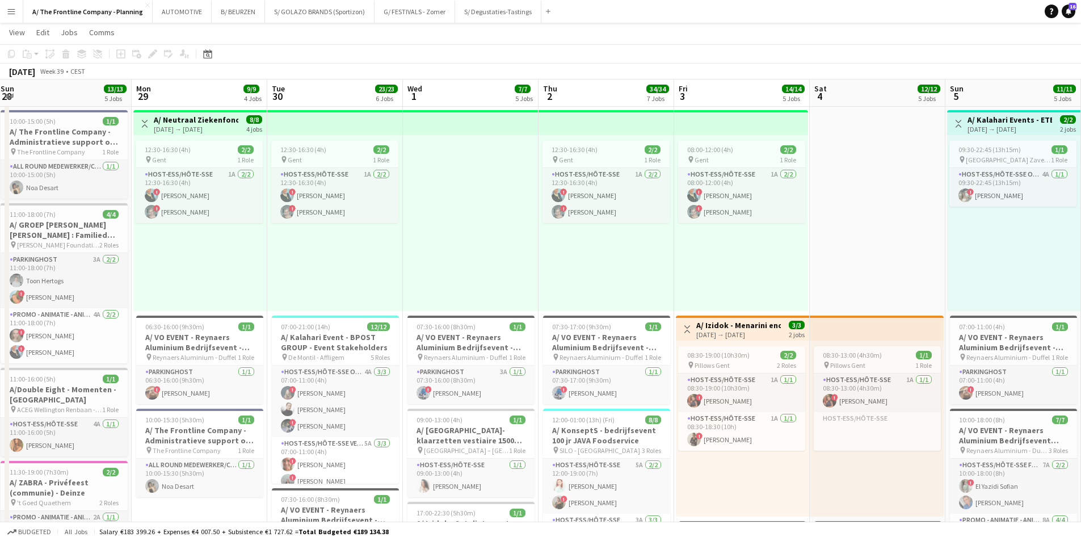
scroll to position [0, 272]
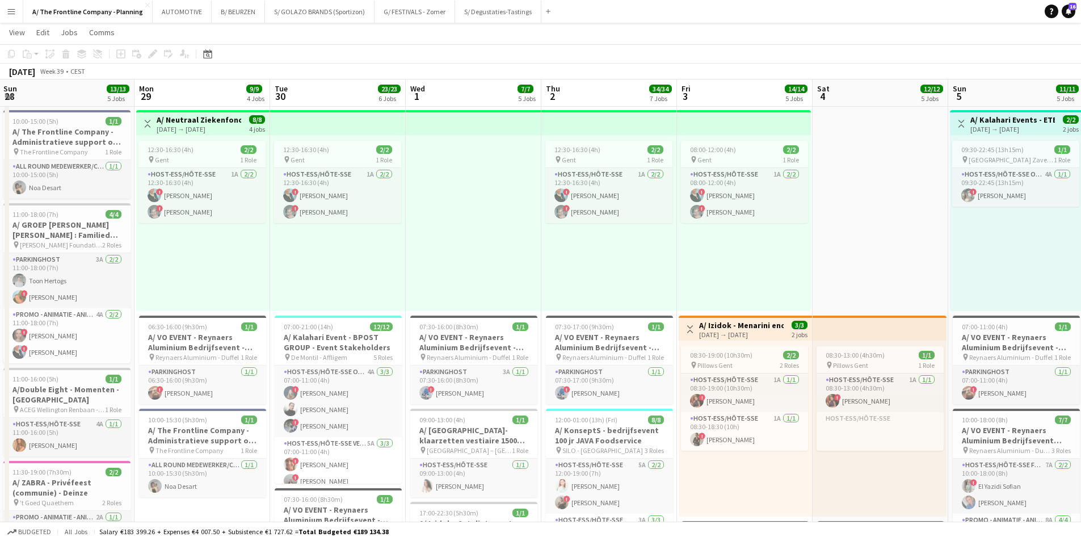
drag, startPoint x: 191, startPoint y: 305, endPoint x: 657, endPoint y: 268, distance: 467.7
click at [657, 268] on app-calendar-viewport "Fri 26 3/3 2 Jobs Sat 27 5/5 5 Jobs Sun 28 13/13 5 Jobs Mon 29 9/9 4 Jobs Tue 3…" at bounding box center [540, 488] width 1081 height 1342
click at [748, 445] on app-card-role "Host-ess/Hôte-sse 1A [DATE] 08:30-18:30 (10h) ! [PERSON_NAME]" at bounding box center [744, 431] width 127 height 39
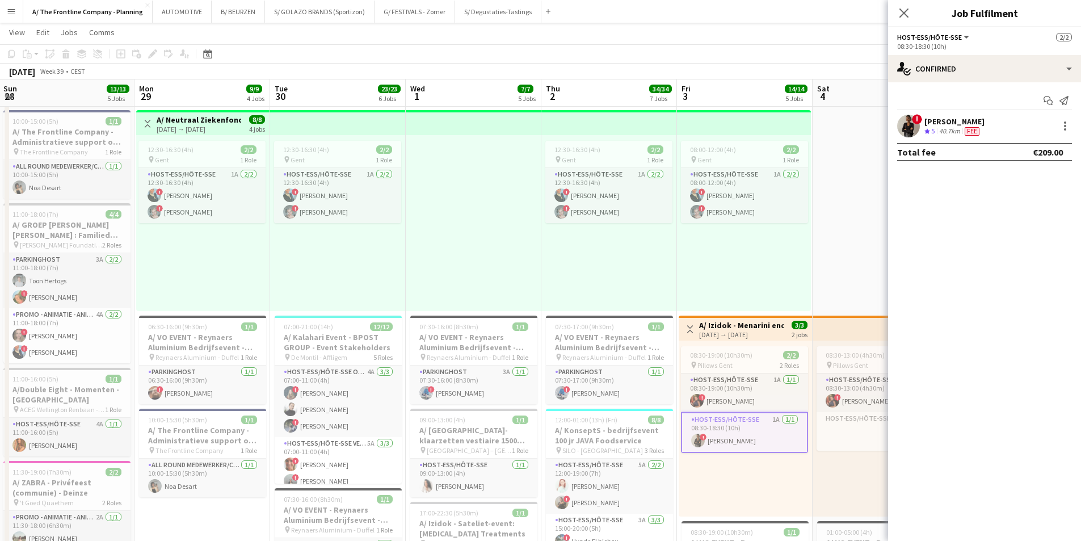
click at [968, 113] on div "Start chat Send notification ! [PERSON_NAME] Esalo Crew rating 5 40.7km Fee Tot…" at bounding box center [984, 126] width 193 height 88
click at [952, 130] on div "40.7km" at bounding box center [949, 131] width 26 height 10
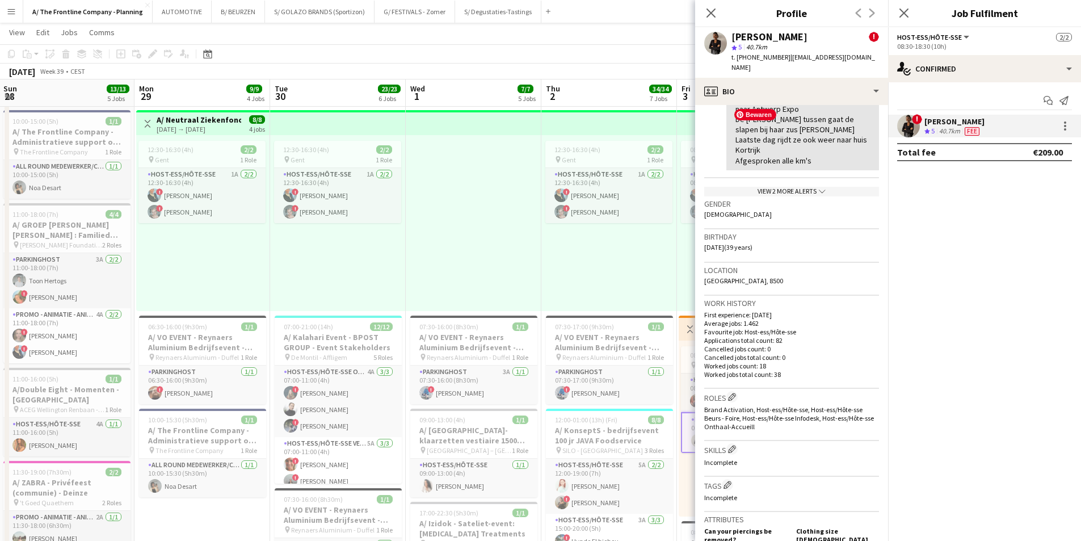
scroll to position [567, 0]
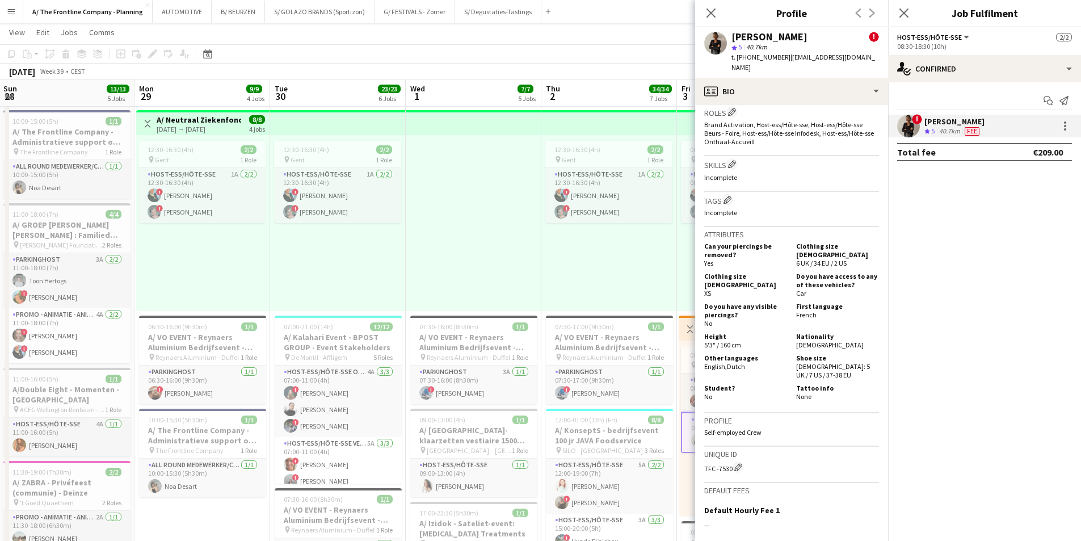
click at [376, 248] on div "12:30-16:30 (4h) 2/2 pin Gent 1 Role Host-ess/Hôte-sse 1A [DATE] 12:30-16:30 (4…" at bounding box center [338, 223] width 136 height 176
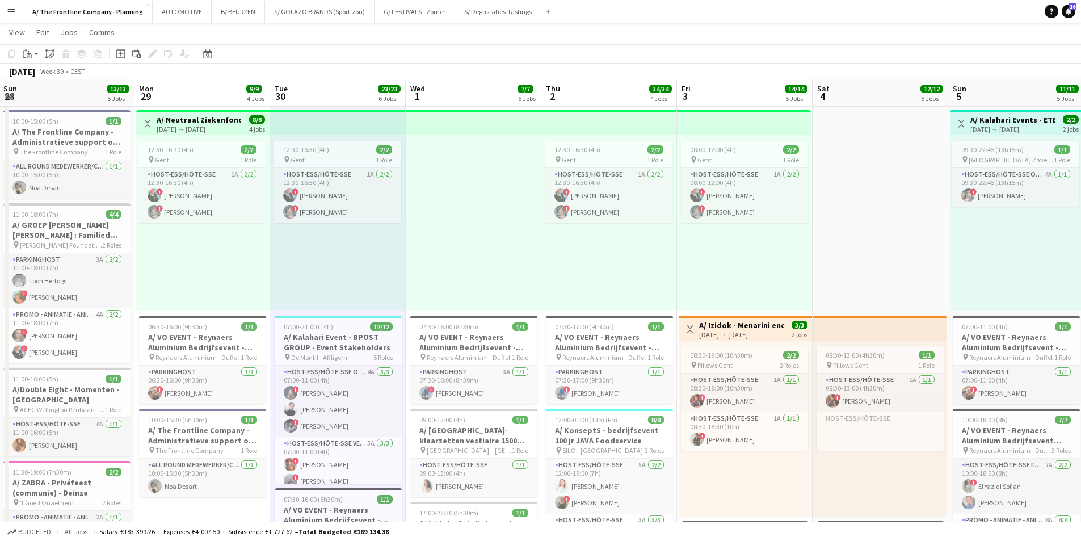
click at [14, 12] on app-icon "Menu" at bounding box center [11, 11] width 9 height 9
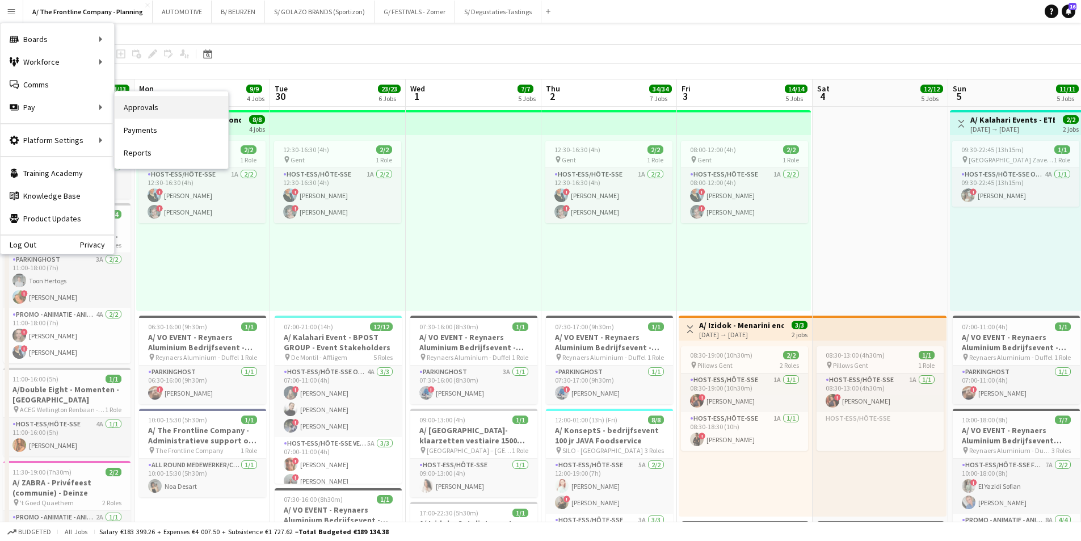
click at [132, 101] on link "Approvals" at bounding box center [171, 107] width 113 height 23
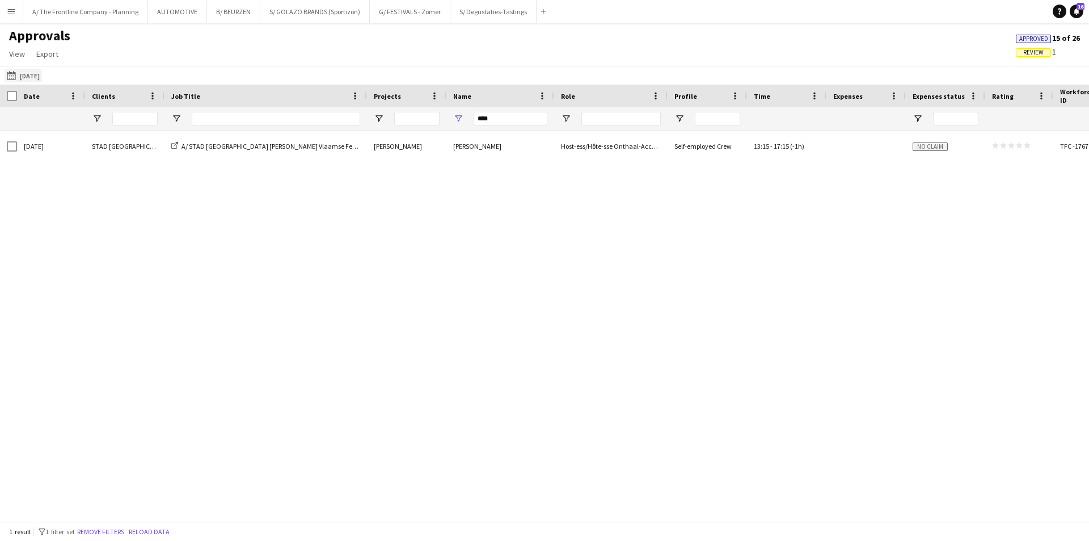
click at [31, 74] on button "[DATE] [DATE]" at bounding box center [23, 76] width 37 height 14
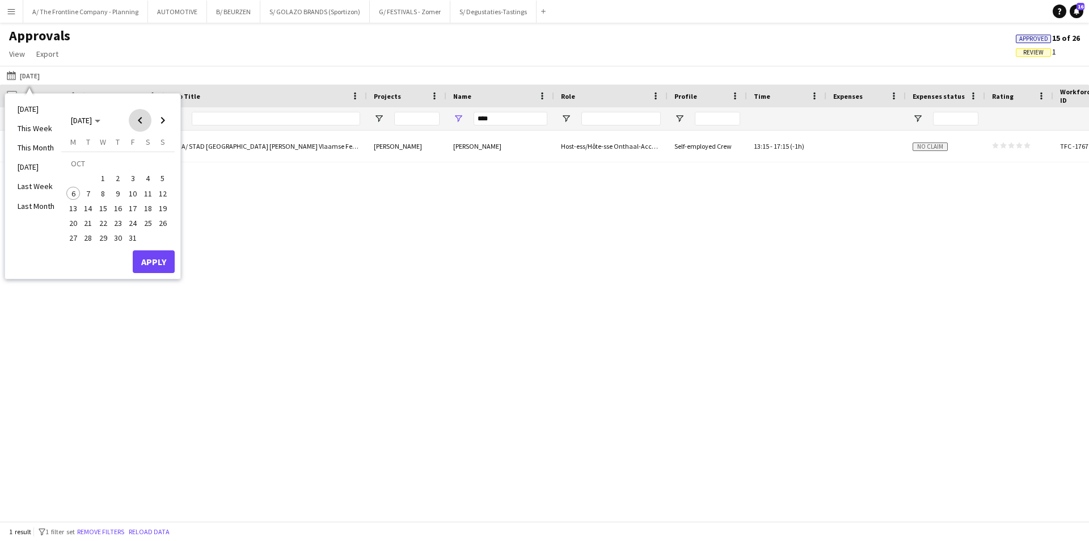
click at [140, 120] on span "Previous month" at bounding box center [140, 120] width 23 height 23
click at [158, 123] on span "Next month" at bounding box center [162, 120] width 23 height 23
click at [134, 161] on span "1" at bounding box center [133, 165] width 14 height 16
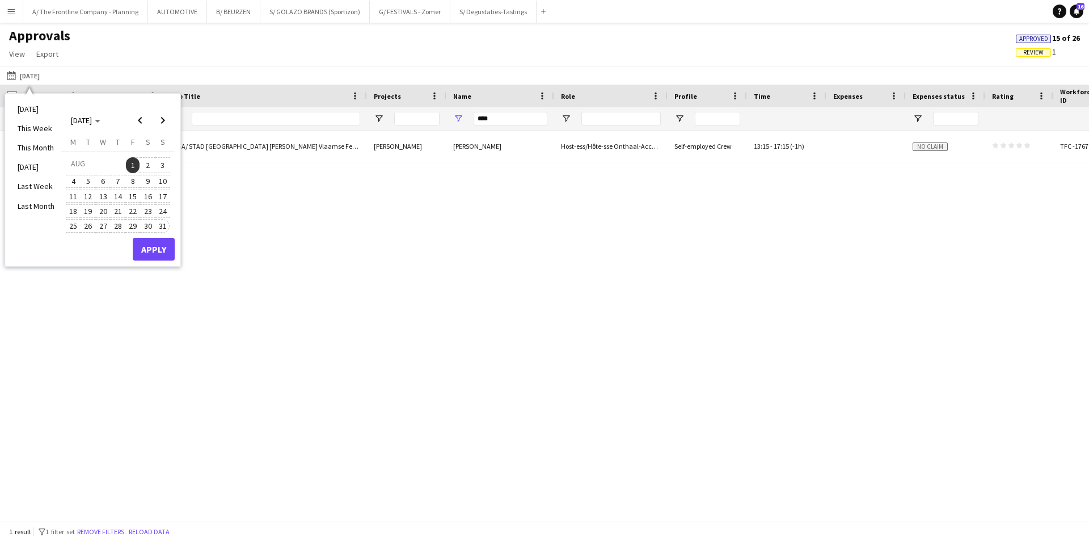
click at [162, 225] on span "31" at bounding box center [163, 226] width 14 height 14
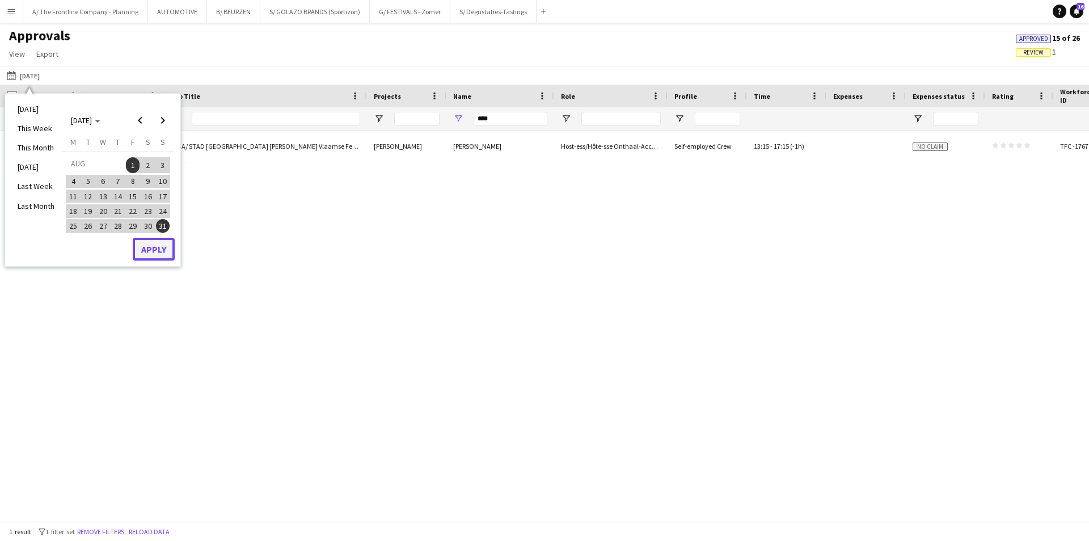
click at [155, 250] on button "Apply" at bounding box center [154, 249] width 42 height 23
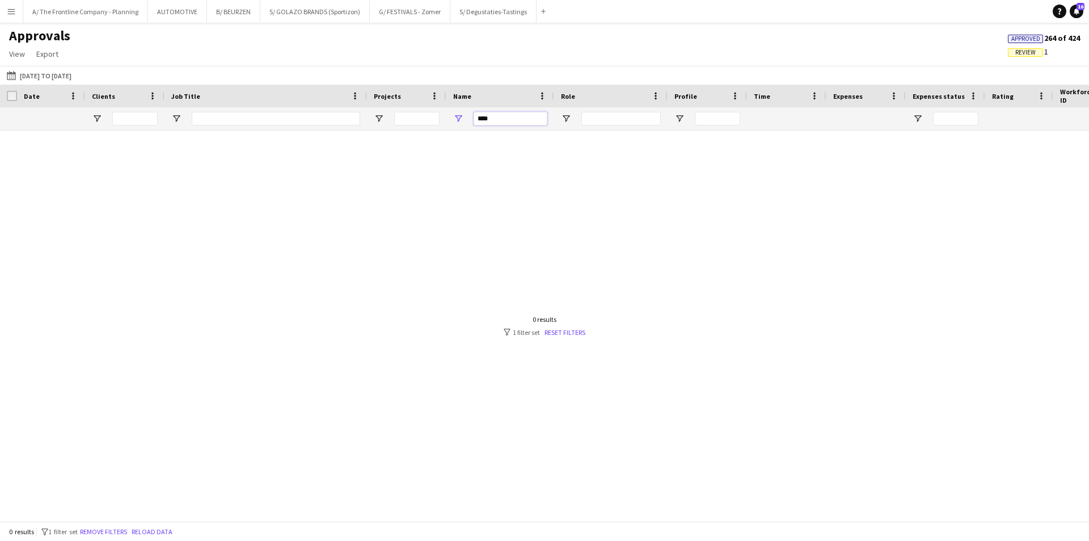
click at [522, 114] on input "****" at bounding box center [511, 119] width 74 height 14
drag, startPoint x: 508, startPoint y: 123, endPoint x: 425, endPoint y: 126, distance: 82.9
click at [425, 126] on div "****" at bounding box center [560, 118] width 1121 height 23
type input "*****"
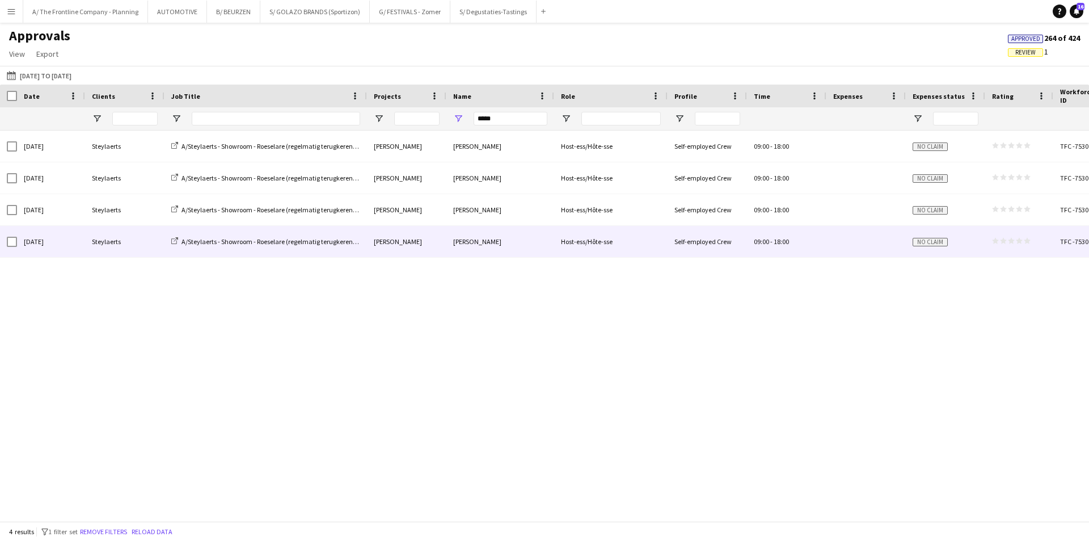
click at [124, 245] on div "Steylaerts" at bounding box center [124, 241] width 79 height 31
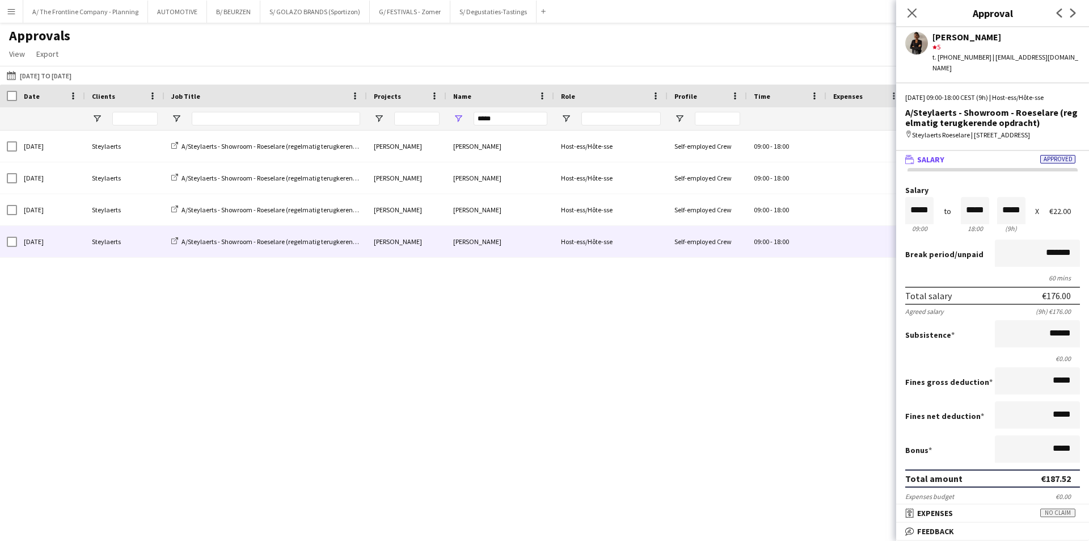
scroll to position [266, 0]
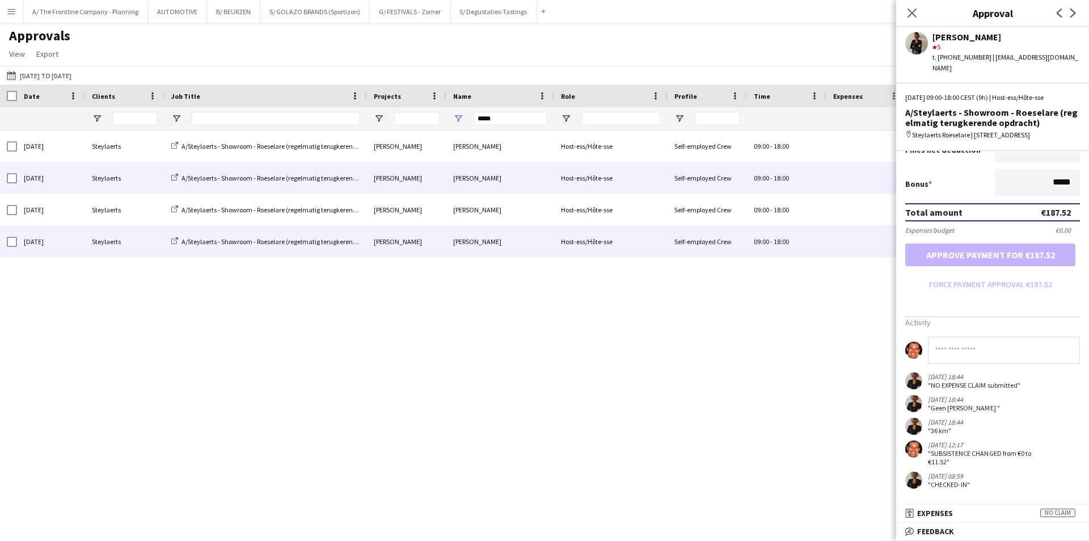
click at [74, 162] on div "[DATE]" at bounding box center [51, 177] width 68 height 31
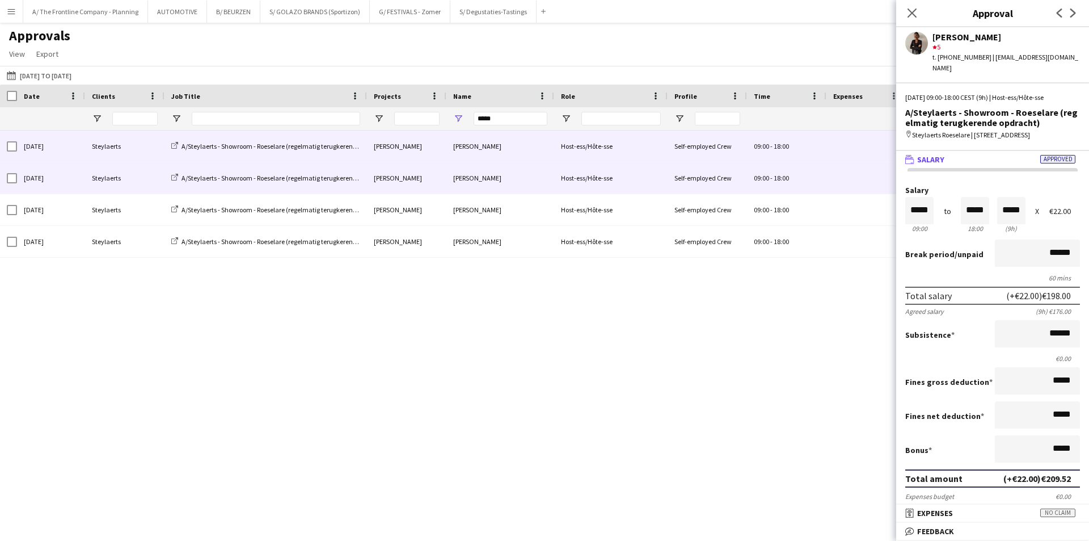
click at [94, 154] on div "Steylaerts" at bounding box center [124, 145] width 79 height 31
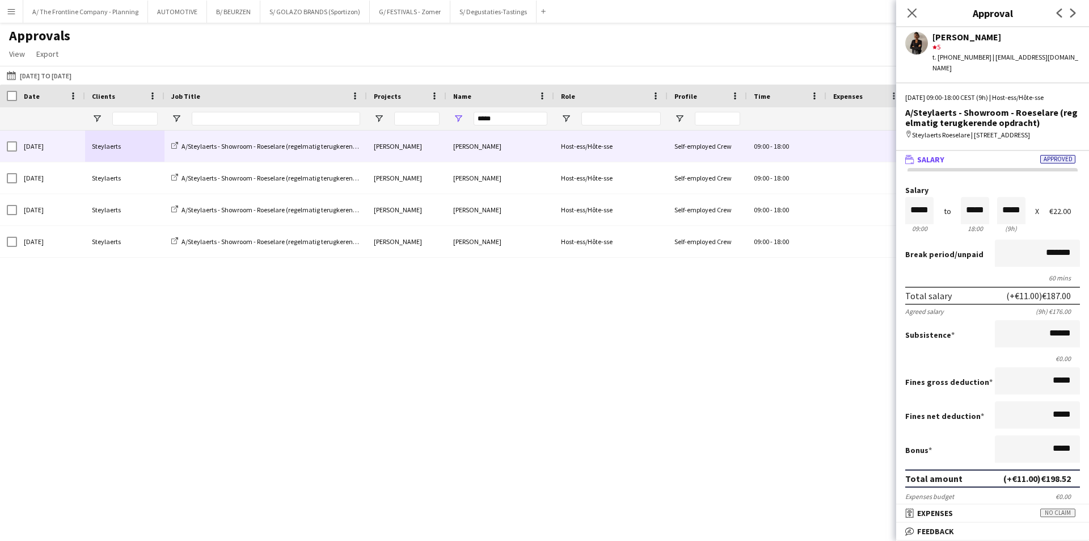
click at [362, 346] on div "[DATE] Steylaerts A/Steylaerts - Showroom - Roeselare (regelmatig terugkerende …" at bounding box center [544, 321] width 1089 height 382
click at [43, 16] on button "A/ The Frontline Company - Planning Close" at bounding box center [85, 12] width 125 height 22
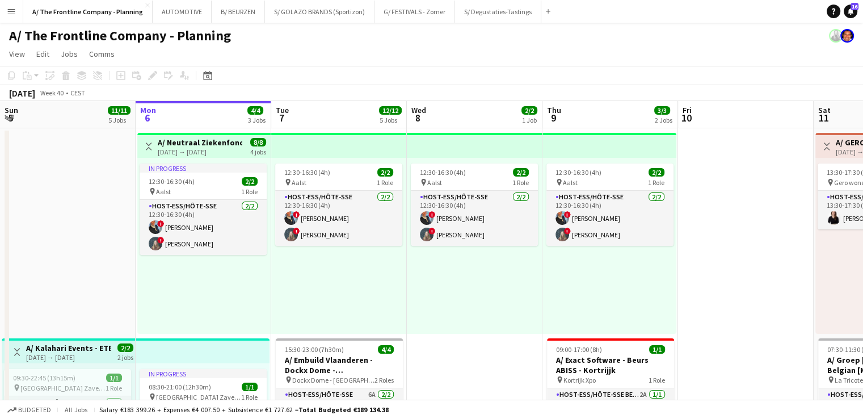
scroll to position [0, 271]
